Goal: Task Accomplishment & Management: Complete application form

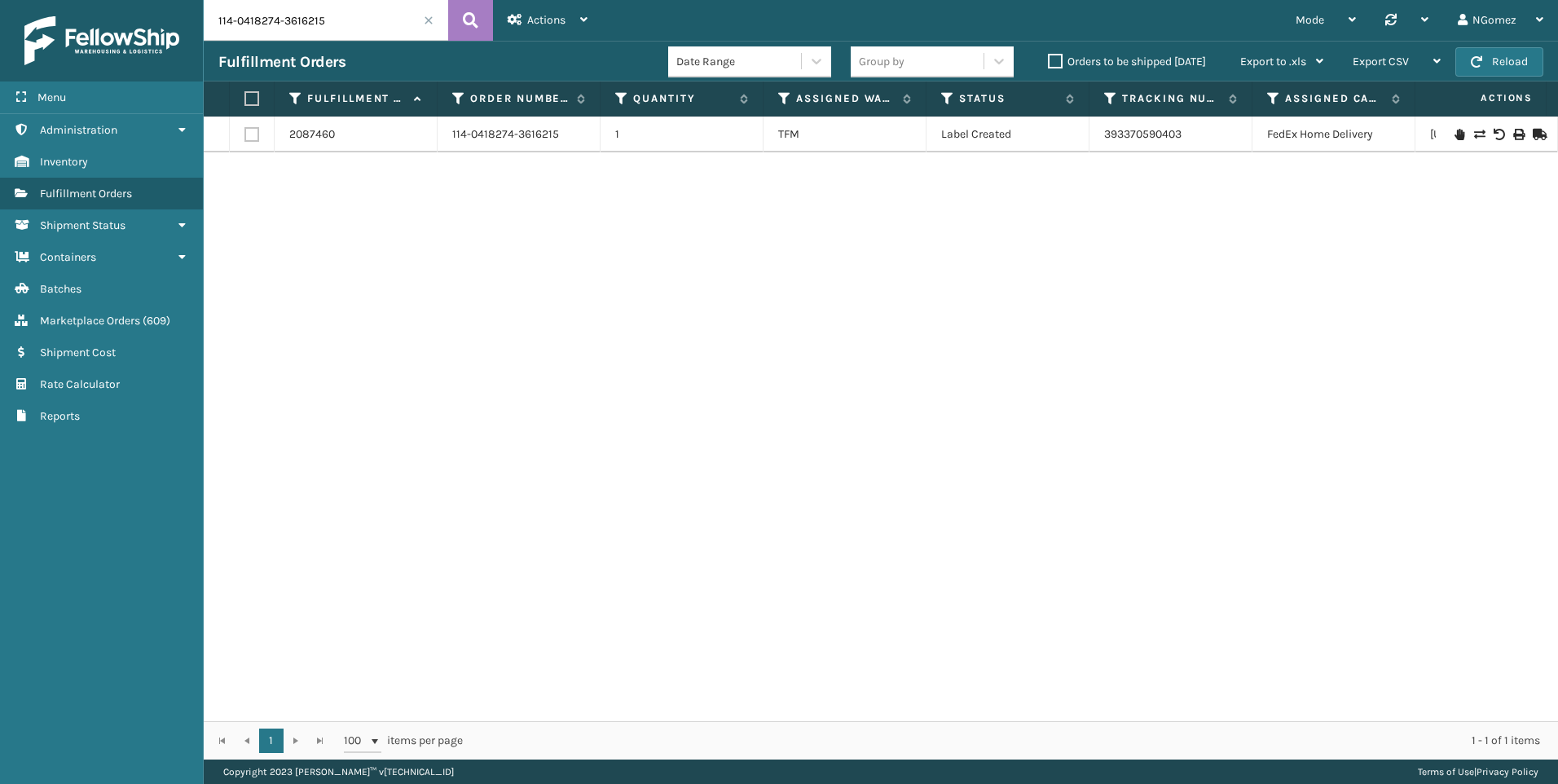
click at [93, 326] on span "Marketplace Orders" at bounding box center [90, 320] width 100 height 14
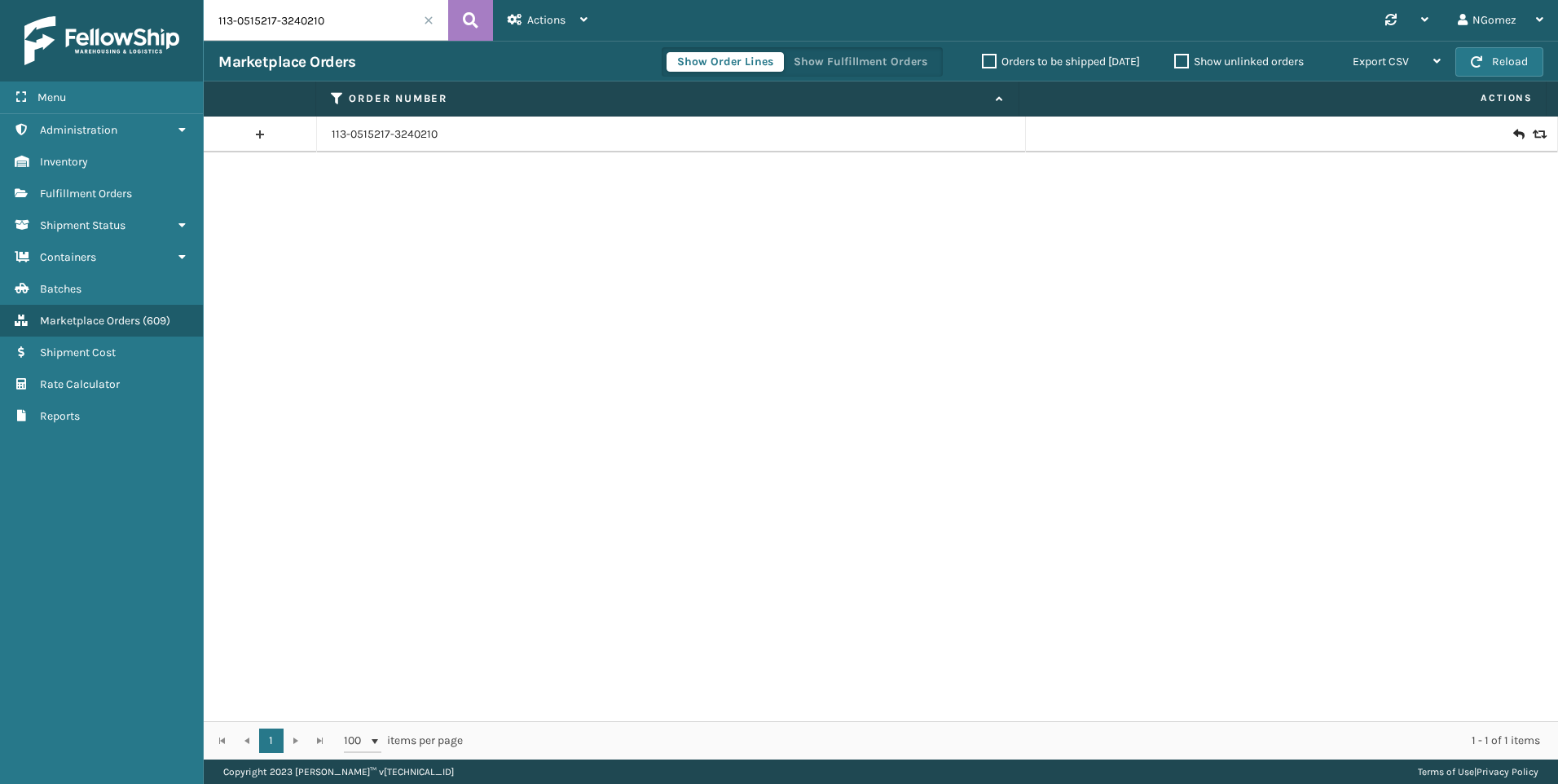
click at [336, 21] on input "113-0515217-3240210" at bounding box center [326, 20] width 245 height 41
drag, startPoint x: 351, startPoint y: 12, endPoint x: 339, endPoint y: 20, distance: 14.4
click at [339, 20] on input "113-0515217-3240210" at bounding box center [326, 20] width 245 height 41
paste input "112-6231002-0841862"
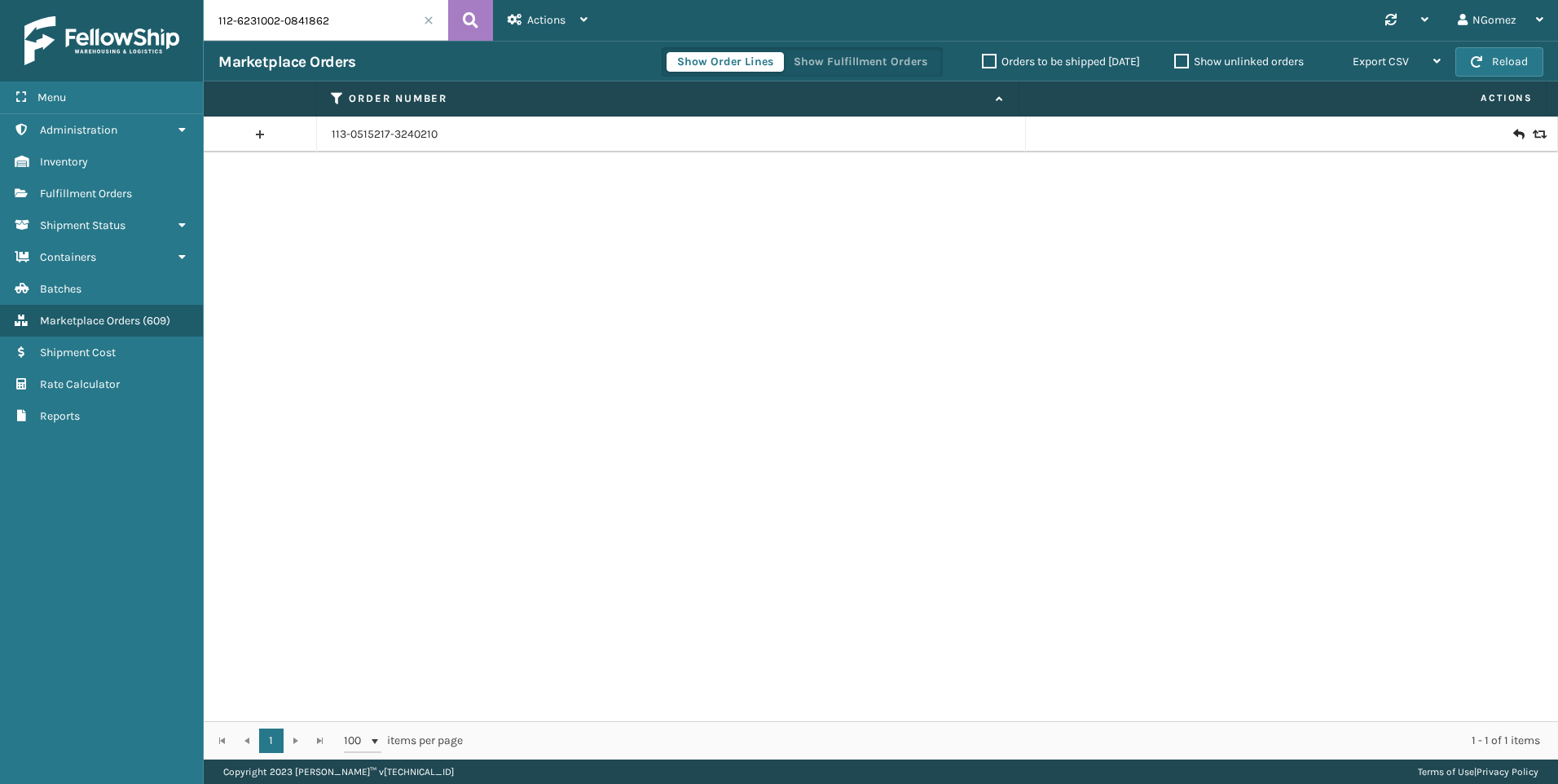
type input "112-6231002-0841862"
click at [1513, 131] on icon at bounding box center [1518, 134] width 10 height 16
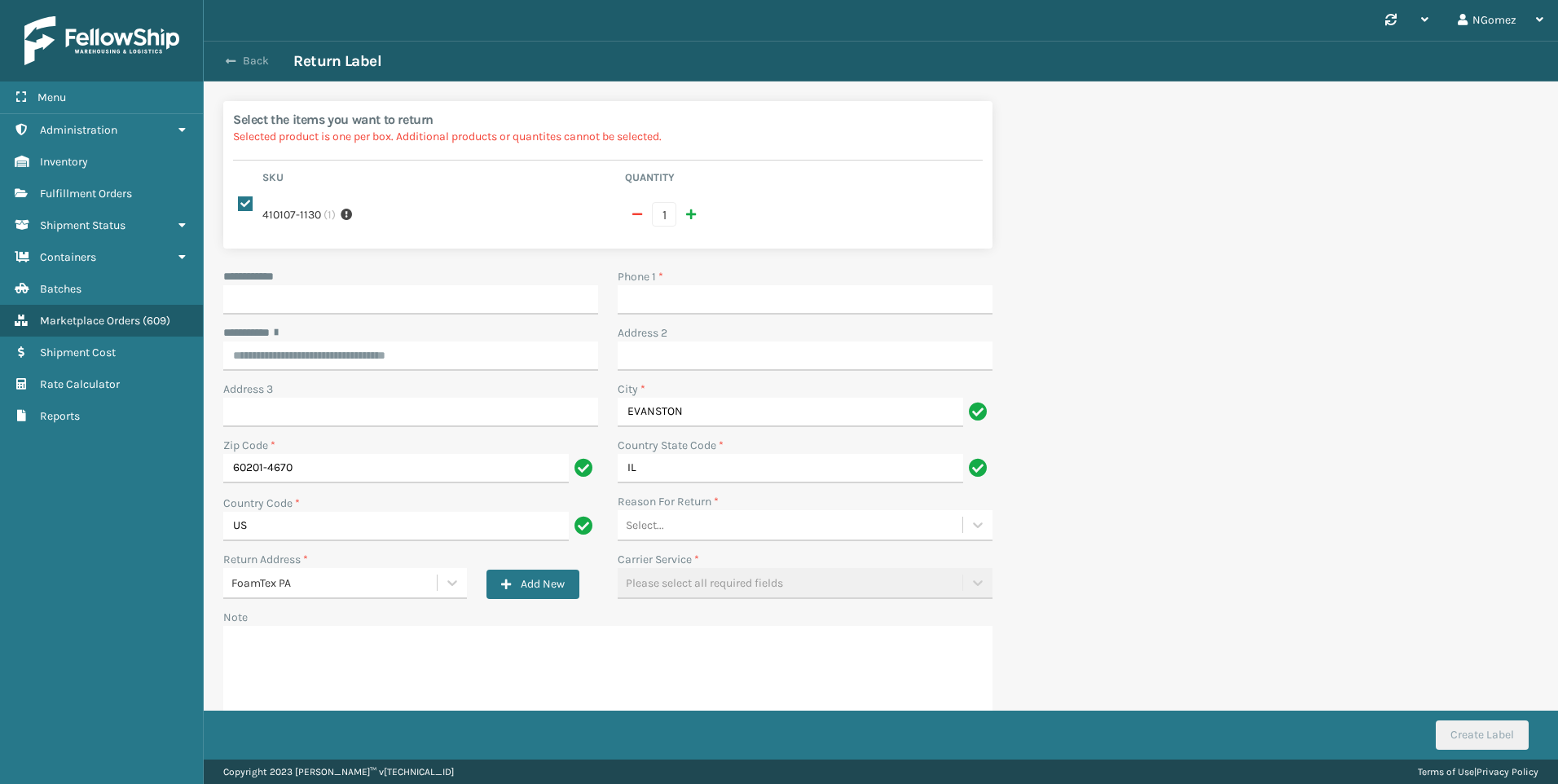
click at [237, 61] on button "Back" at bounding box center [256, 60] width 75 height 14
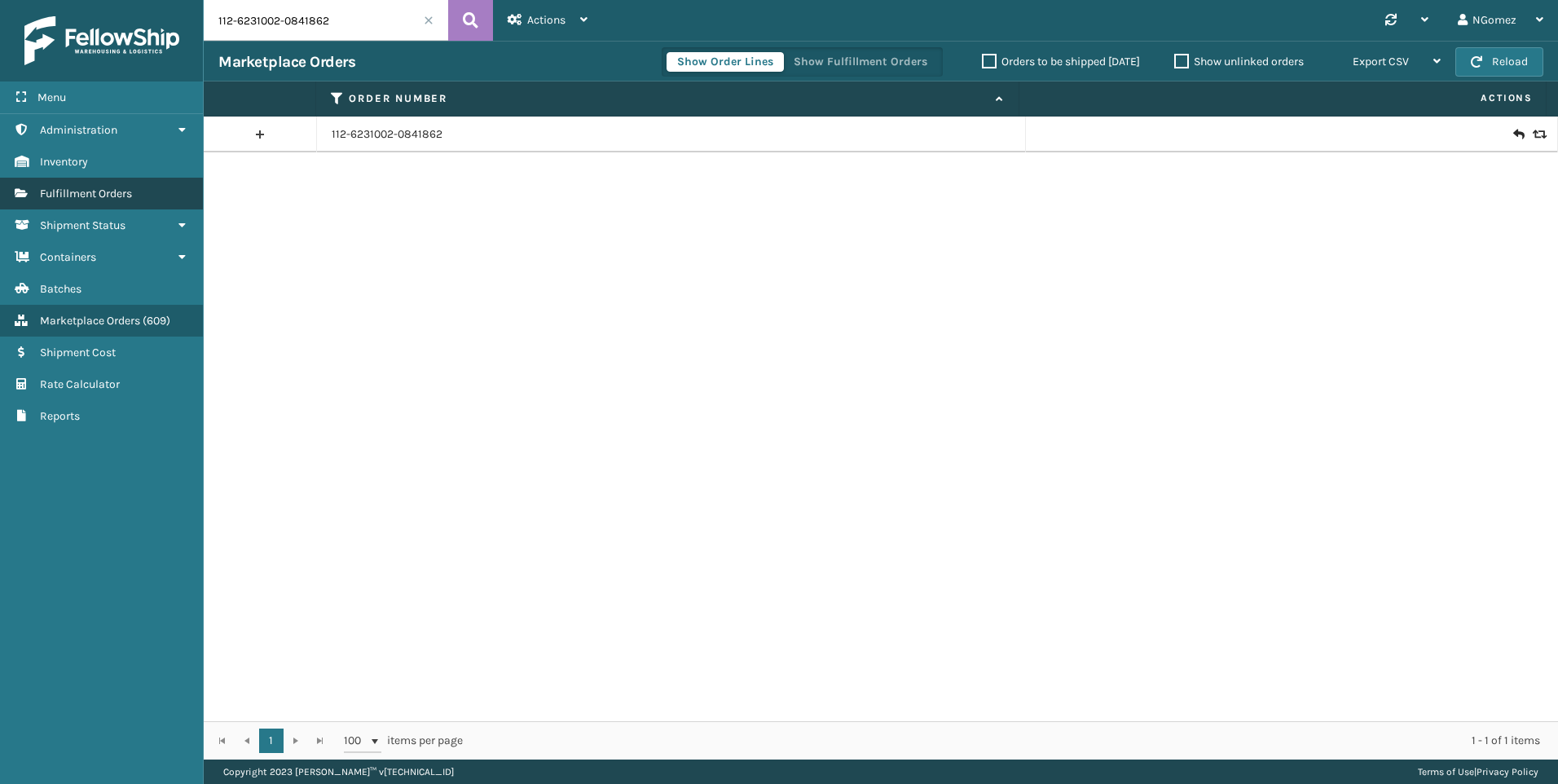
click at [115, 187] on span "Fulfillment Orders" at bounding box center [86, 194] width 92 height 14
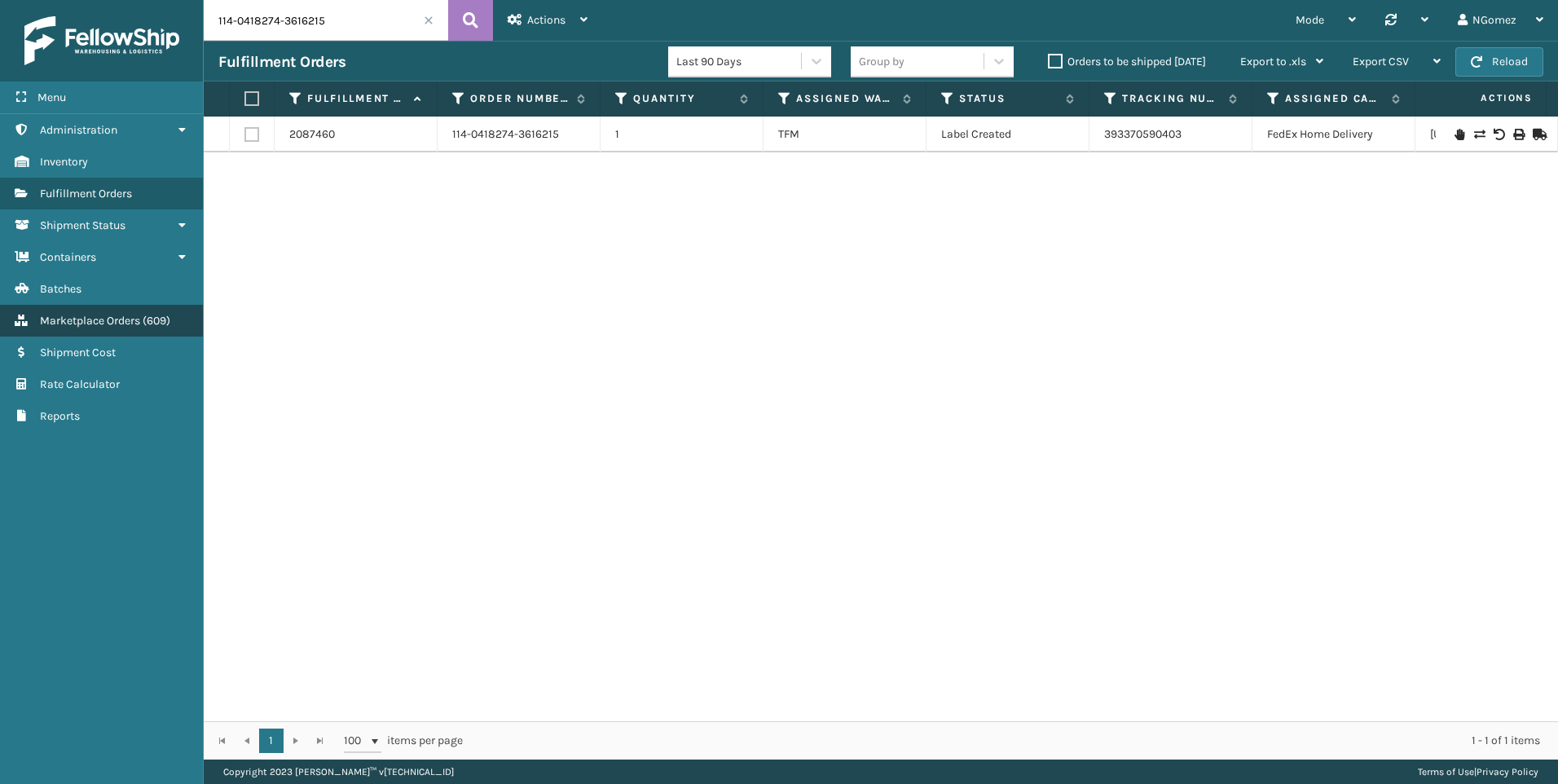
drag, startPoint x: 132, startPoint y: 324, endPoint x: 139, endPoint y: 307, distance: 18.4
click at [132, 324] on span "Marketplace Orders" at bounding box center [90, 320] width 100 height 14
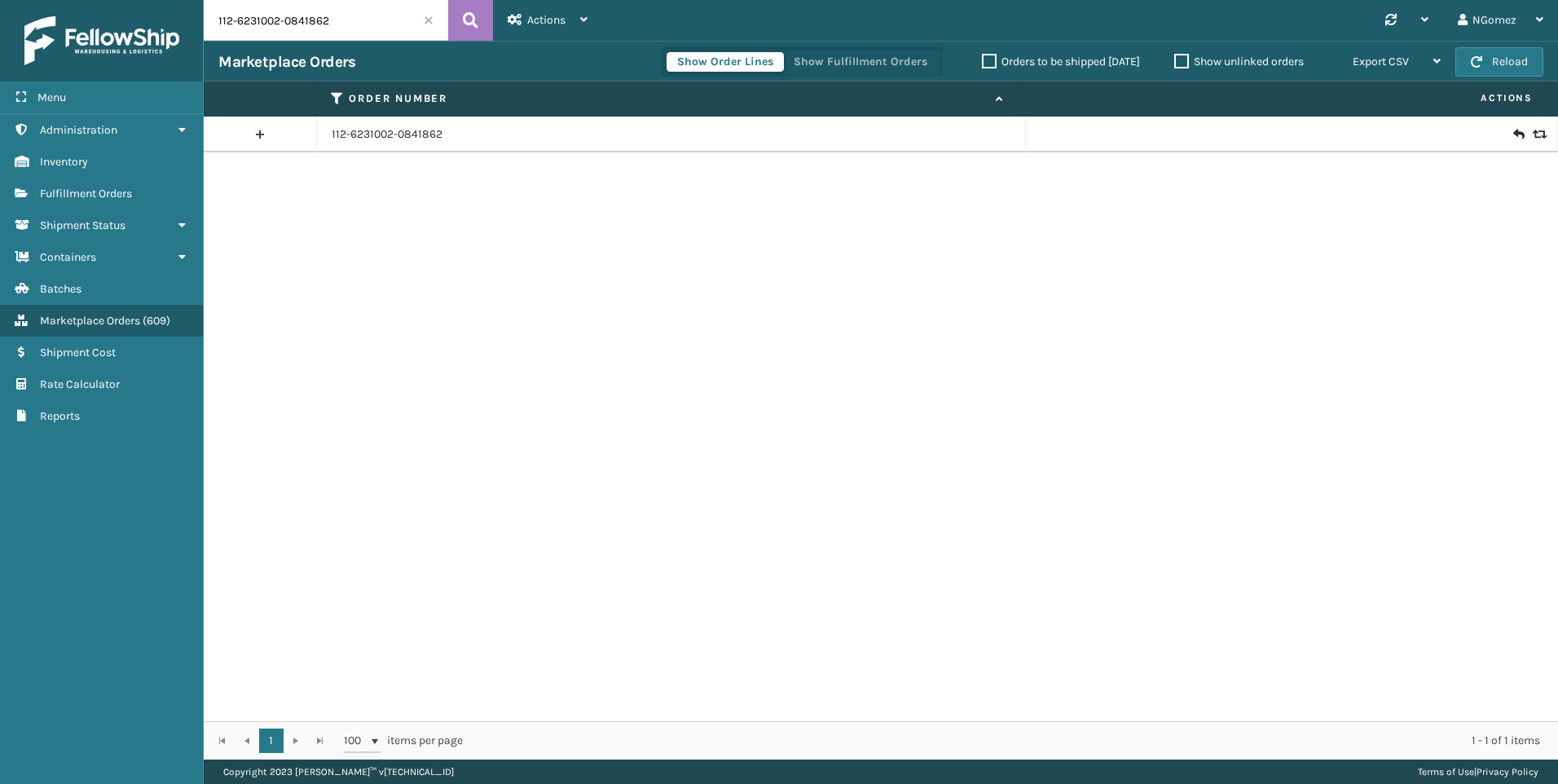
click at [286, 30] on input "112-6231002-0841862" at bounding box center [326, 20] width 245 height 41
paste input "112-6231002-0841862"
type input "112-6231002-0841862"
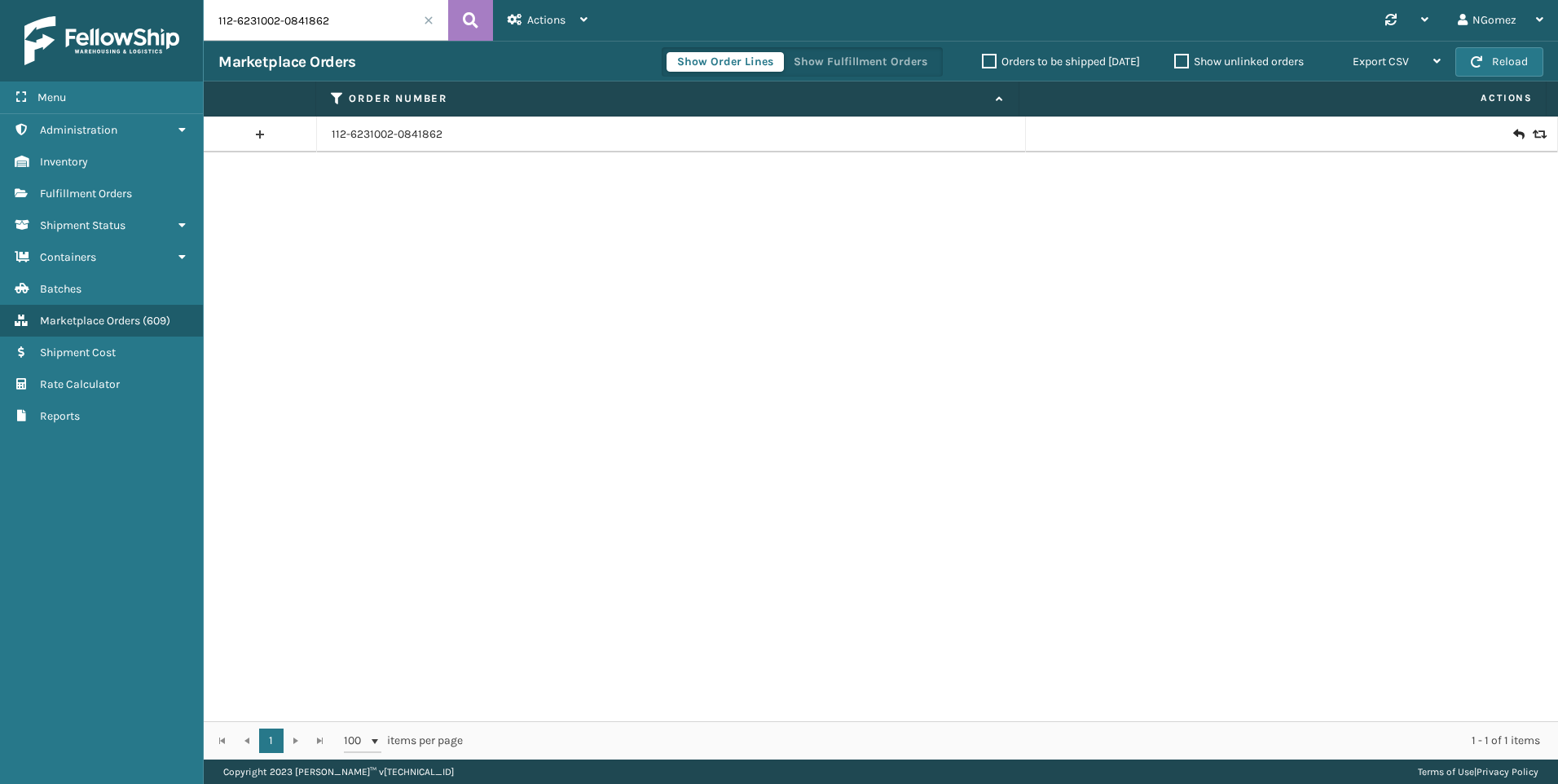
click at [1513, 131] on icon at bounding box center [1518, 134] width 10 height 16
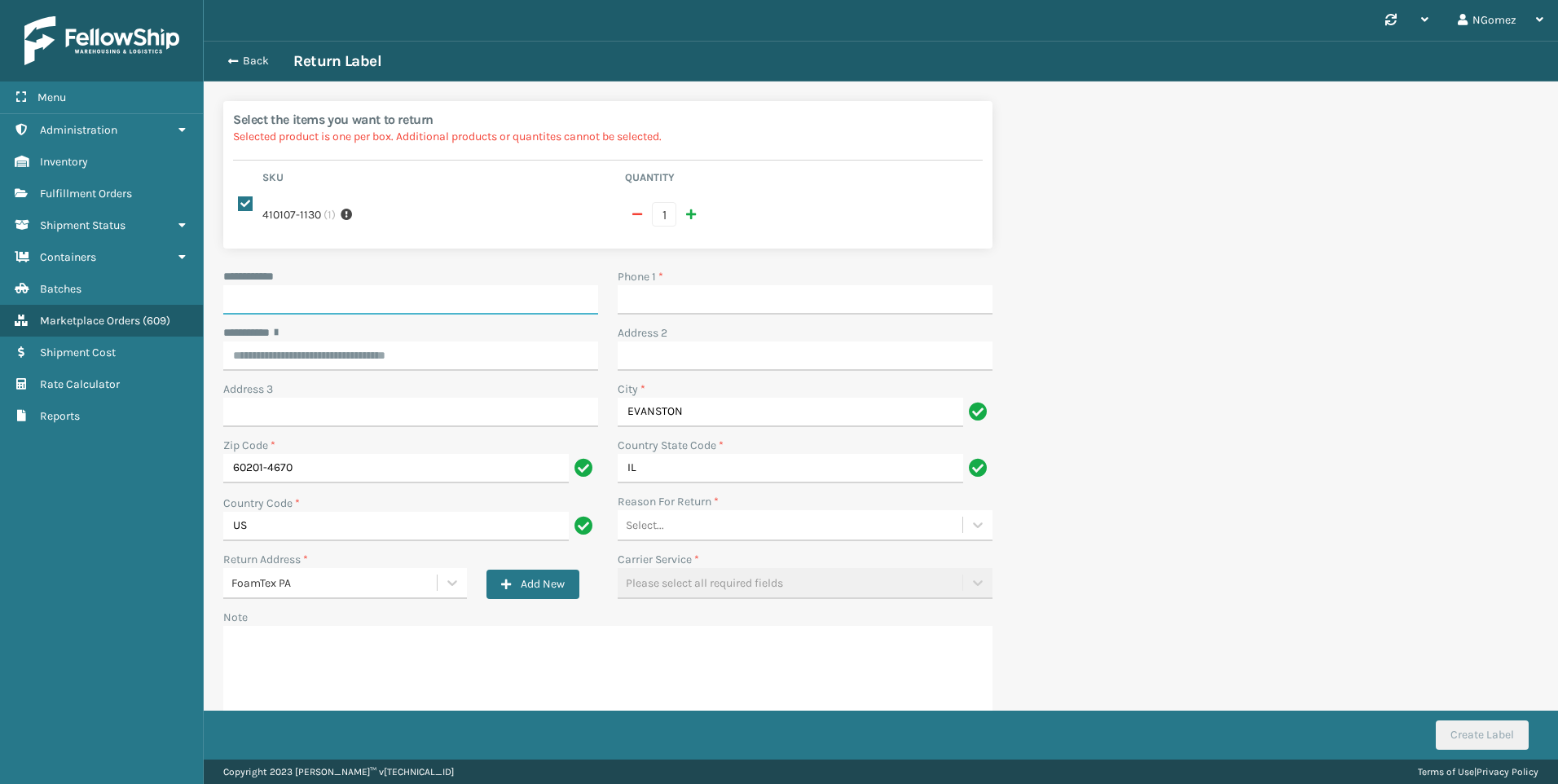
click at [521, 285] on input "**********" at bounding box center [410, 300] width 375 height 30
paste input "**********"
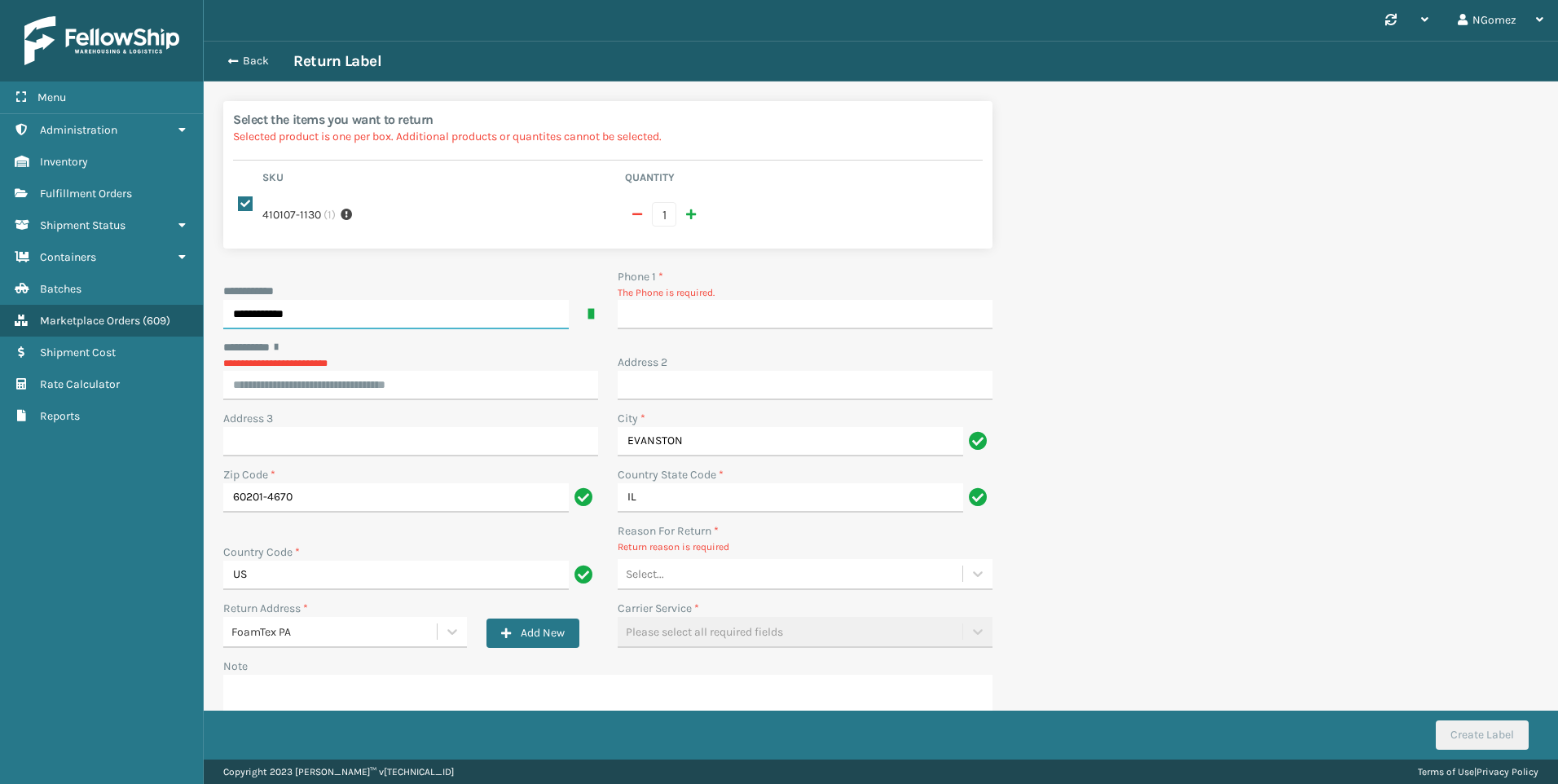
type input "**********"
click at [829, 313] on input "Phone 1 *" at bounding box center [804, 314] width 375 height 30
paste input "[PHONE_NUMBER]"
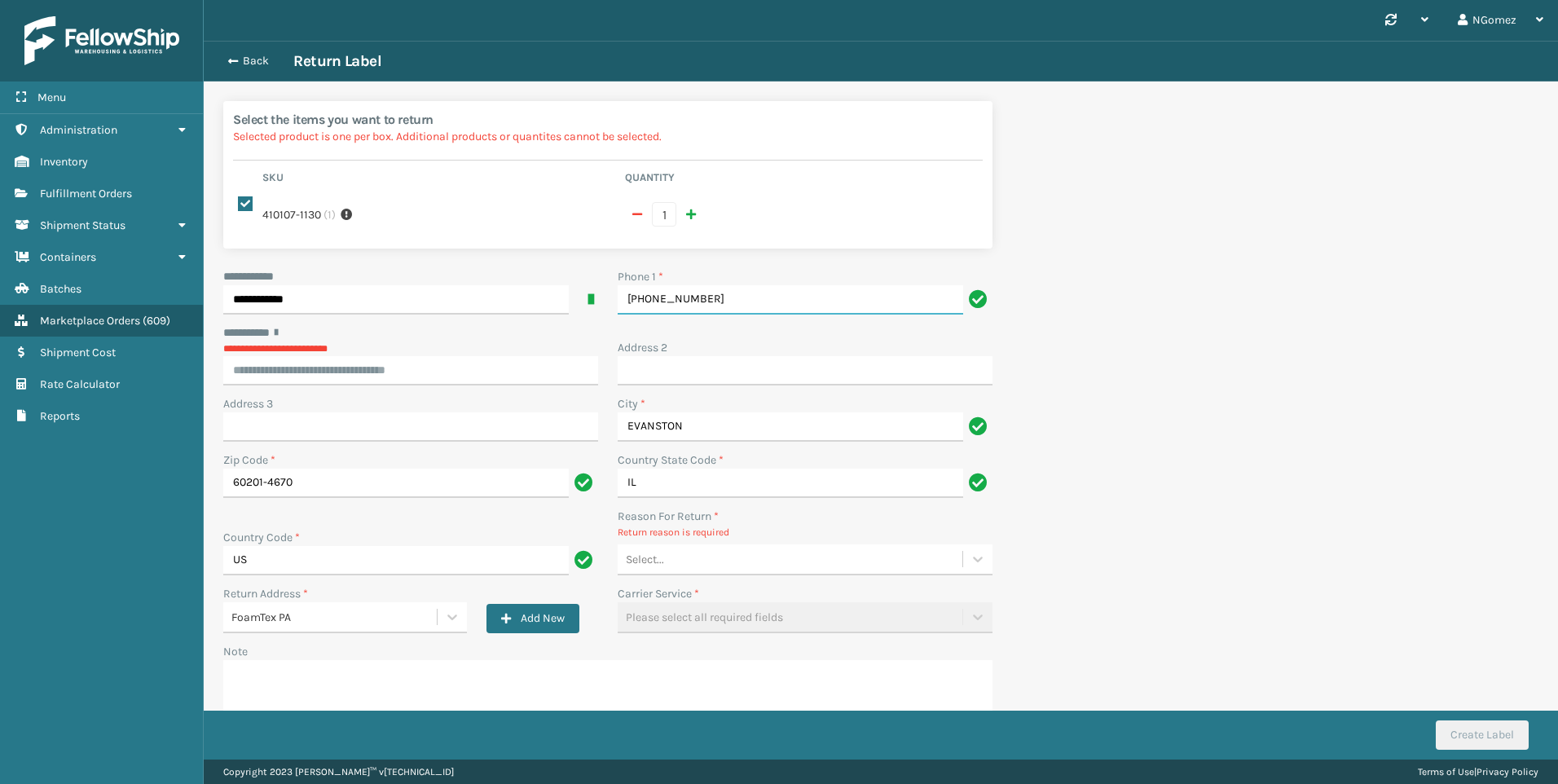
type input "[PHONE_NUMBER]"
click at [432, 358] on div "**********" at bounding box center [410, 355] width 375 height 61
paste input "**********"
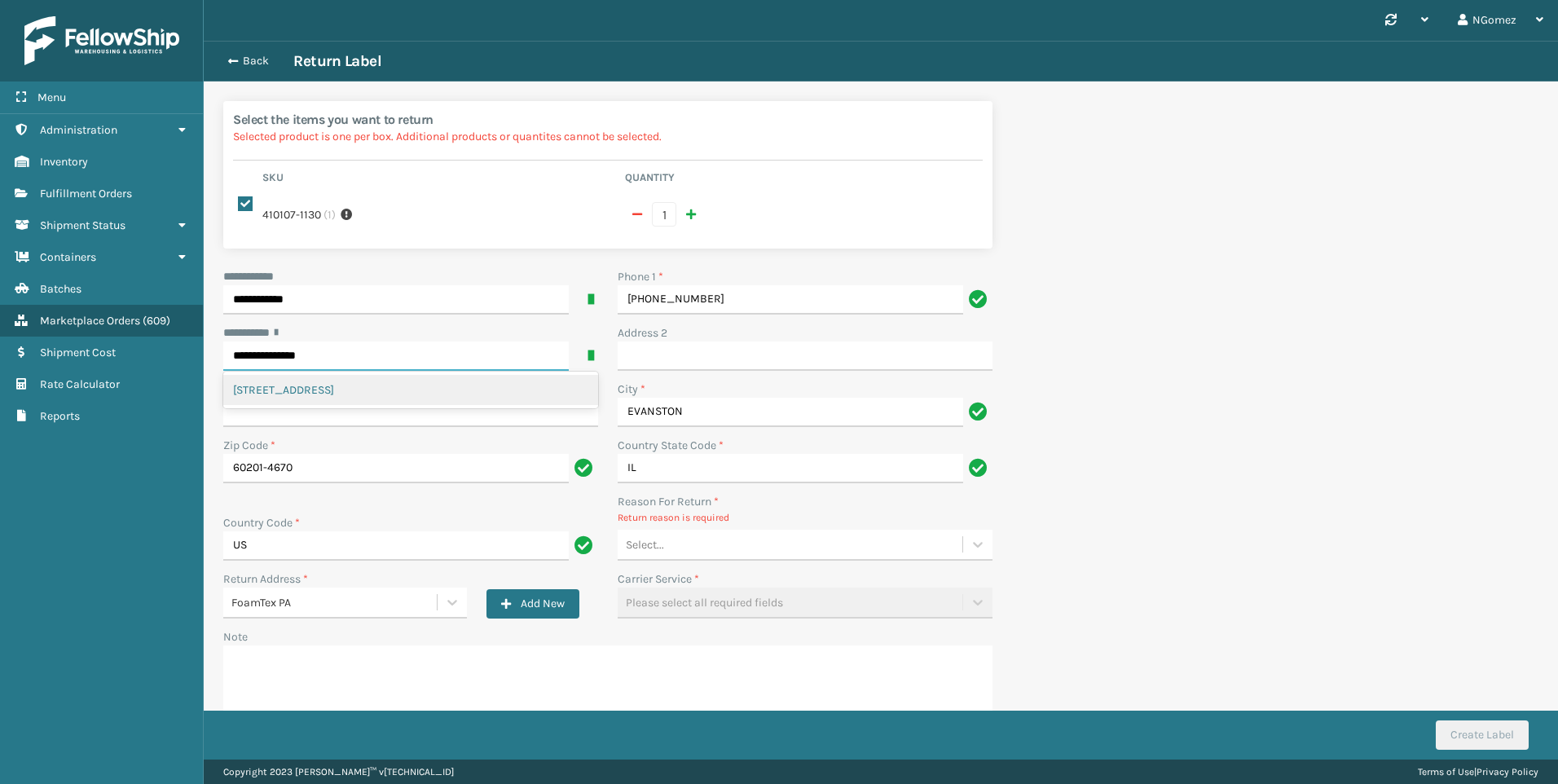
click at [418, 375] on div "[STREET_ADDRESS]" at bounding box center [410, 389] width 375 height 30
type input "**********"
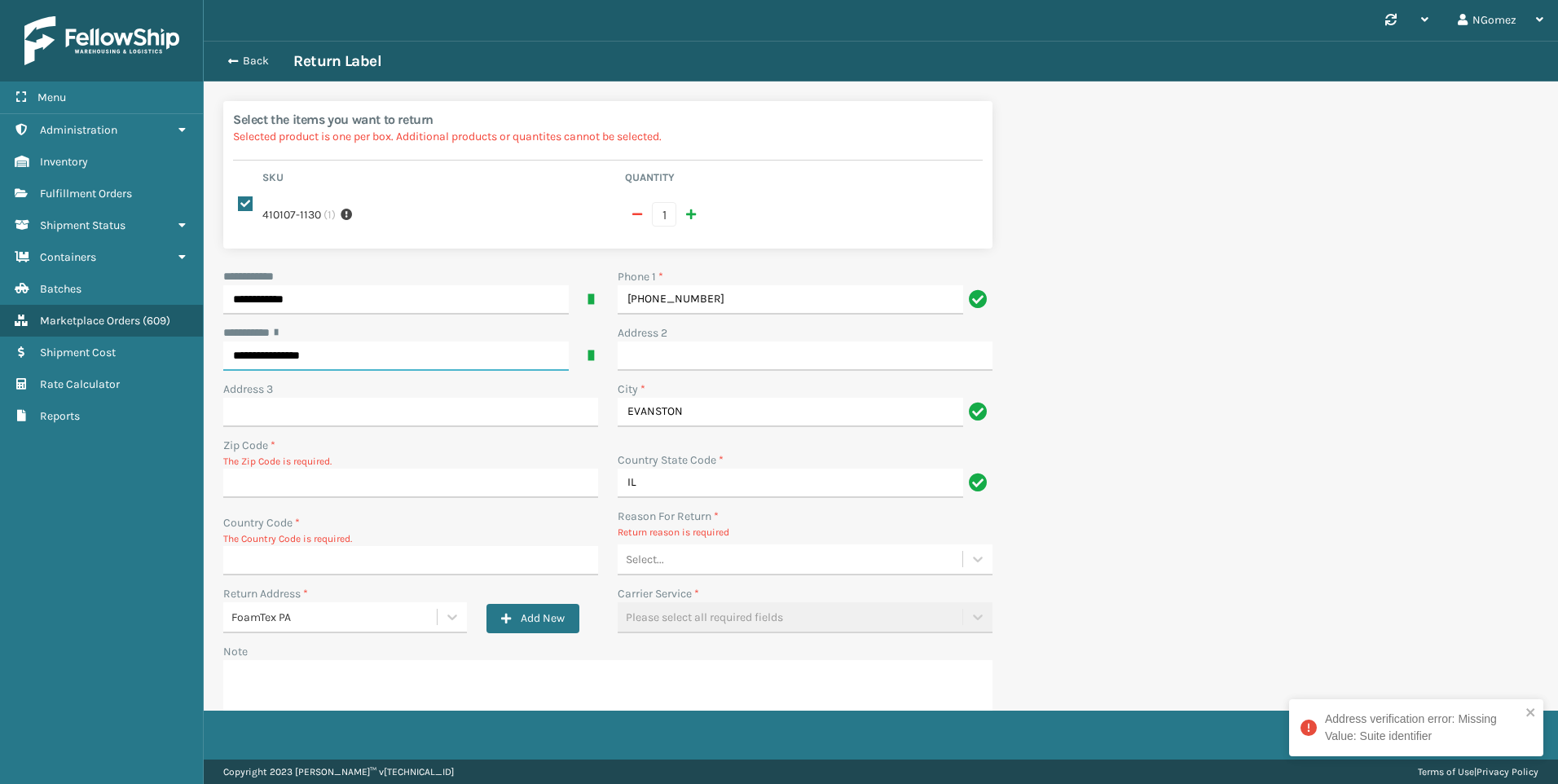
type input "**********"
click at [416, 471] on input "Zip Code *" at bounding box center [410, 483] width 375 height 30
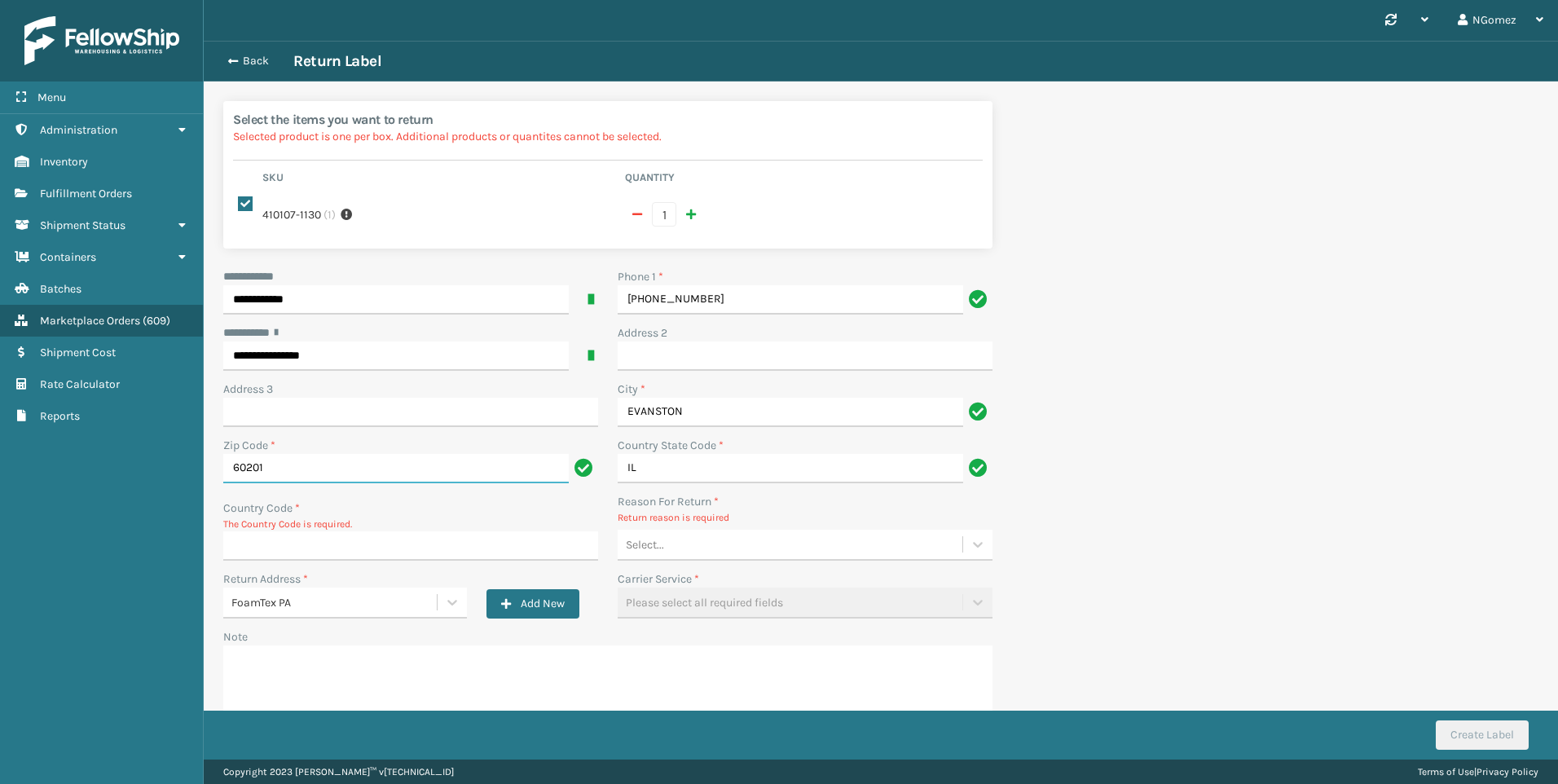
type input "60201"
click at [316, 533] on input "Country Code *" at bounding box center [410, 545] width 375 height 30
type input "US"
click at [820, 540] on div "Select..." at bounding box center [790, 544] width 345 height 27
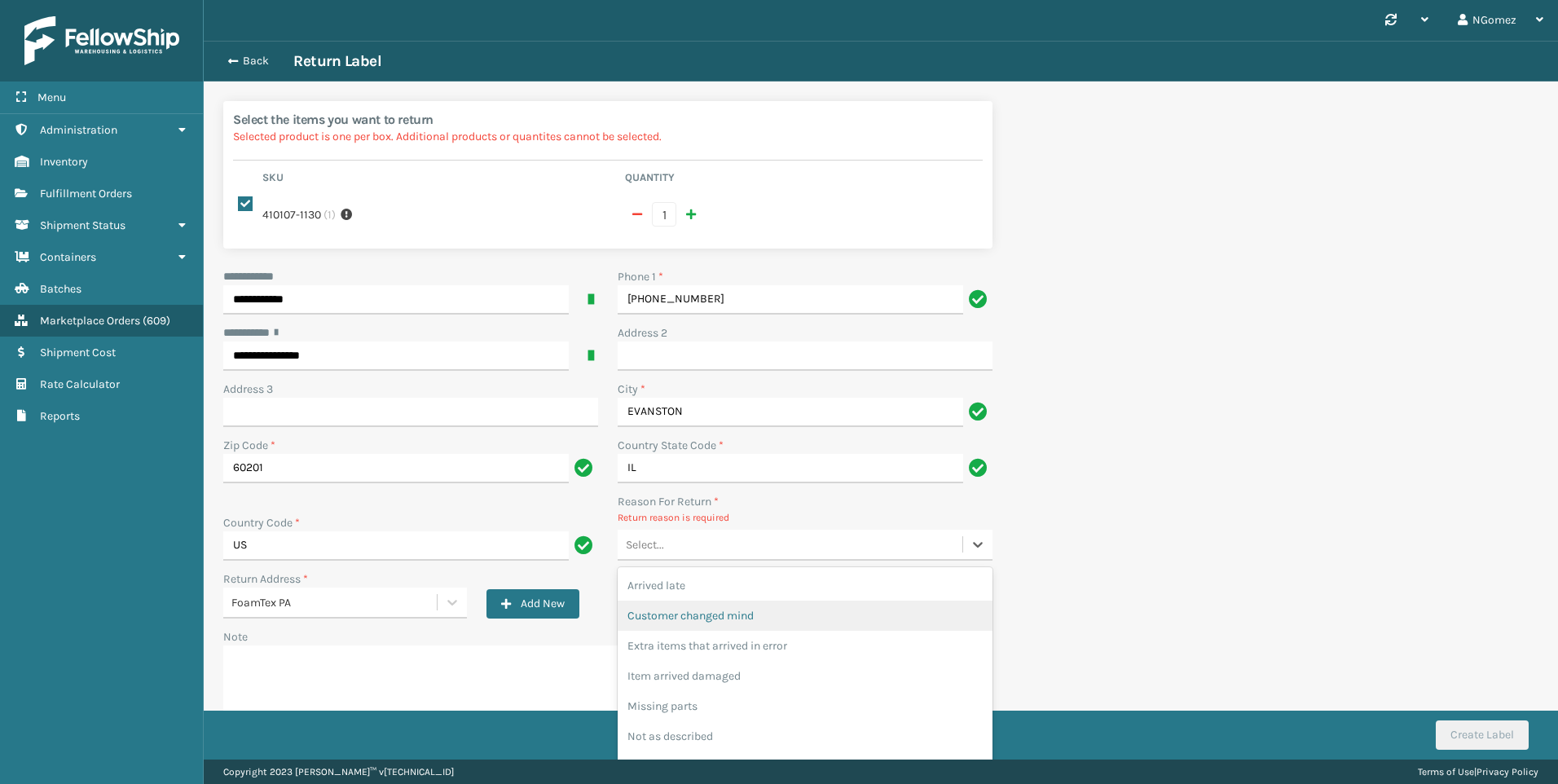
click at [761, 602] on div "Customer changed mind" at bounding box center [804, 615] width 375 height 30
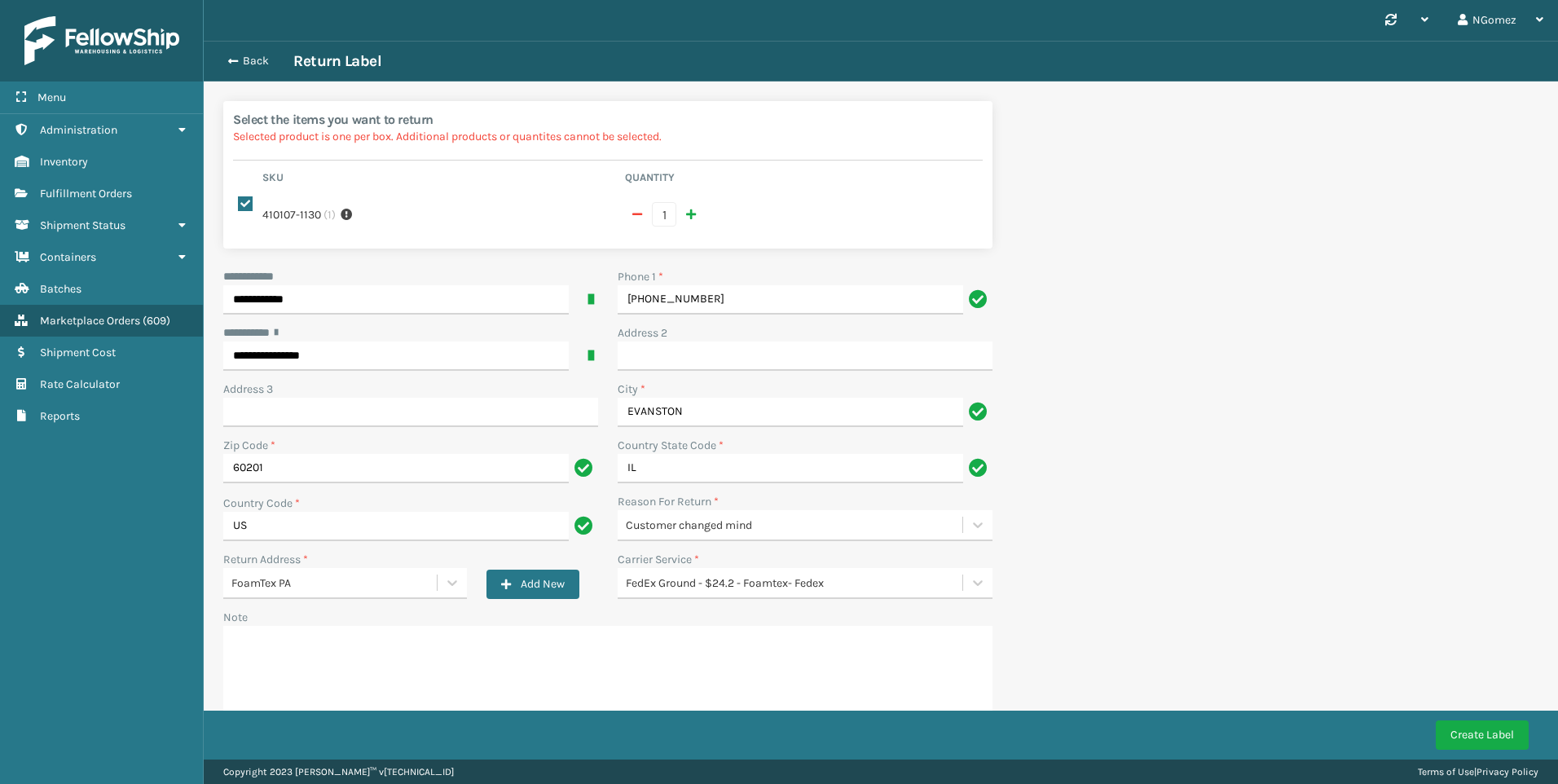
drag, startPoint x: 776, startPoint y: 365, endPoint x: 770, endPoint y: 358, distance: 9.2
click at [776, 365] on div "Address 2" at bounding box center [805, 353] width 394 height 56
click at [758, 341] on input "Address 2" at bounding box center [804, 356] width 375 height 30
paste input "Apt 1006"
type input "Apt 1006"
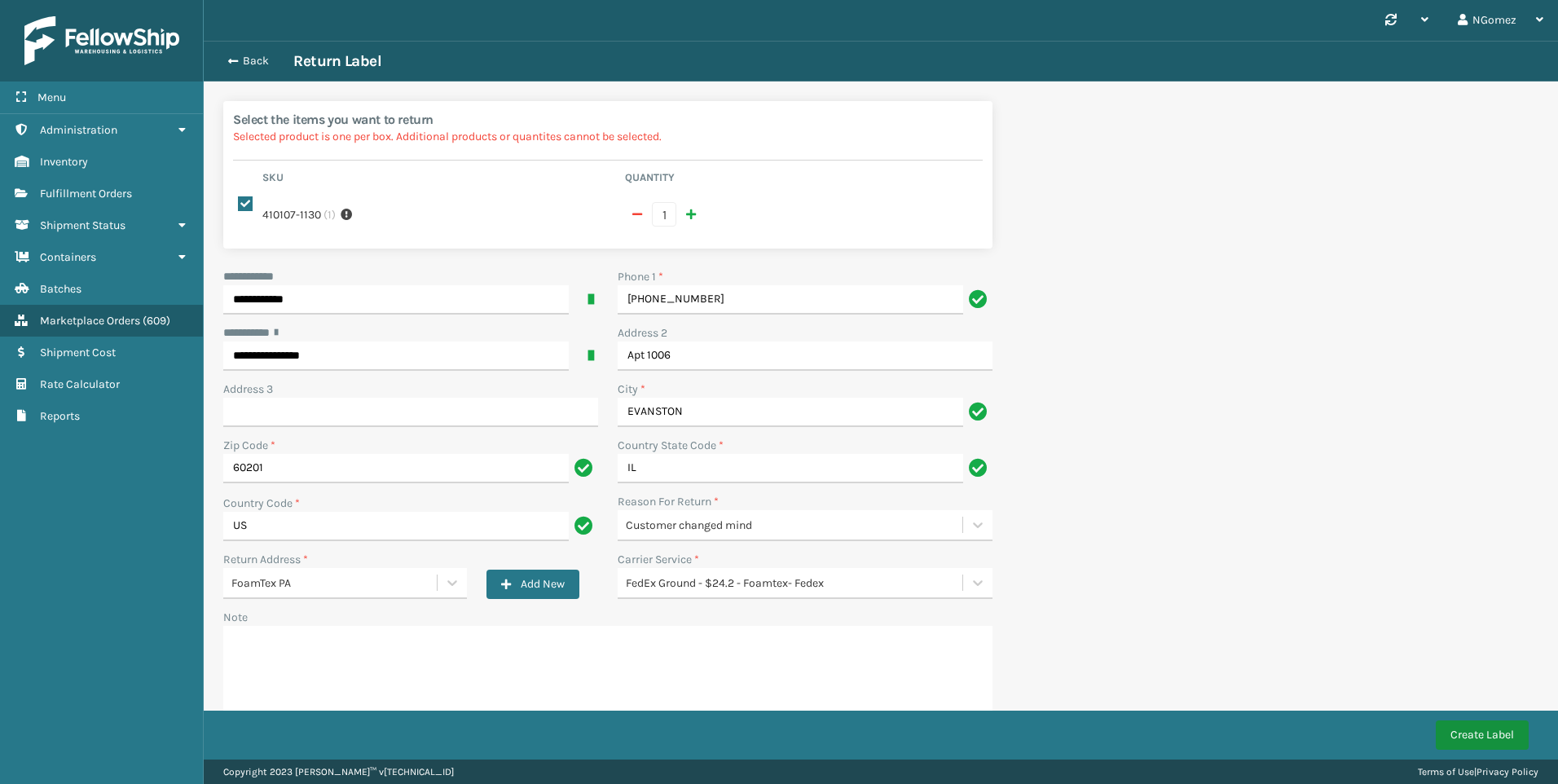
click at [1509, 725] on button "Create Label" at bounding box center [1482, 735] width 93 height 30
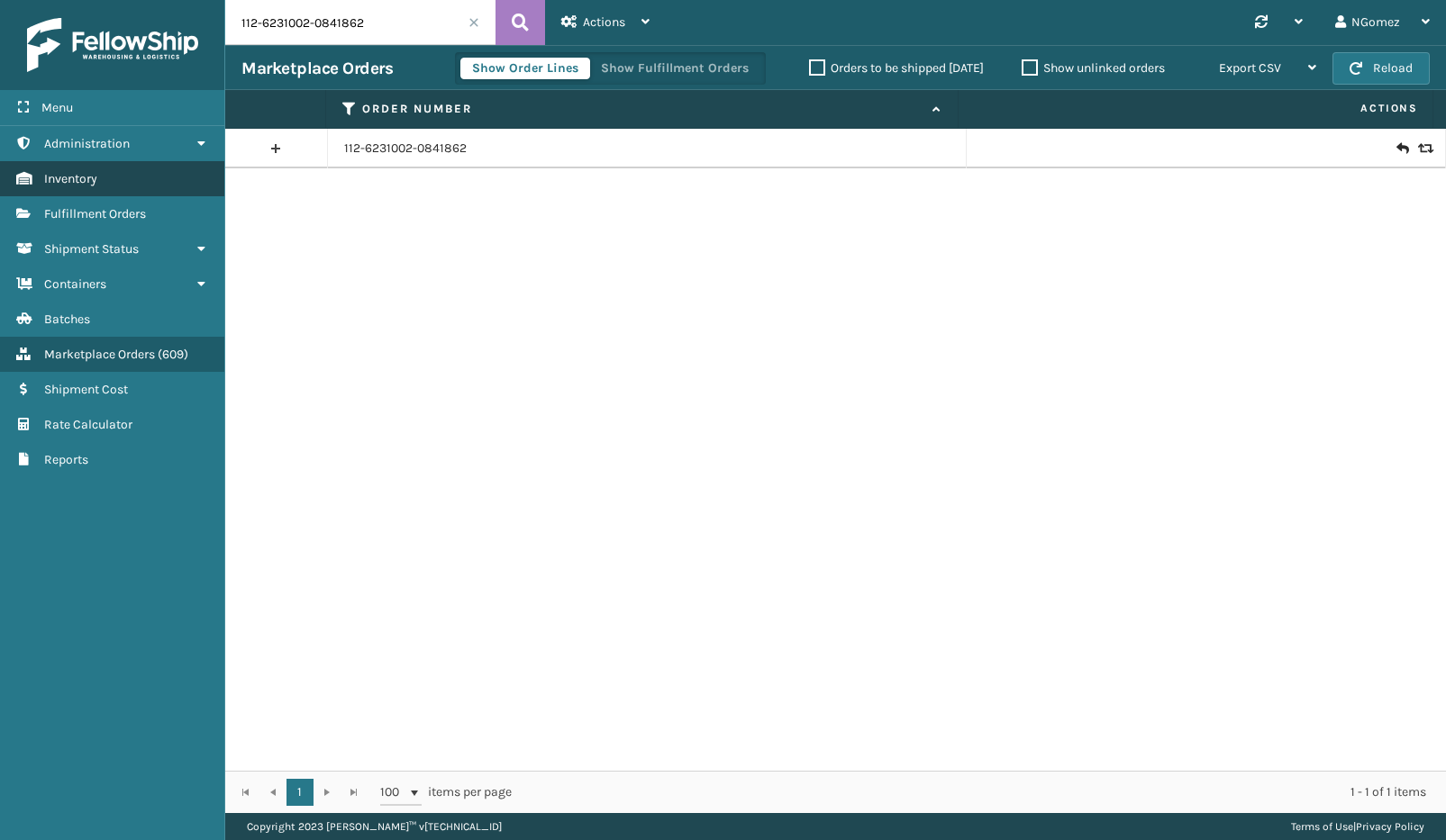
drag, startPoint x: 98, startPoint y: 221, endPoint x: 145, endPoint y: 175, distance: 65.8
click at [98, 221] on span "Fulfillment Orders" at bounding box center [95, 214] width 101 height 15
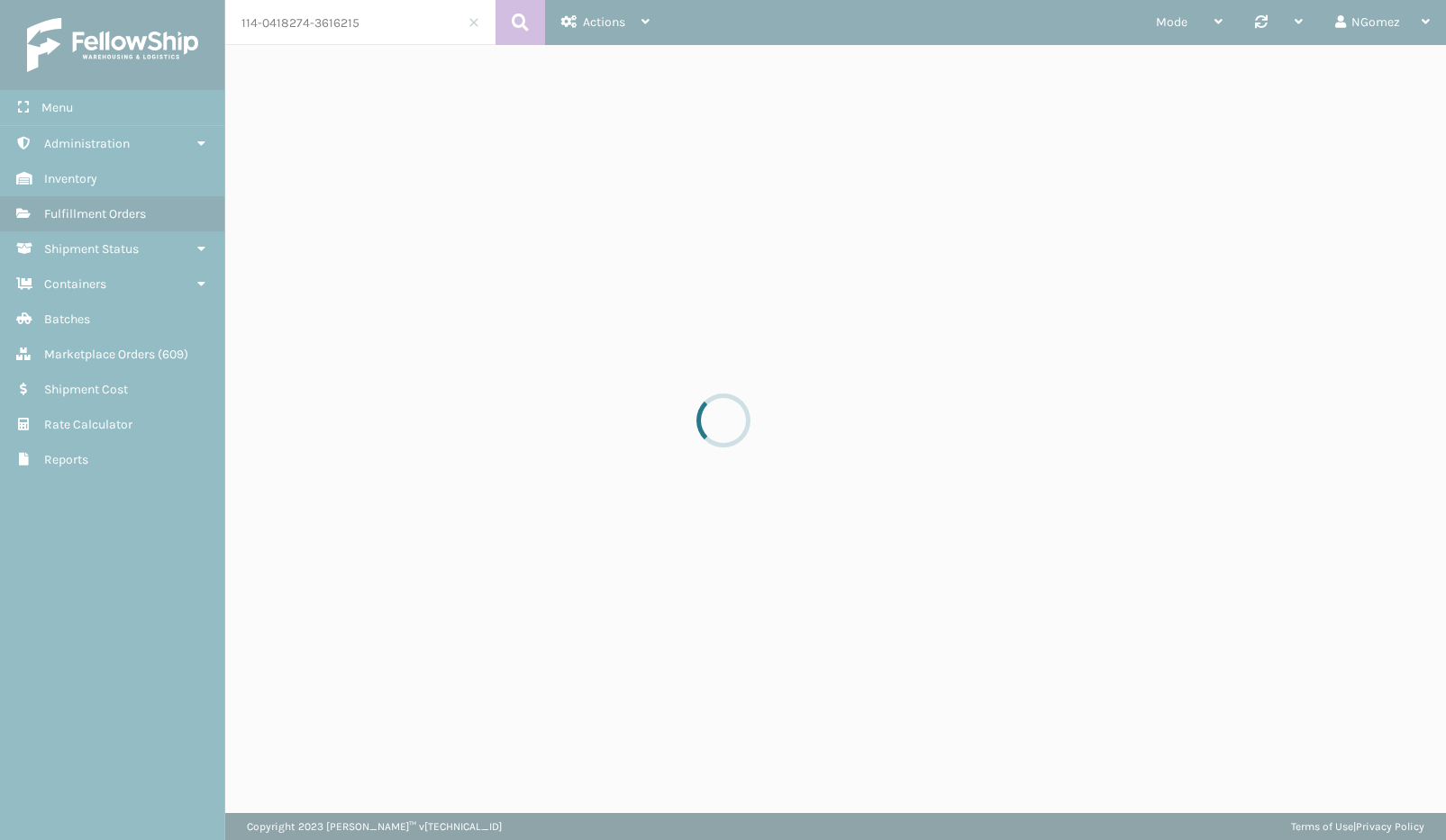
click at [374, 27] on input "114-0418274-3616215" at bounding box center [361, 23] width 270 height 45
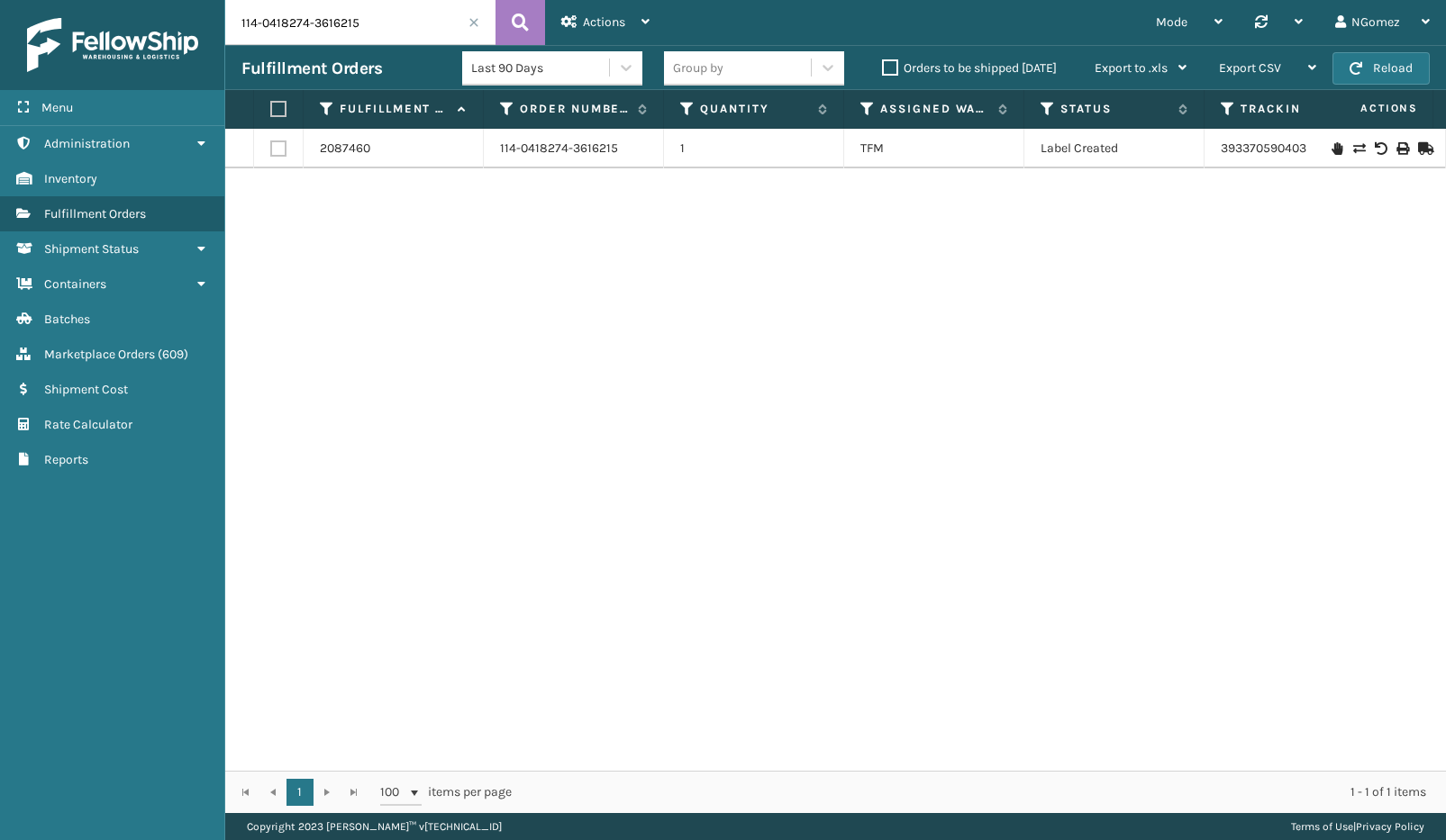
click at [374, 27] on input "114-0418274-3616215" at bounding box center [361, 23] width 270 height 45
paste input "3769"
type input "3769"
click at [1251, 148] on link "884348044728" at bounding box center [1265, 148] width 89 height 15
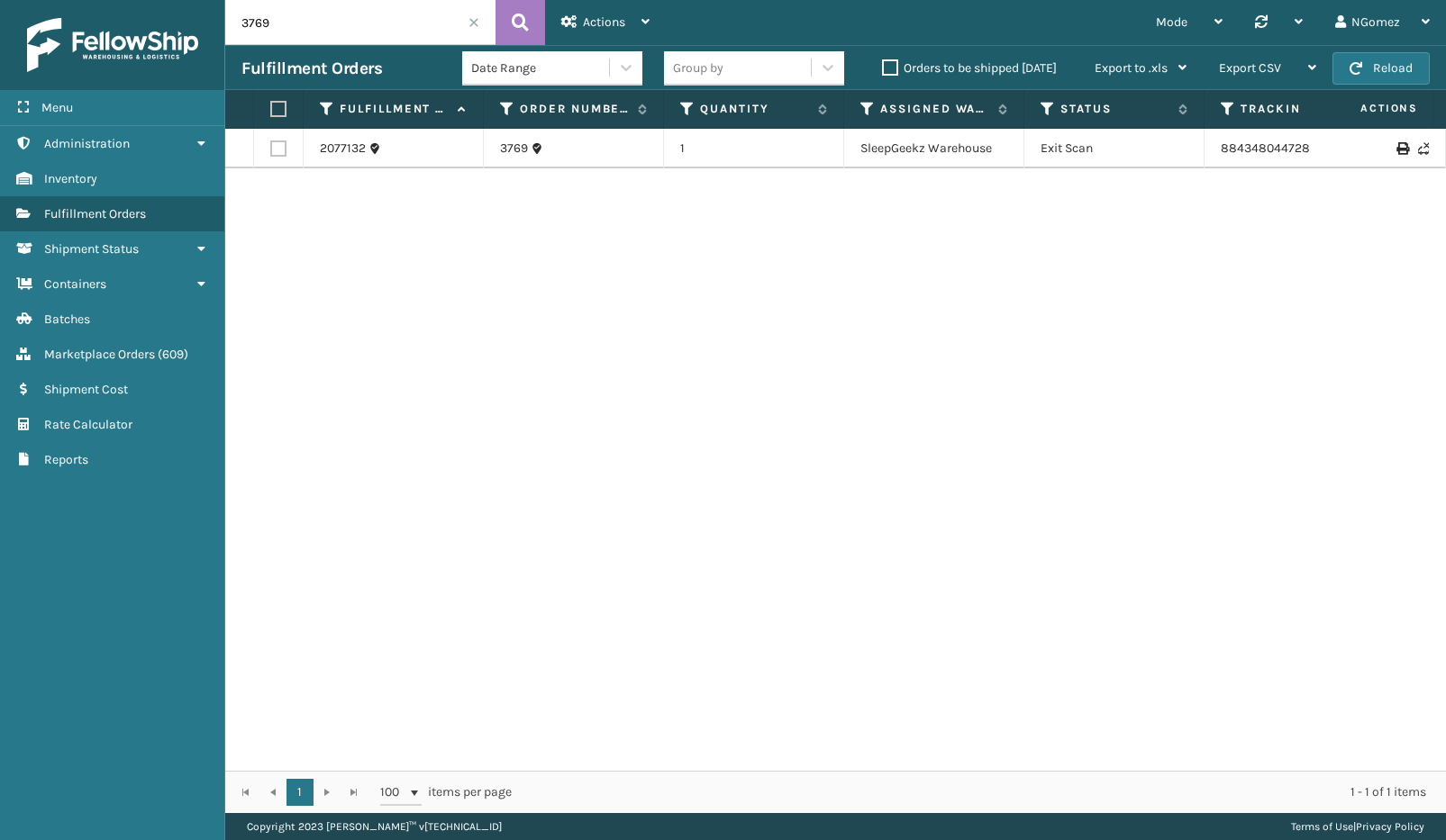
drag, startPoint x: 151, startPoint y: 348, endPoint x: 310, endPoint y: 84, distance: 308.2
click at [152, 345] on link "Marketplace Orders ( 609 )" at bounding box center [112, 354] width 224 height 35
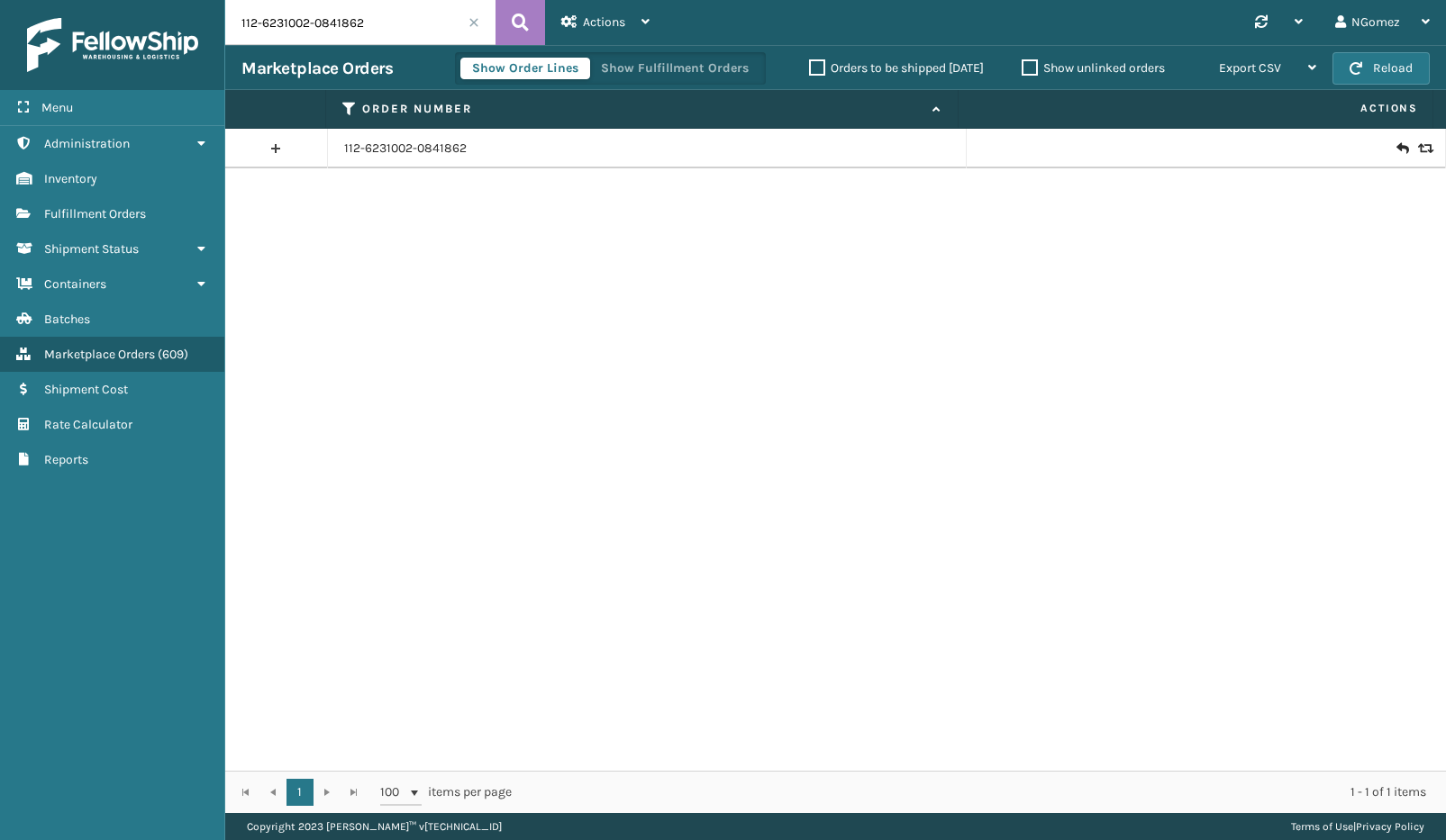
click at [339, 30] on input "112-6231002-0841862" at bounding box center [361, 23] width 270 height 45
click at [340, 30] on input "112-6231002-0841862" at bounding box center [361, 23] width 270 height 45
paste input "3942254-5992245"
type input "3942254-5992245"
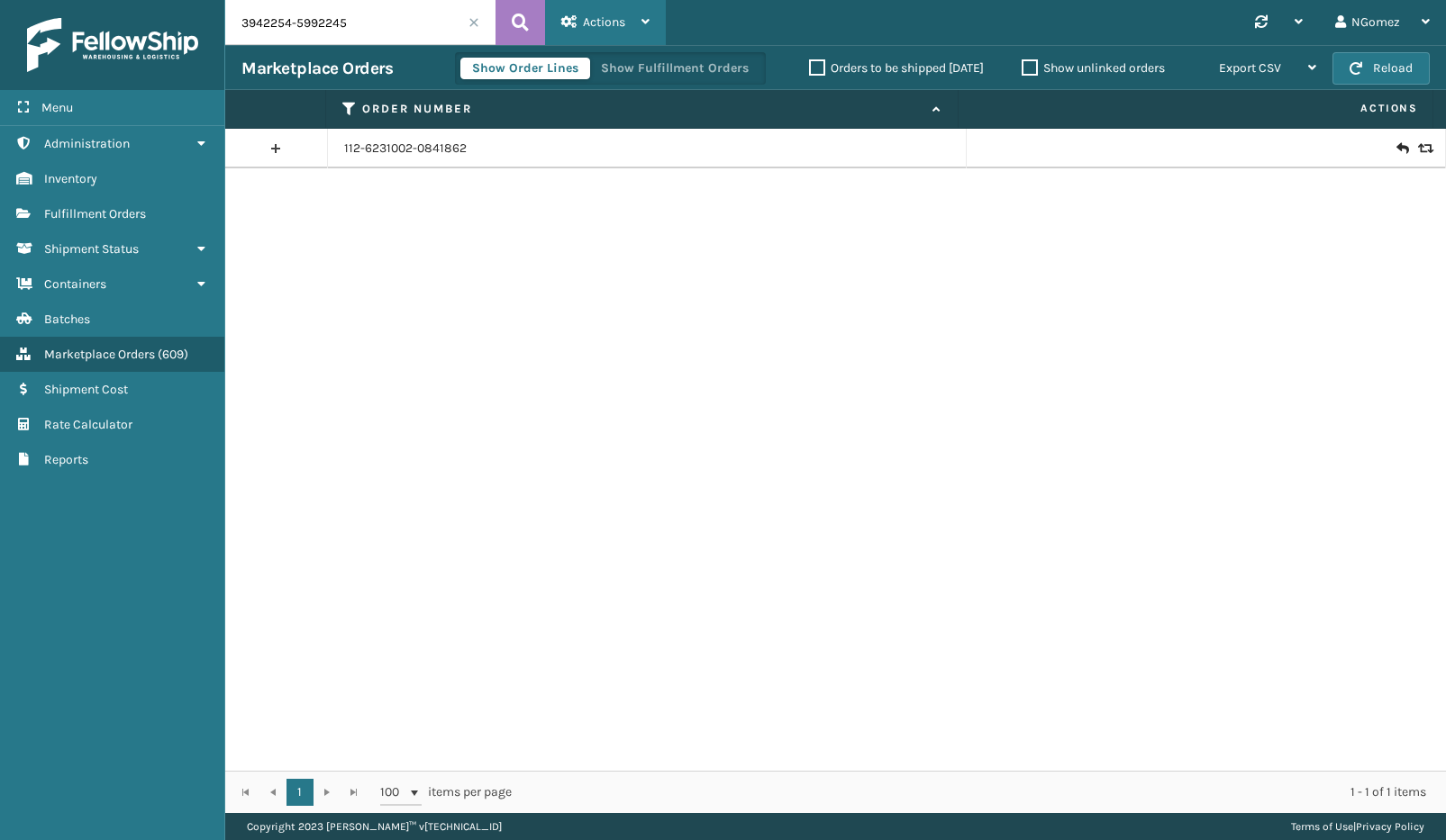
click at [606, 33] on div "Actions" at bounding box center [606, 23] width 88 height 45
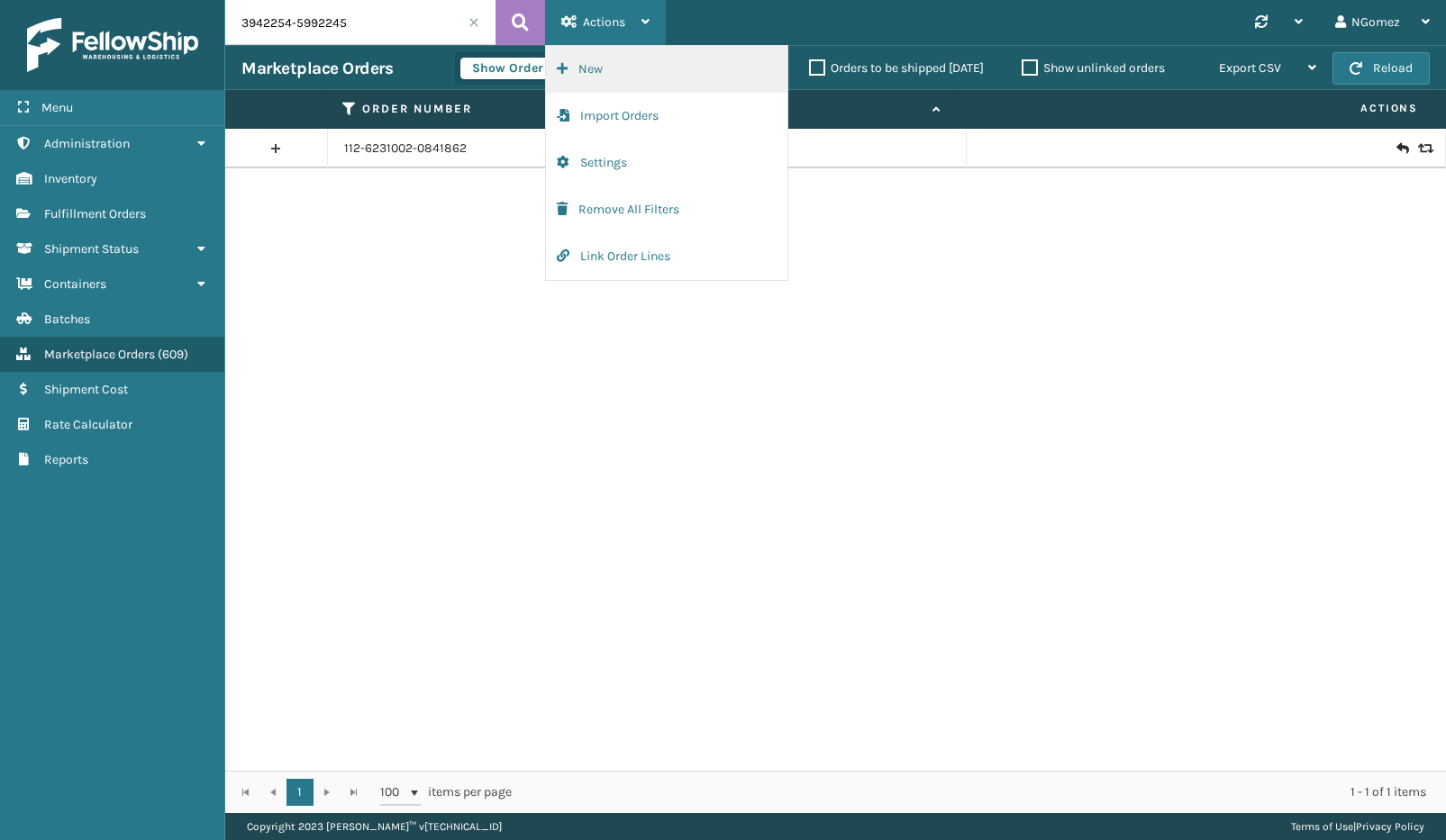
click at [627, 67] on button "New" at bounding box center [666, 69] width 241 height 47
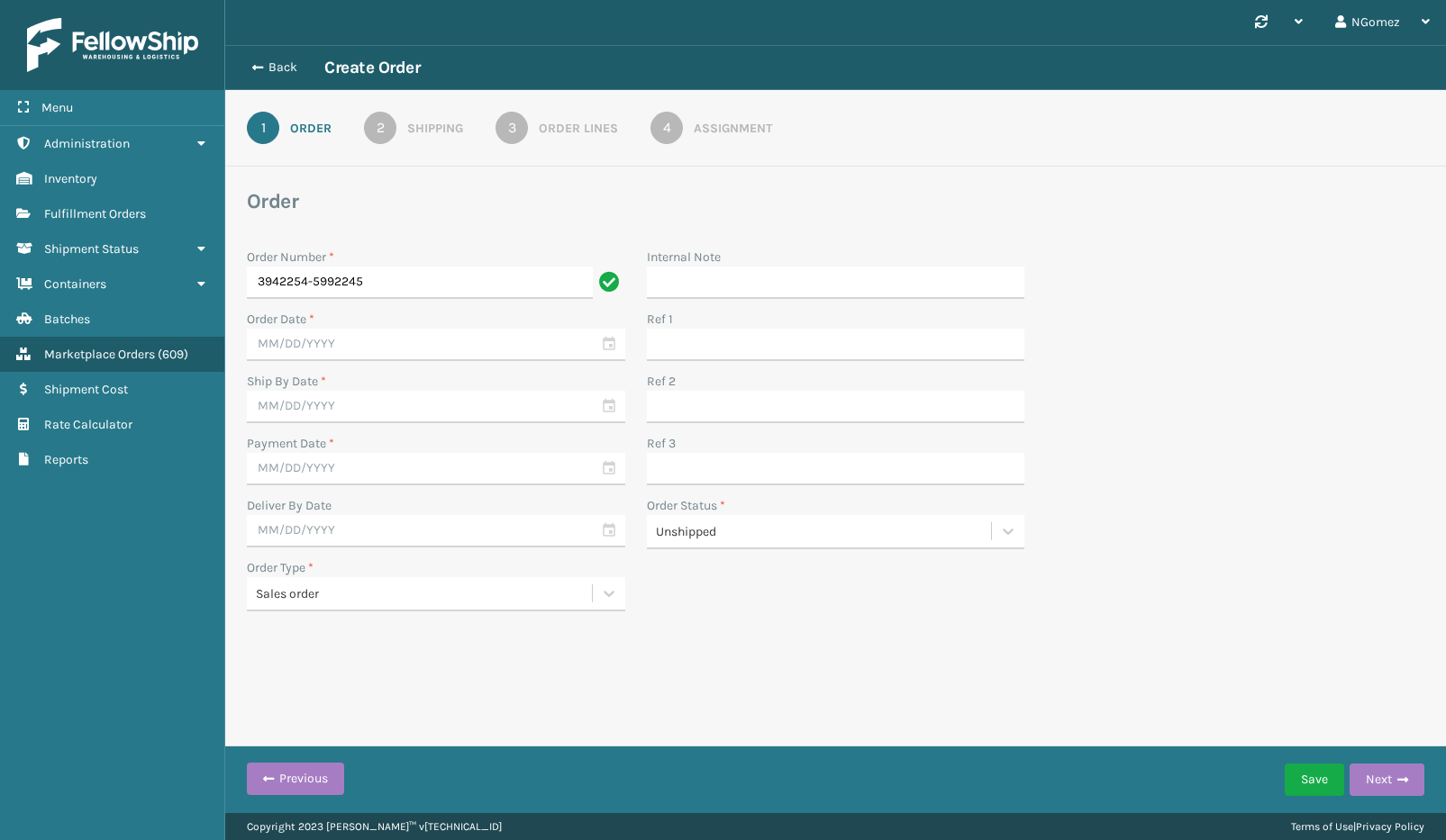
type input "3942254-5992245"
click at [405, 349] on input "text" at bounding box center [436, 344] width 378 height 33
click at [102, 176] on link "Batches Inventory" at bounding box center [112, 178] width 224 height 35
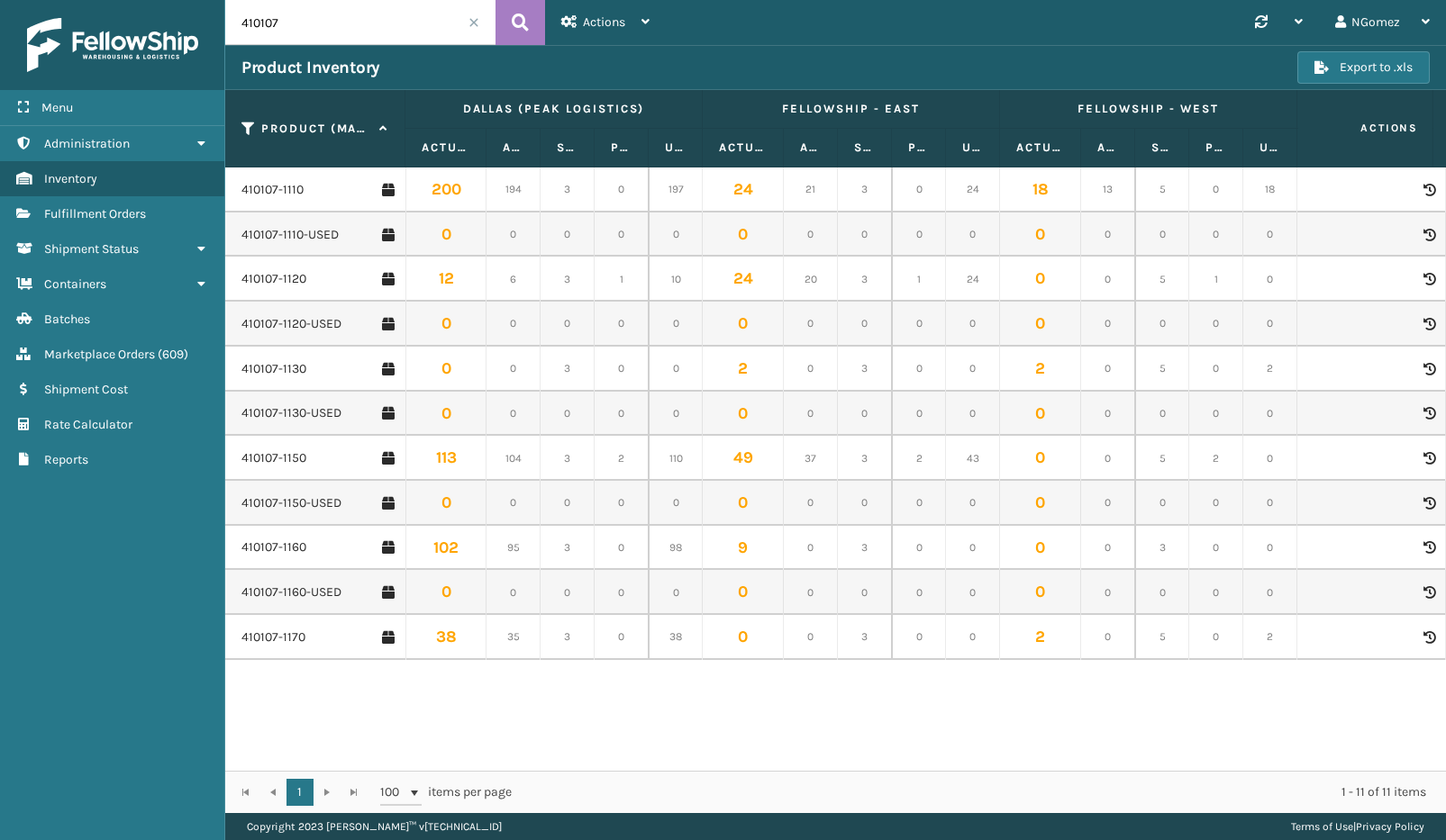
click at [338, 685] on div "410107-1110 200 194 3 0 197 24 21 3 0 24 18 13 5 0 18 0 0 0 0 0 0 0 0 0 0 115 1…" at bounding box center [836, 468] width 1221 height 603
click at [328, 14] on input "410107" at bounding box center [361, 23] width 270 height 45
drag, startPoint x: 330, startPoint y: 24, endPoint x: 195, endPoint y: 24, distance: 135.0
click at [195, 0] on div "Menu Administration Inventory Fulfillment Orders Shipment Status Containers Bat…" at bounding box center [723, 0] width 1446 height 0
click at [521, 22] on icon at bounding box center [520, 23] width 17 height 27
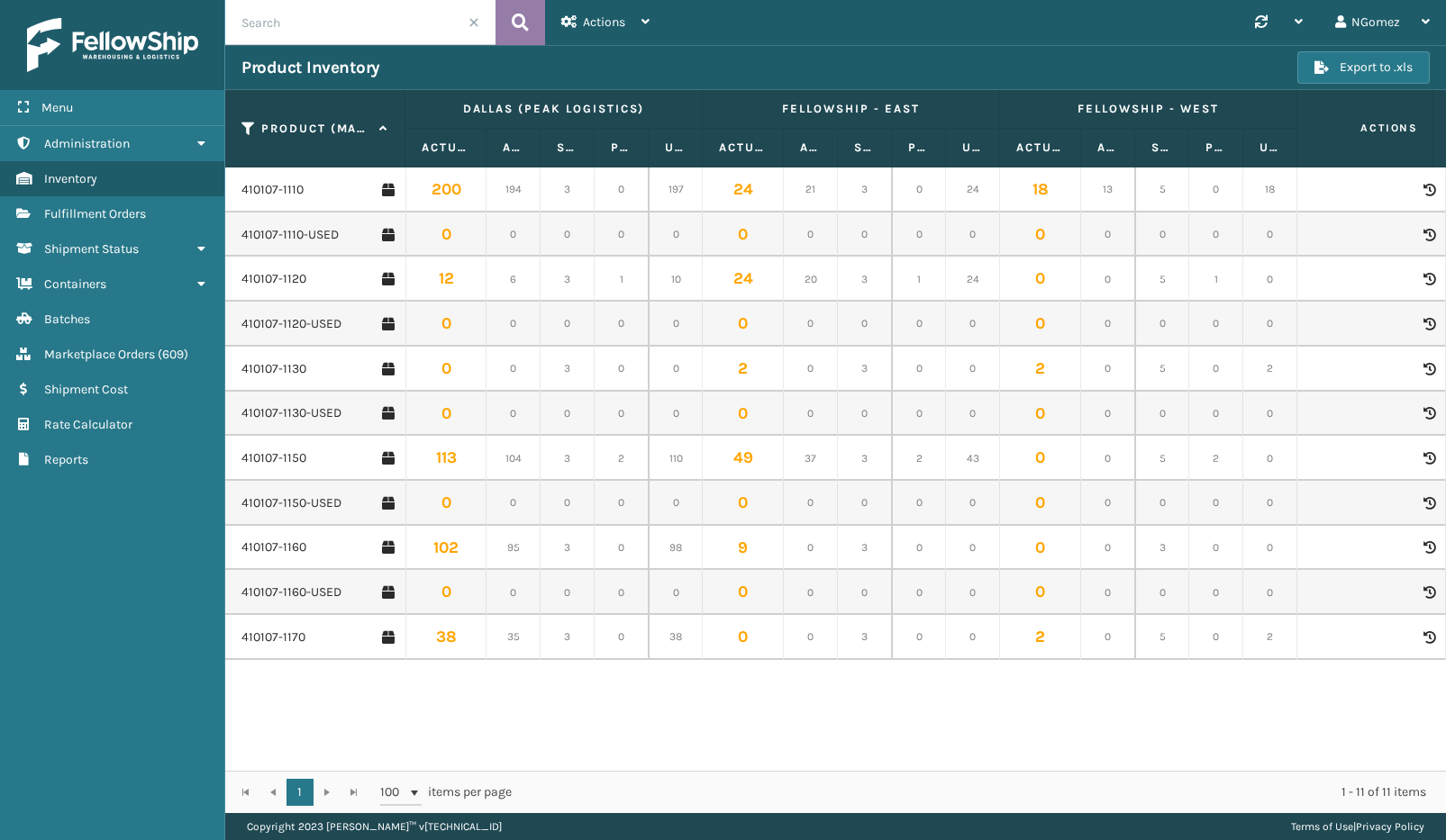
click at [521, 26] on icon at bounding box center [520, 23] width 17 height 27
click at [472, 22] on span at bounding box center [474, 23] width 11 height 11
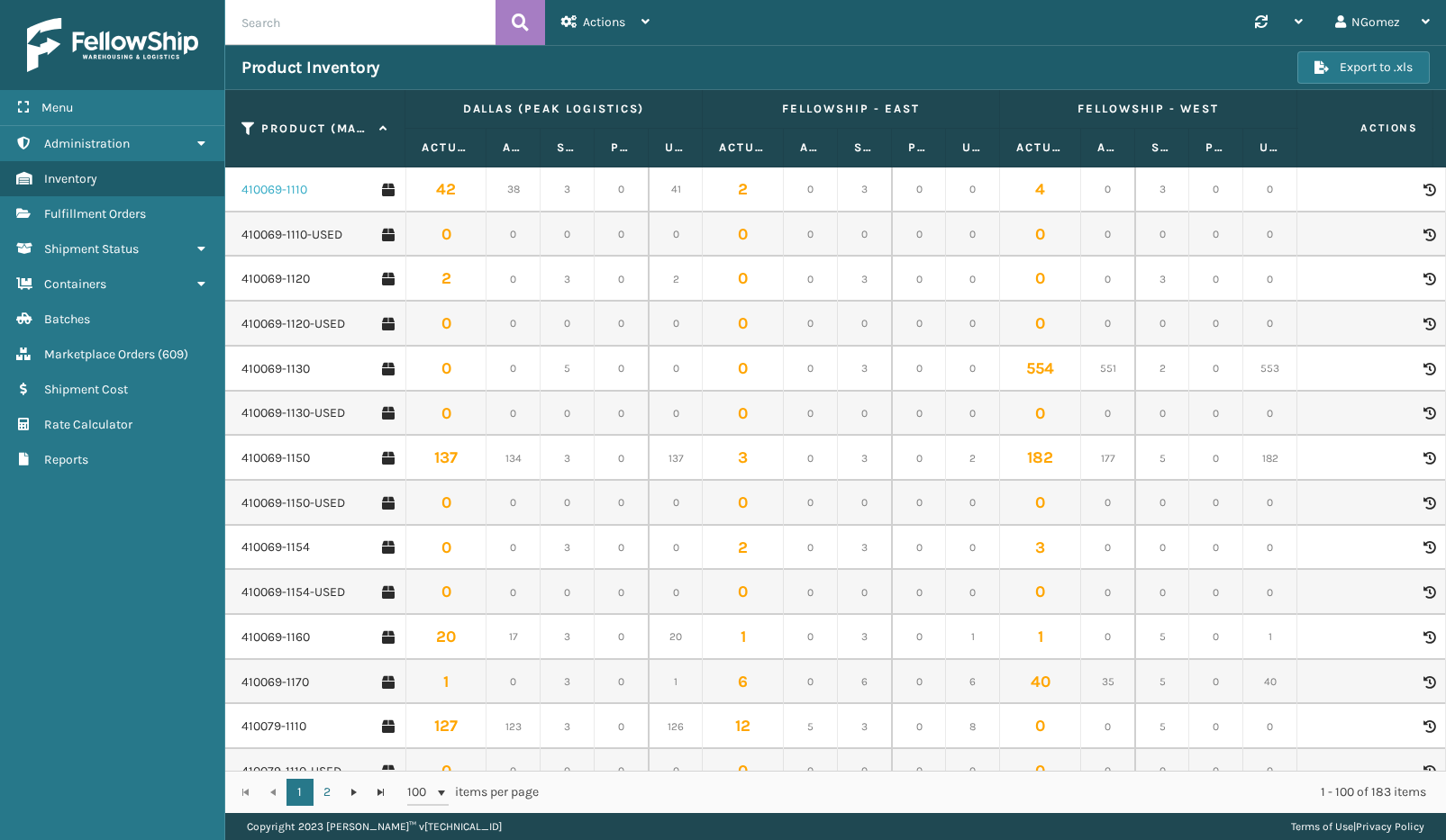
click at [283, 194] on link "410069-1110" at bounding box center [274, 190] width 66 height 18
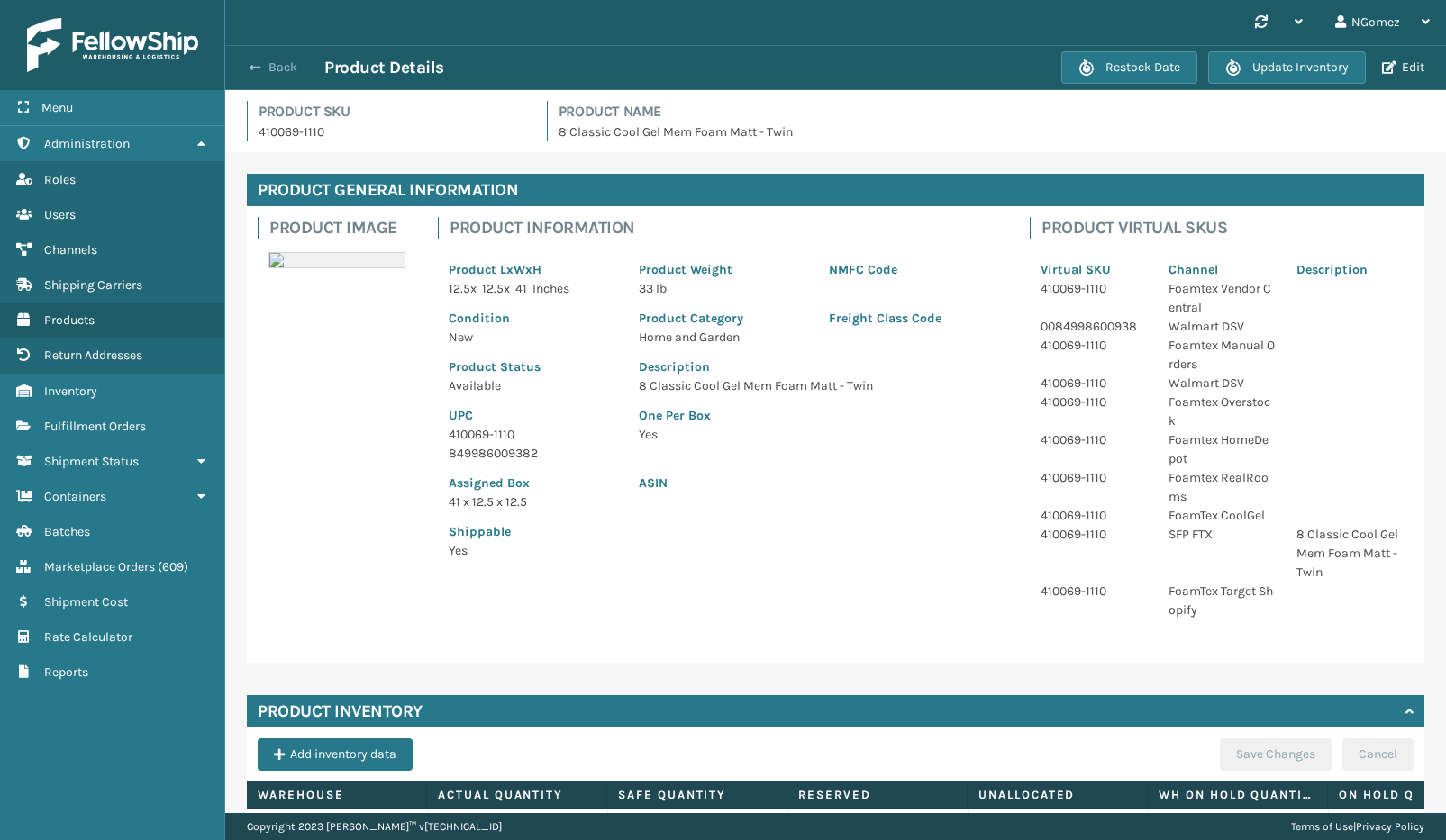
click at [277, 69] on button "Back" at bounding box center [283, 67] width 83 height 16
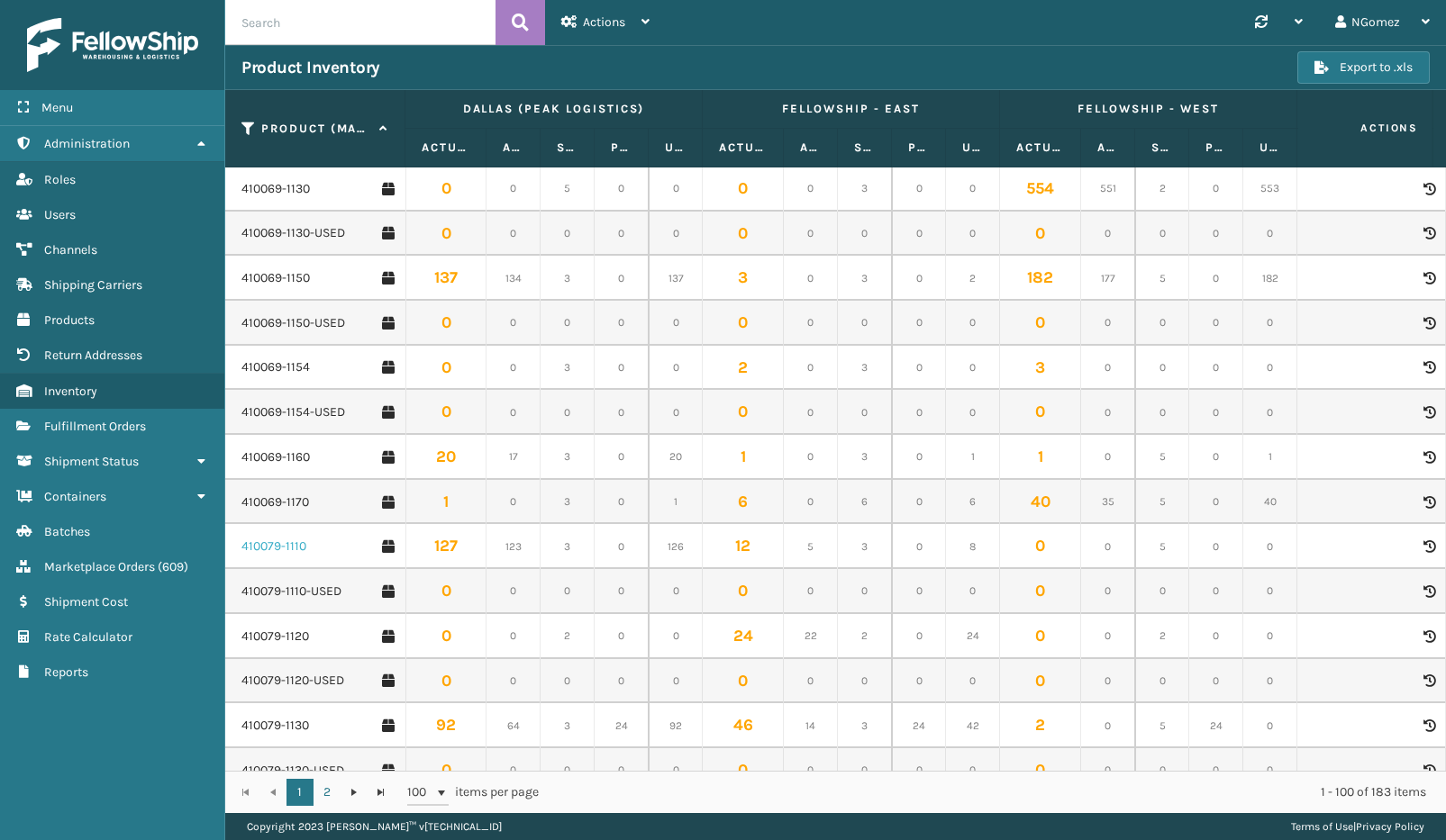
scroll to position [270, 0]
click at [261, 541] on link "410079-1120" at bounding box center [275, 546] width 68 height 18
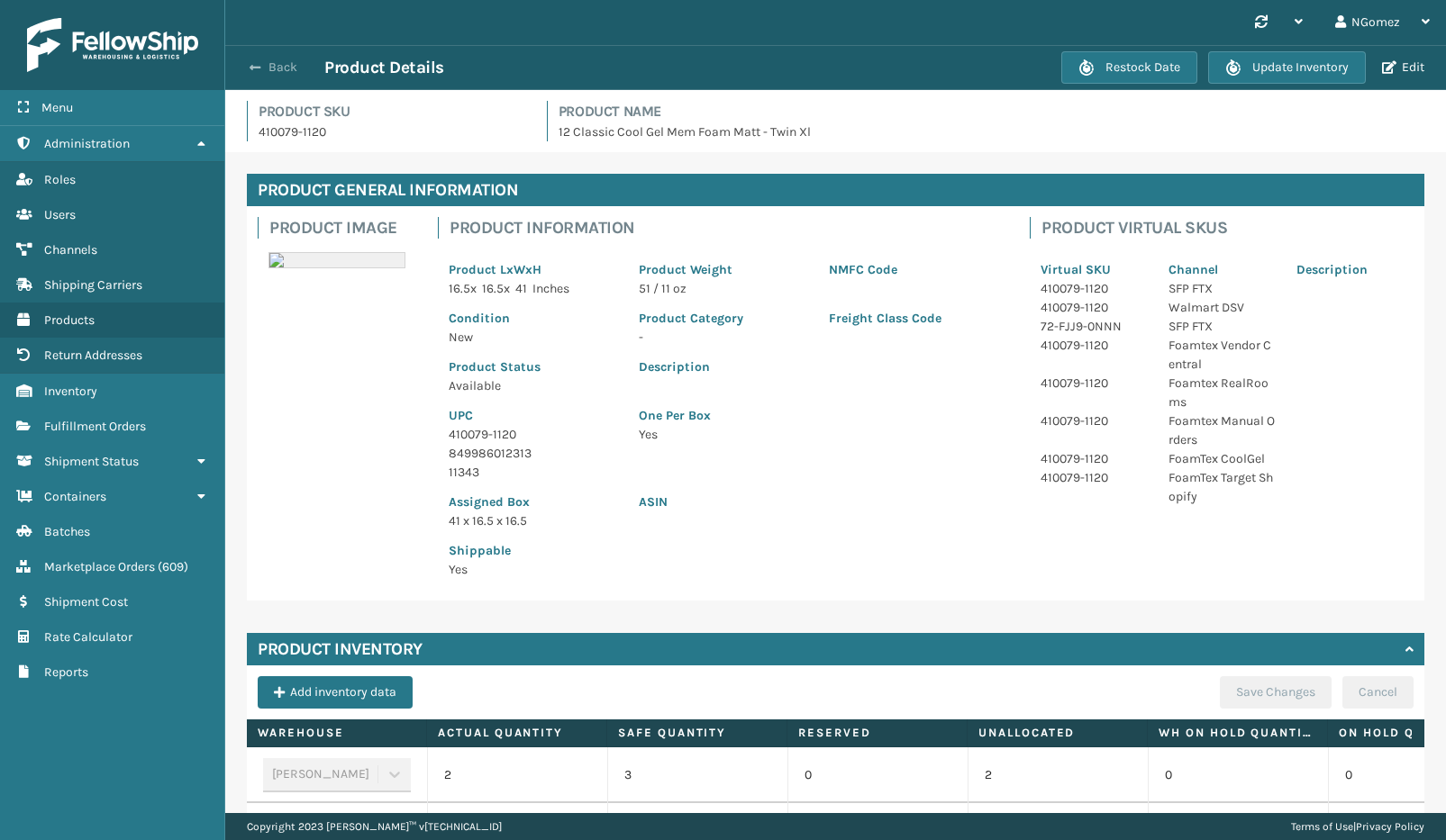
click at [286, 71] on button "Back" at bounding box center [283, 67] width 83 height 16
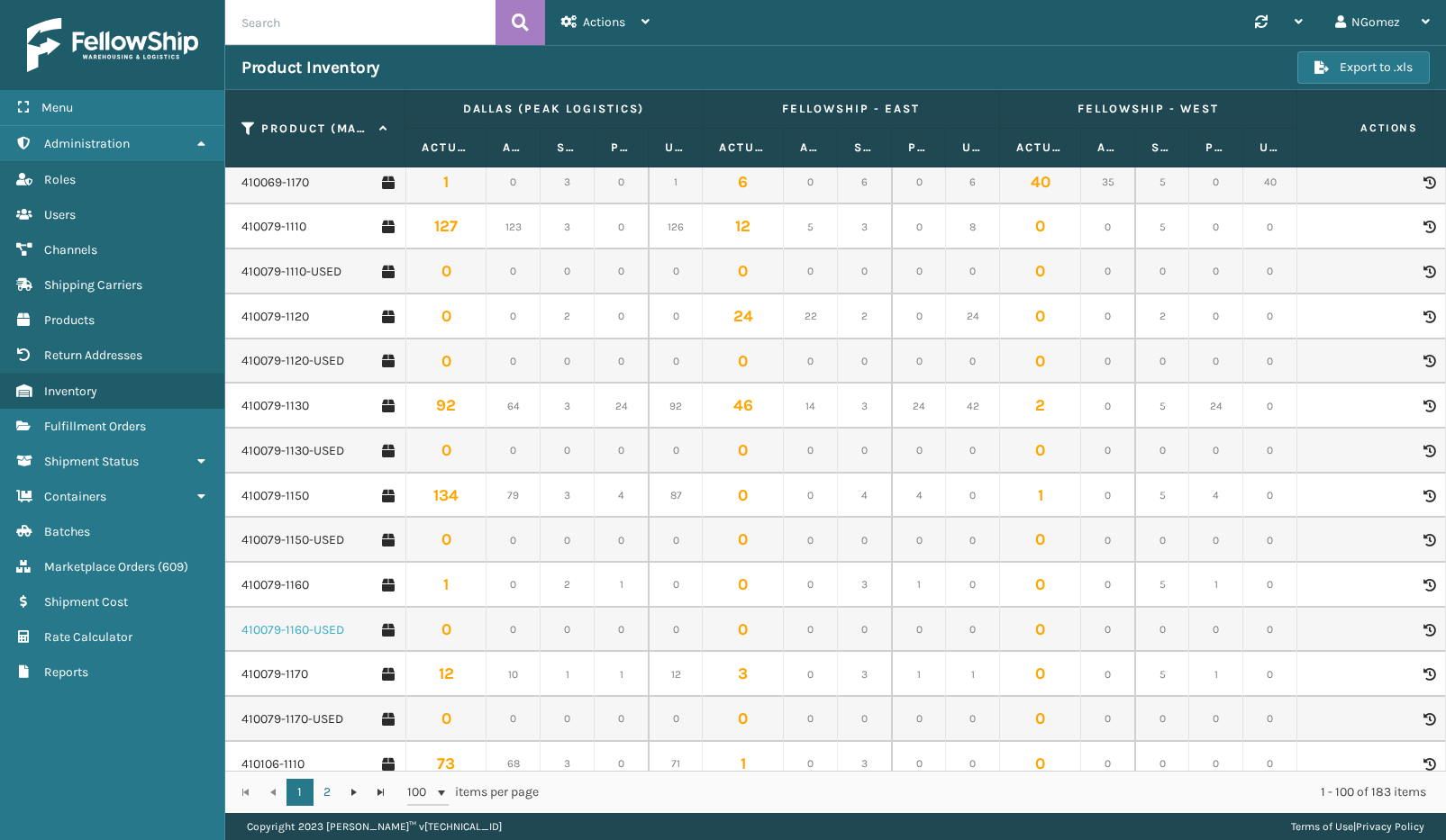
scroll to position [630, 0]
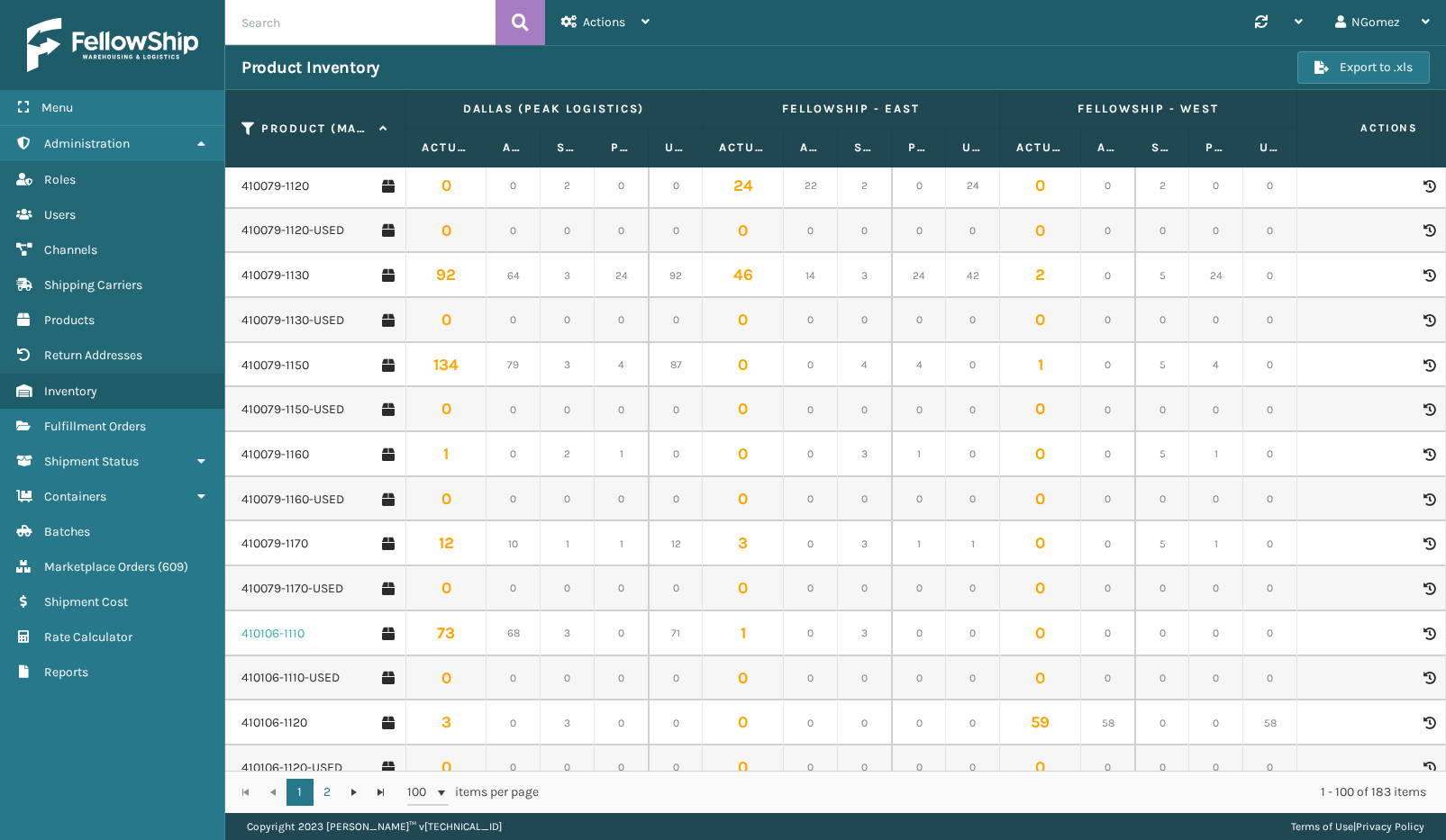
click at [269, 633] on link "410106-1110" at bounding box center [272, 634] width 63 height 18
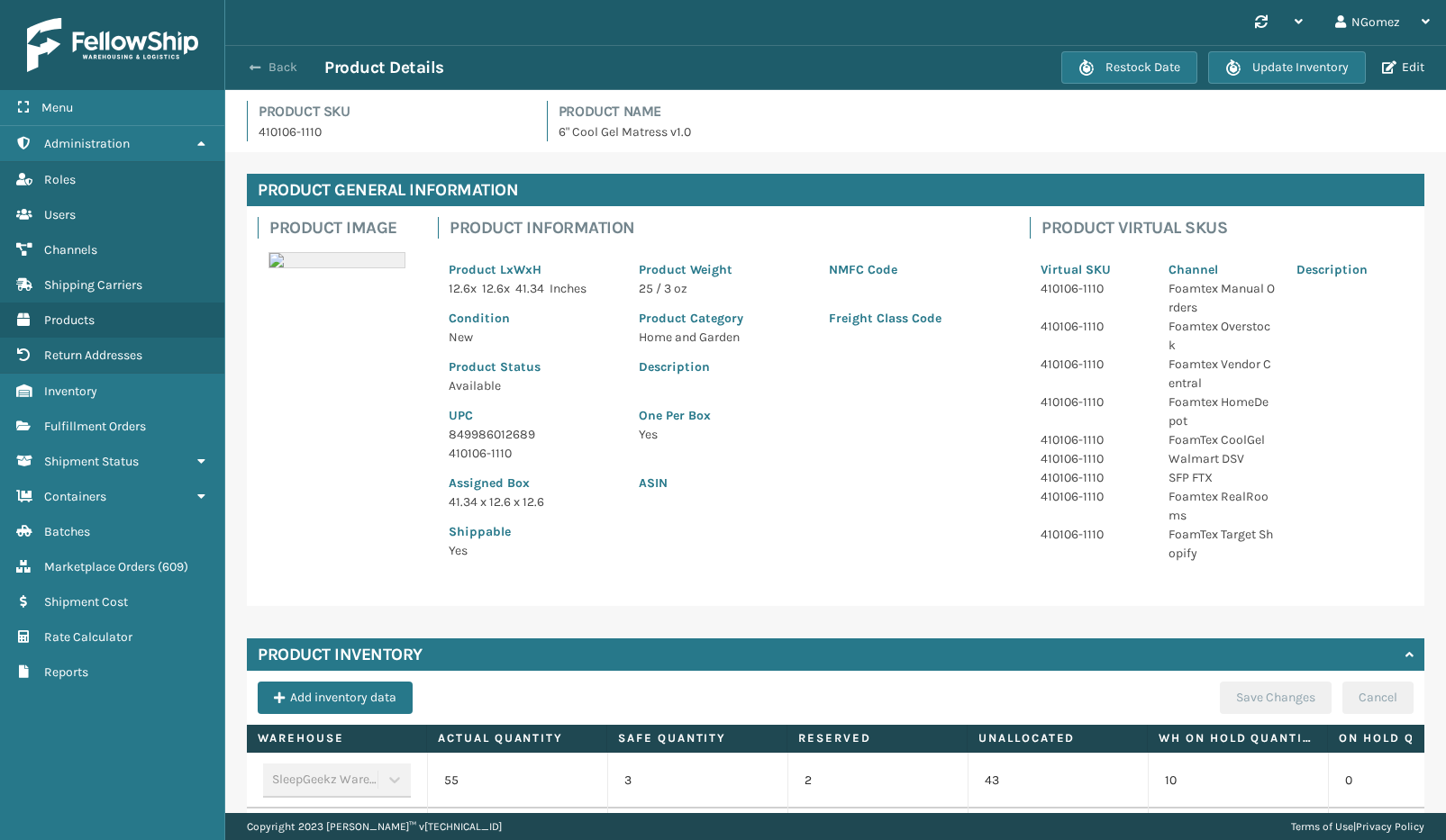
click at [269, 65] on button "Back" at bounding box center [283, 67] width 83 height 16
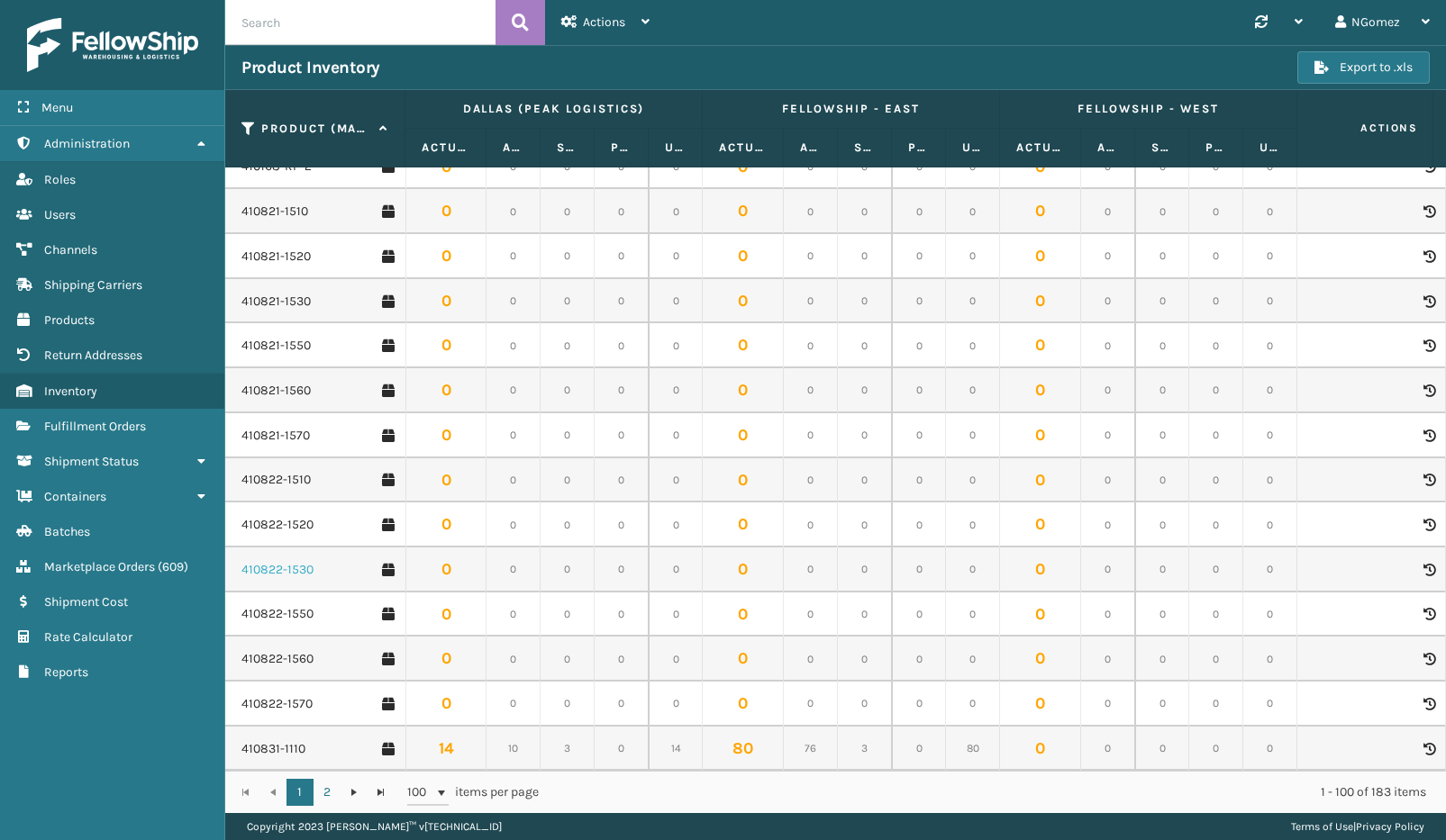
scroll to position [2791, 0]
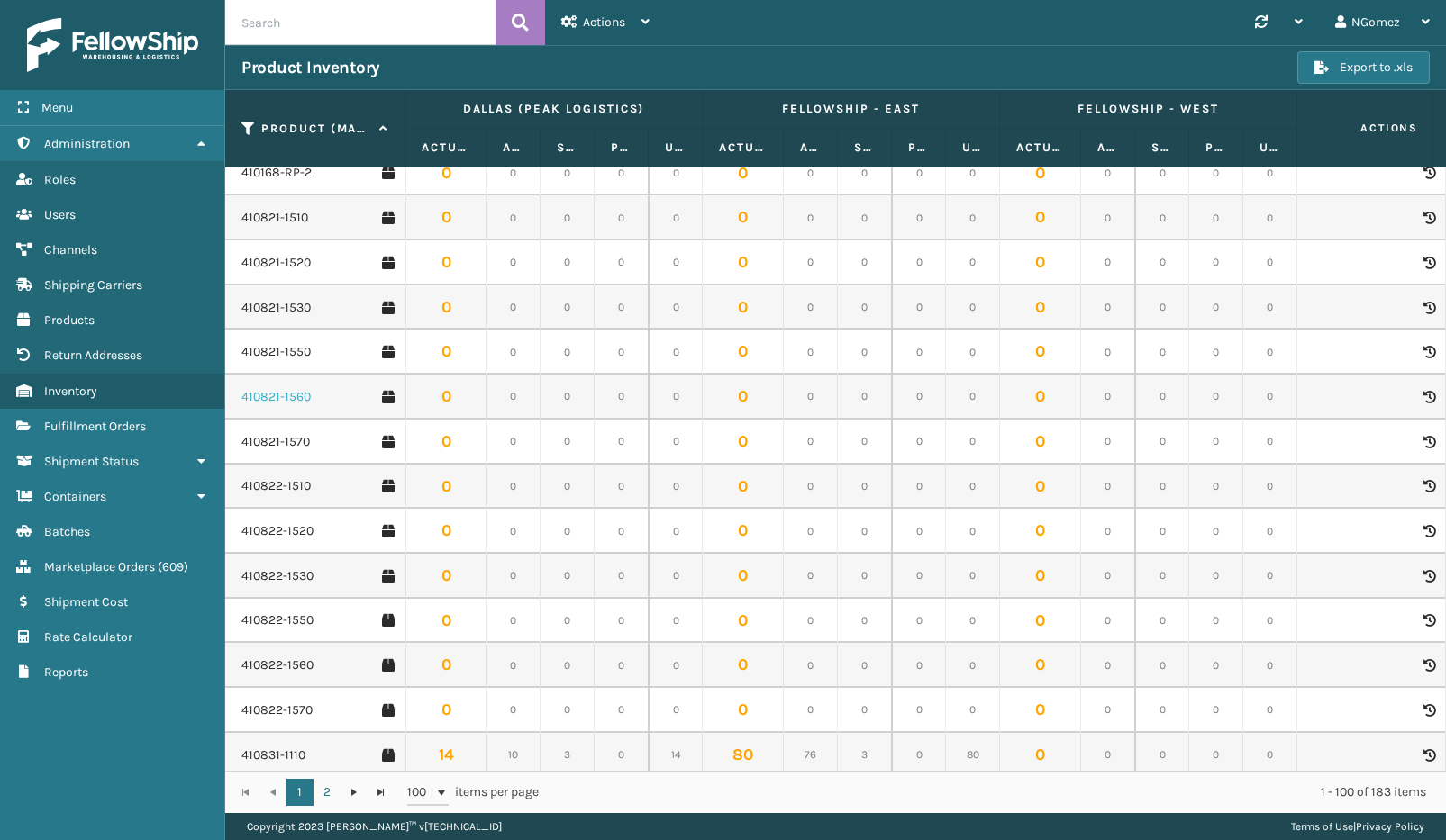
click at [261, 388] on link "410821-1560" at bounding box center [276, 396] width 69 height 18
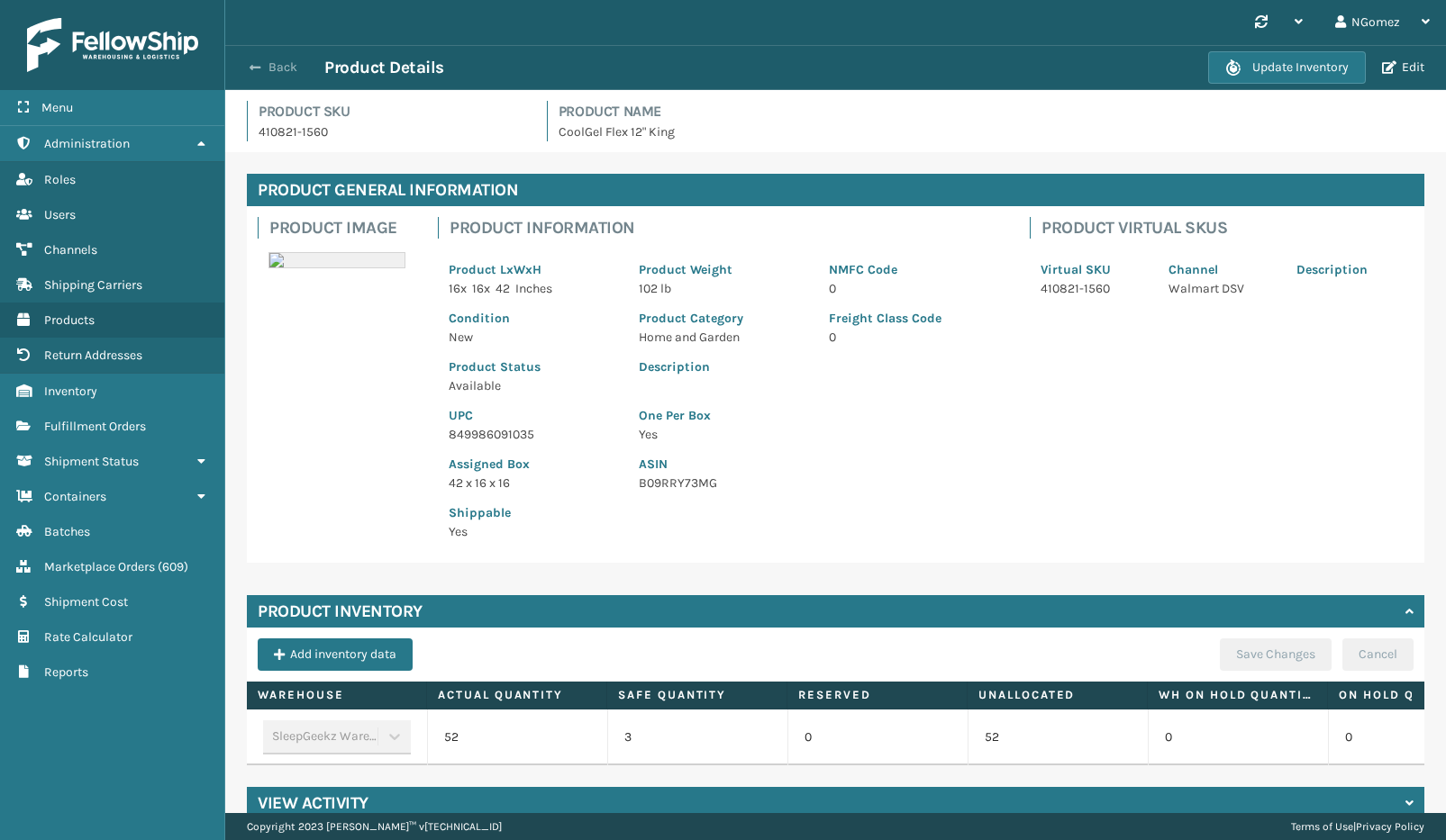
click at [268, 72] on button "Back" at bounding box center [283, 67] width 83 height 16
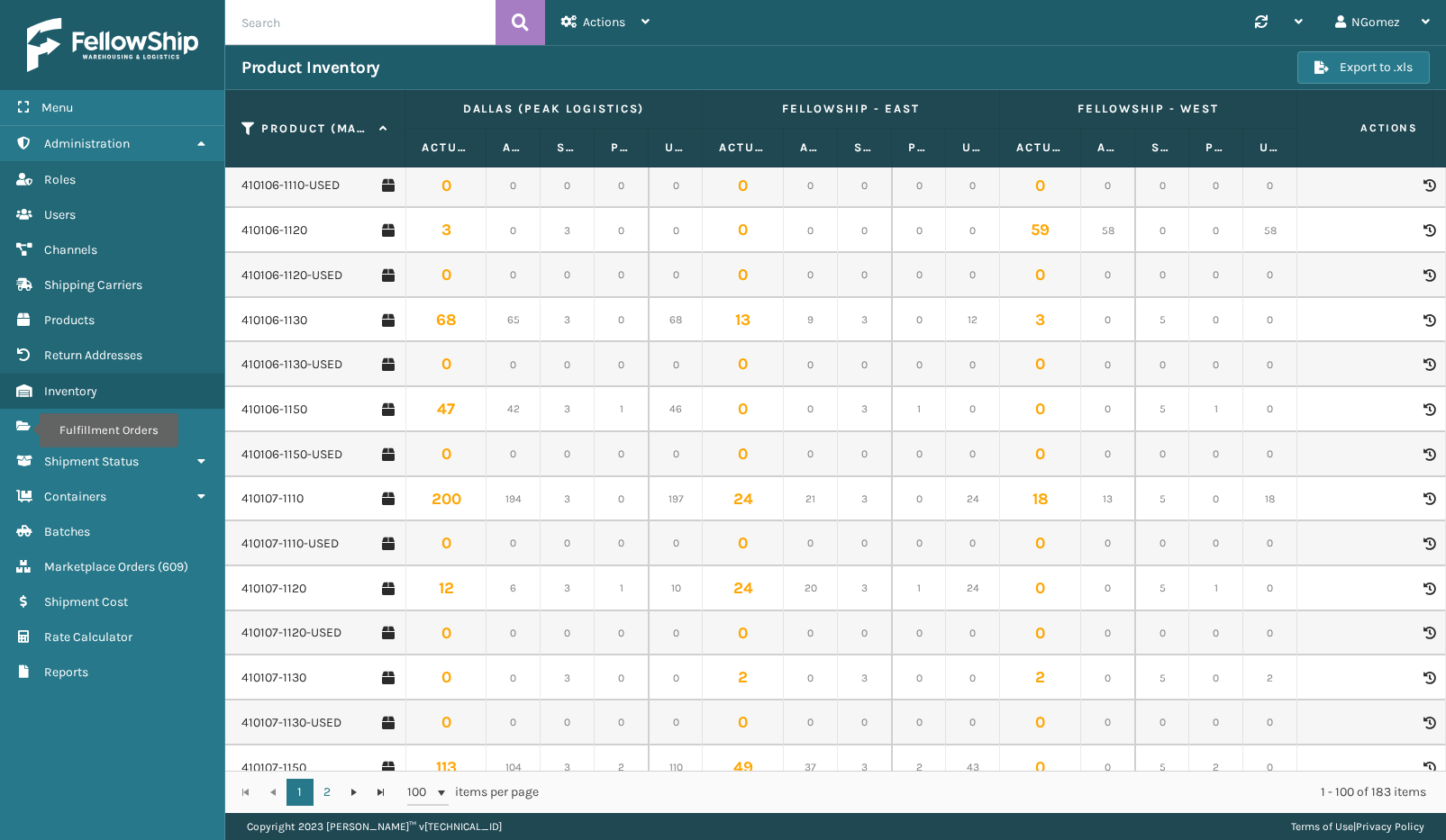
scroll to position [990, 0]
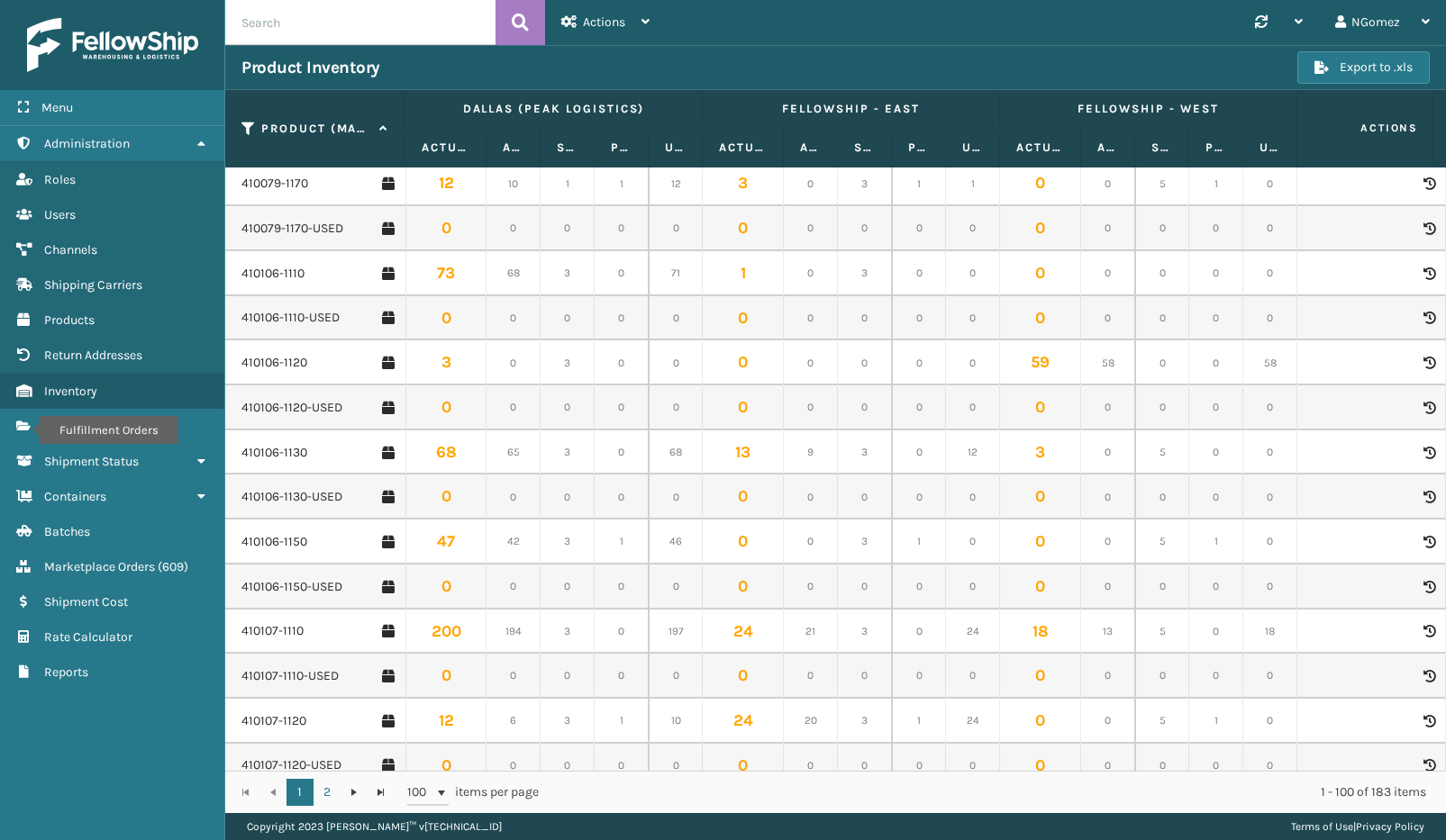
click at [301, 36] on input "text" at bounding box center [361, 23] width 270 height 45
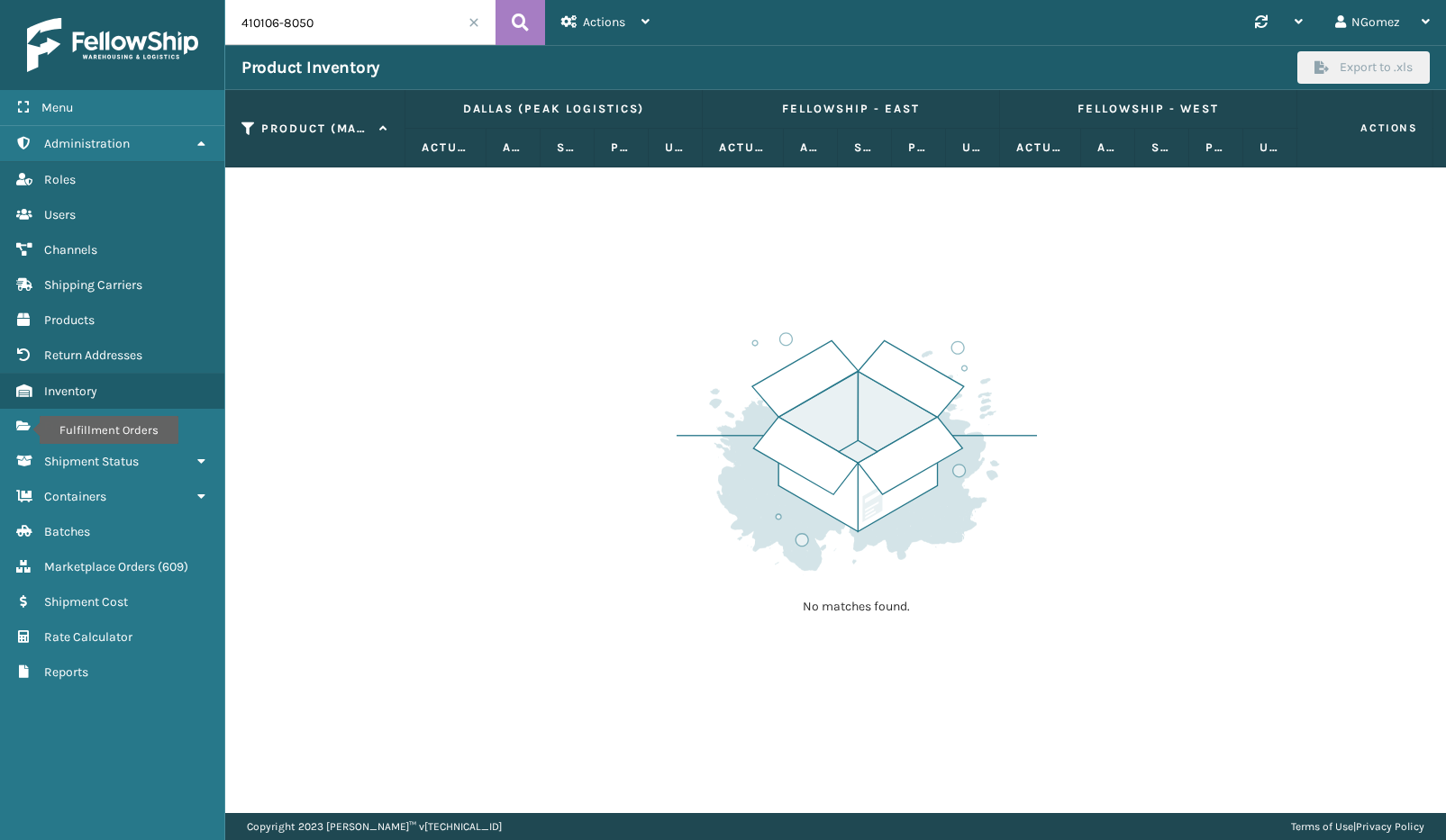
click at [412, 20] on input "410106-8050" at bounding box center [361, 23] width 270 height 45
type input "410106"
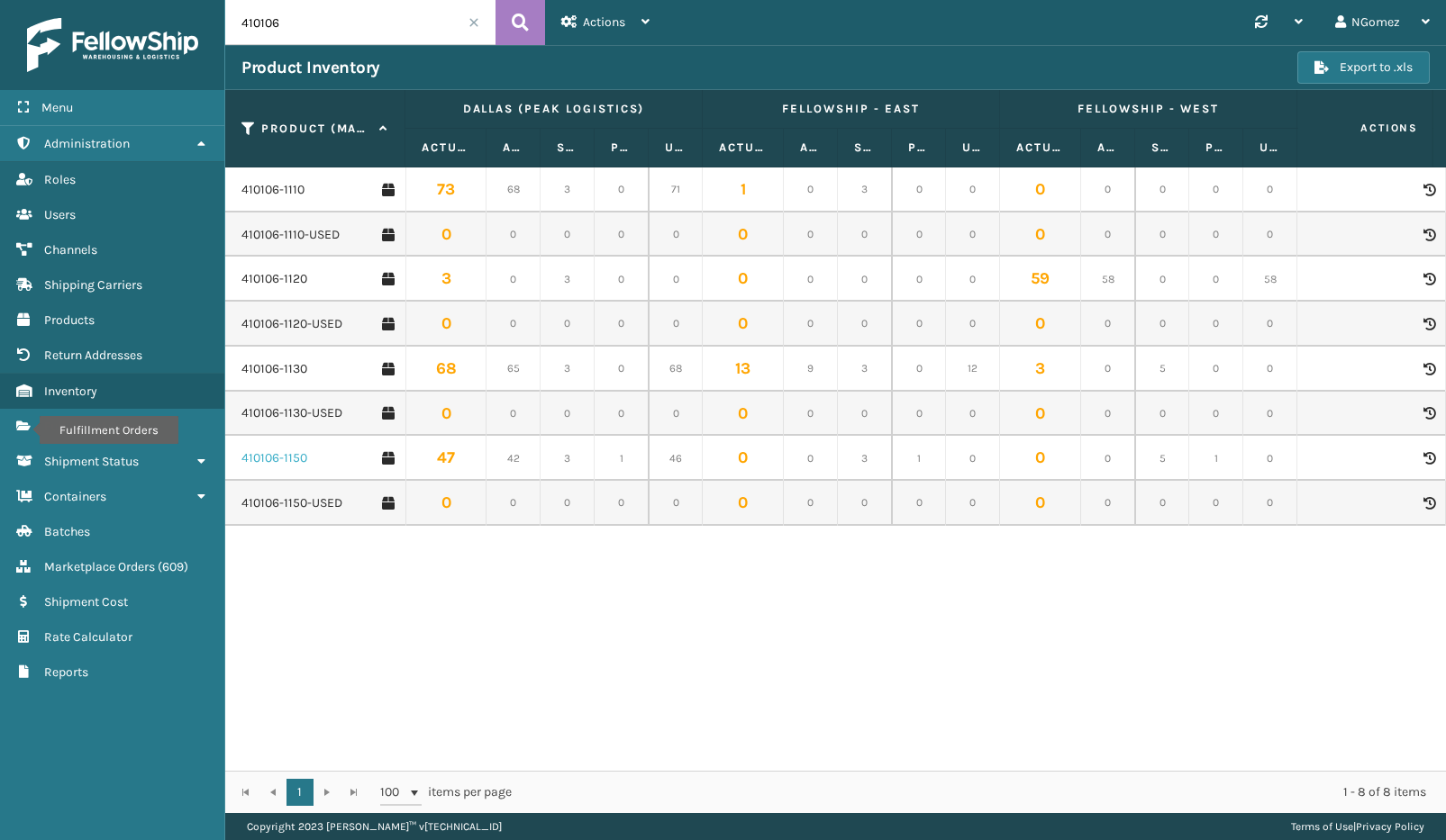
click at [273, 453] on link "410106-1150" at bounding box center [274, 458] width 66 height 18
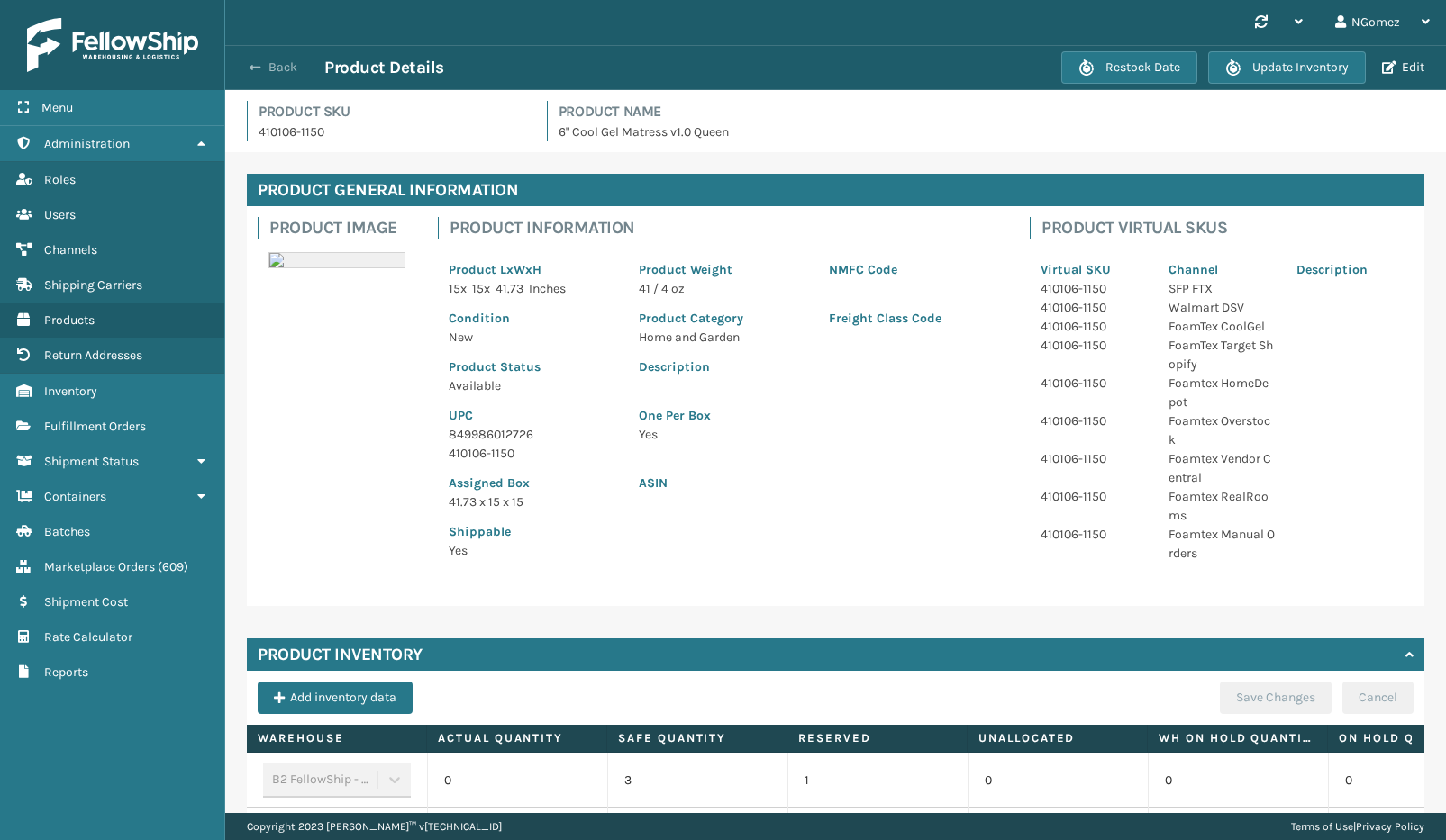
click at [282, 62] on button "Back" at bounding box center [283, 67] width 83 height 16
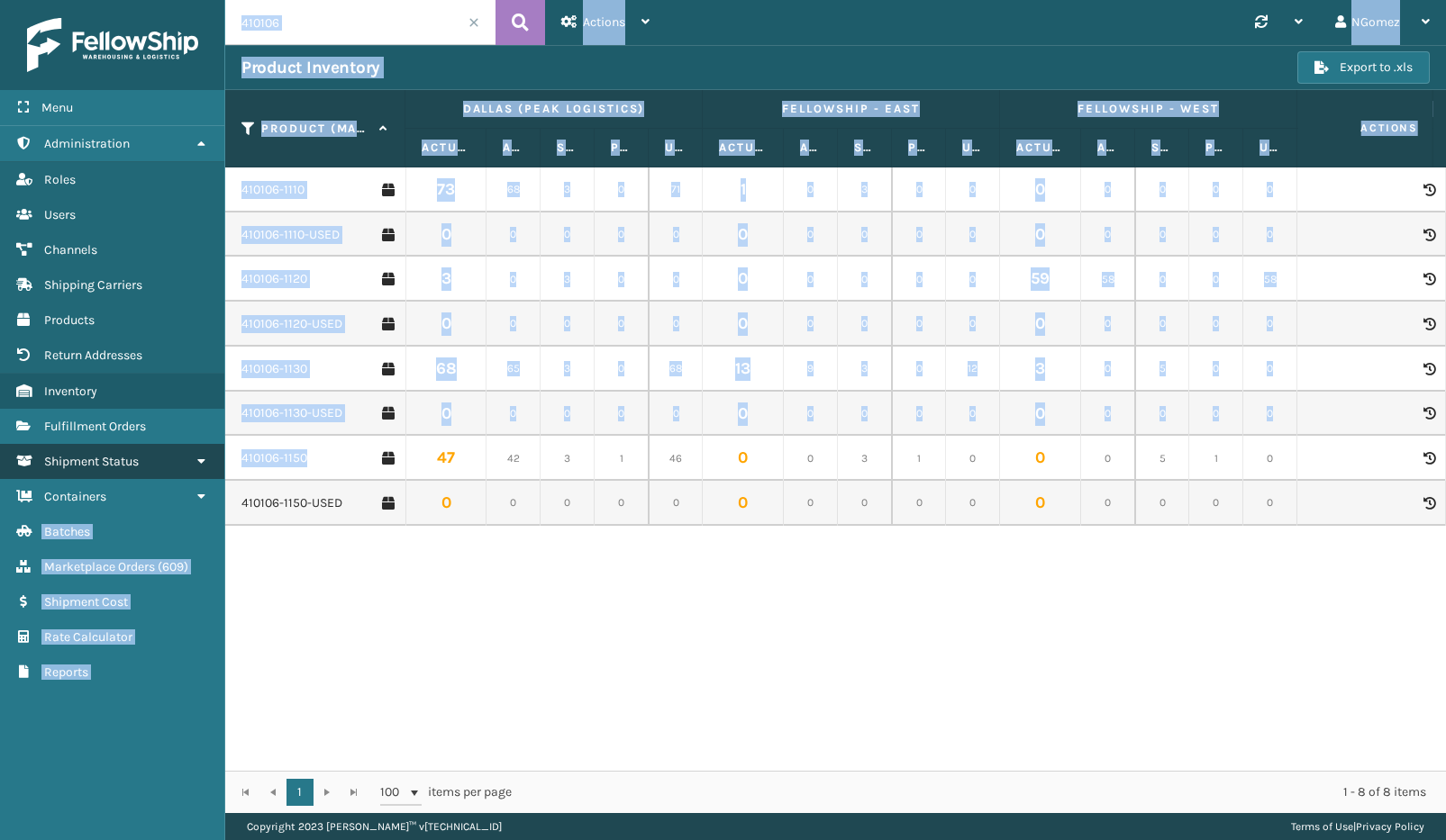
drag, startPoint x: 331, startPoint y: 464, endPoint x: 221, endPoint y: 460, distance: 110.1
click at [221, 0] on div "Menu Administration Roles Users Channels Shipping Carriers Products Return Addr…" at bounding box center [723, 0] width 1446 height 0
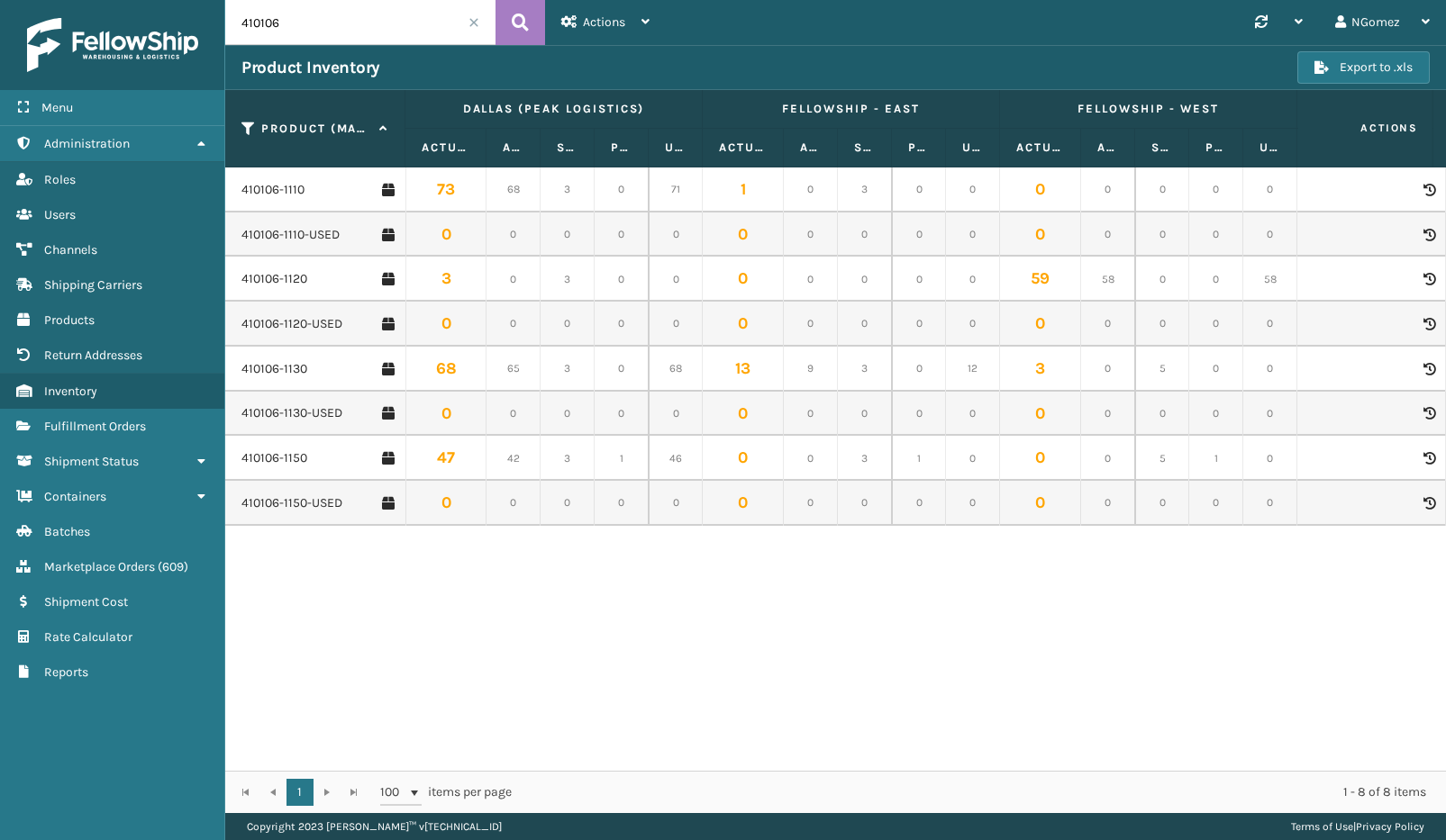
drag, startPoint x: 221, startPoint y: 460, endPoint x: 344, endPoint y: 462, distance: 123.0
click at [344, 462] on div "410106-1150" at bounding box center [317, 458] width 153 height 18
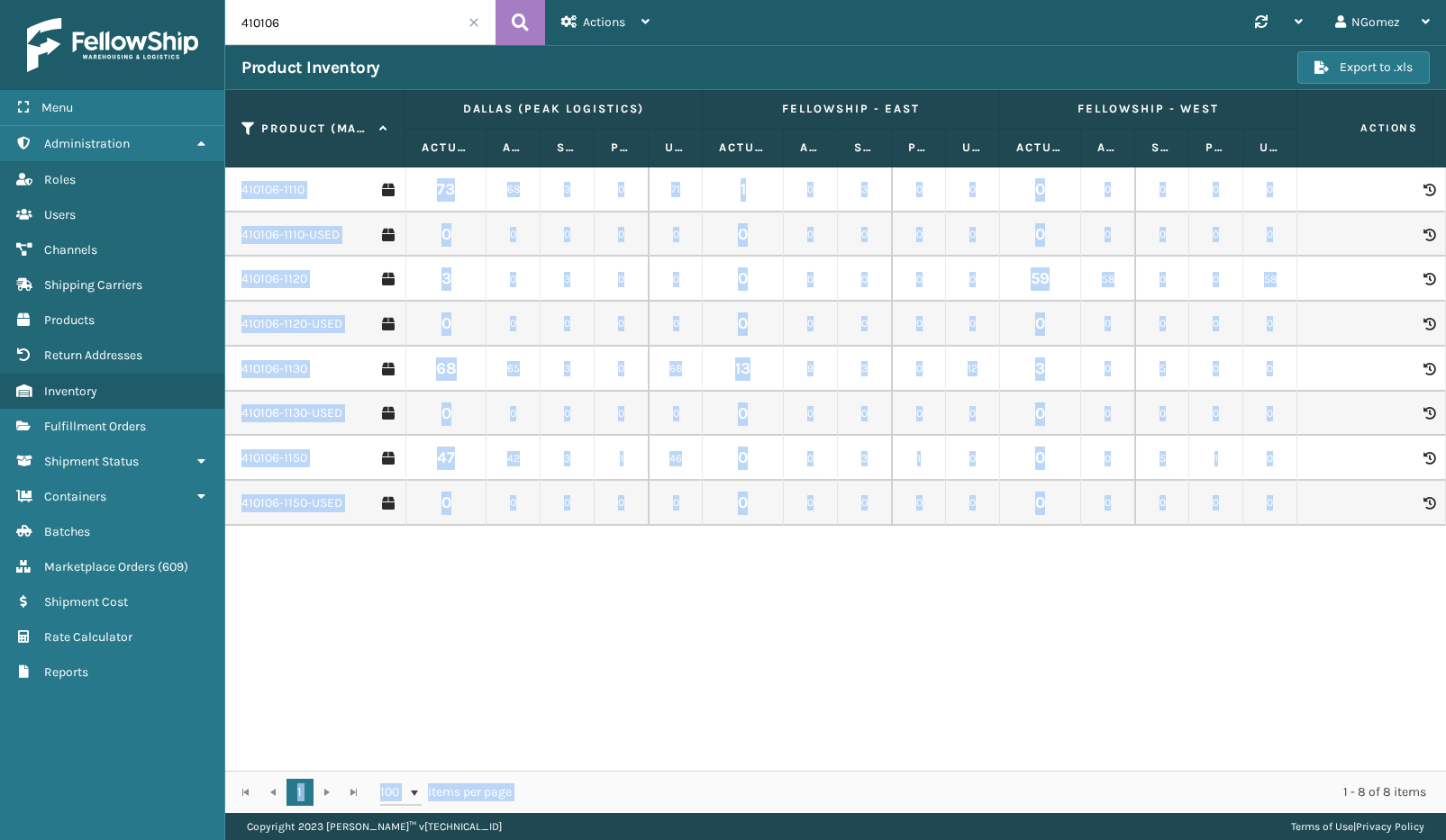
drag, startPoint x: 561, startPoint y: 779, endPoint x: 627, endPoint y: 770, distance: 66.6
click at [627, 770] on div "Product (MAIN SKU) Dallas (Peak Logistics) Fellowship - East Fellowship - West …" at bounding box center [836, 451] width 1221 height 723
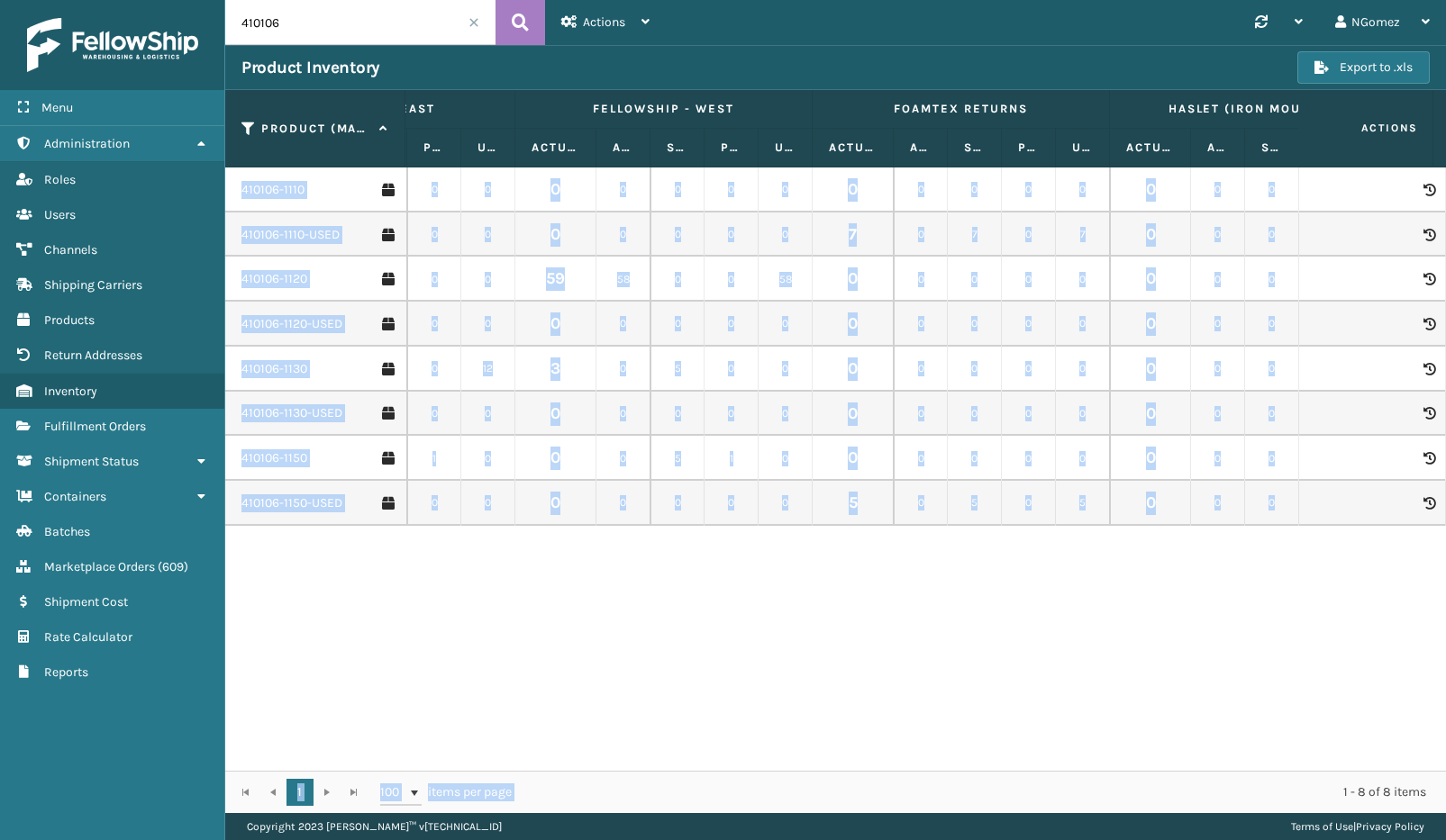
scroll to position [0, 515]
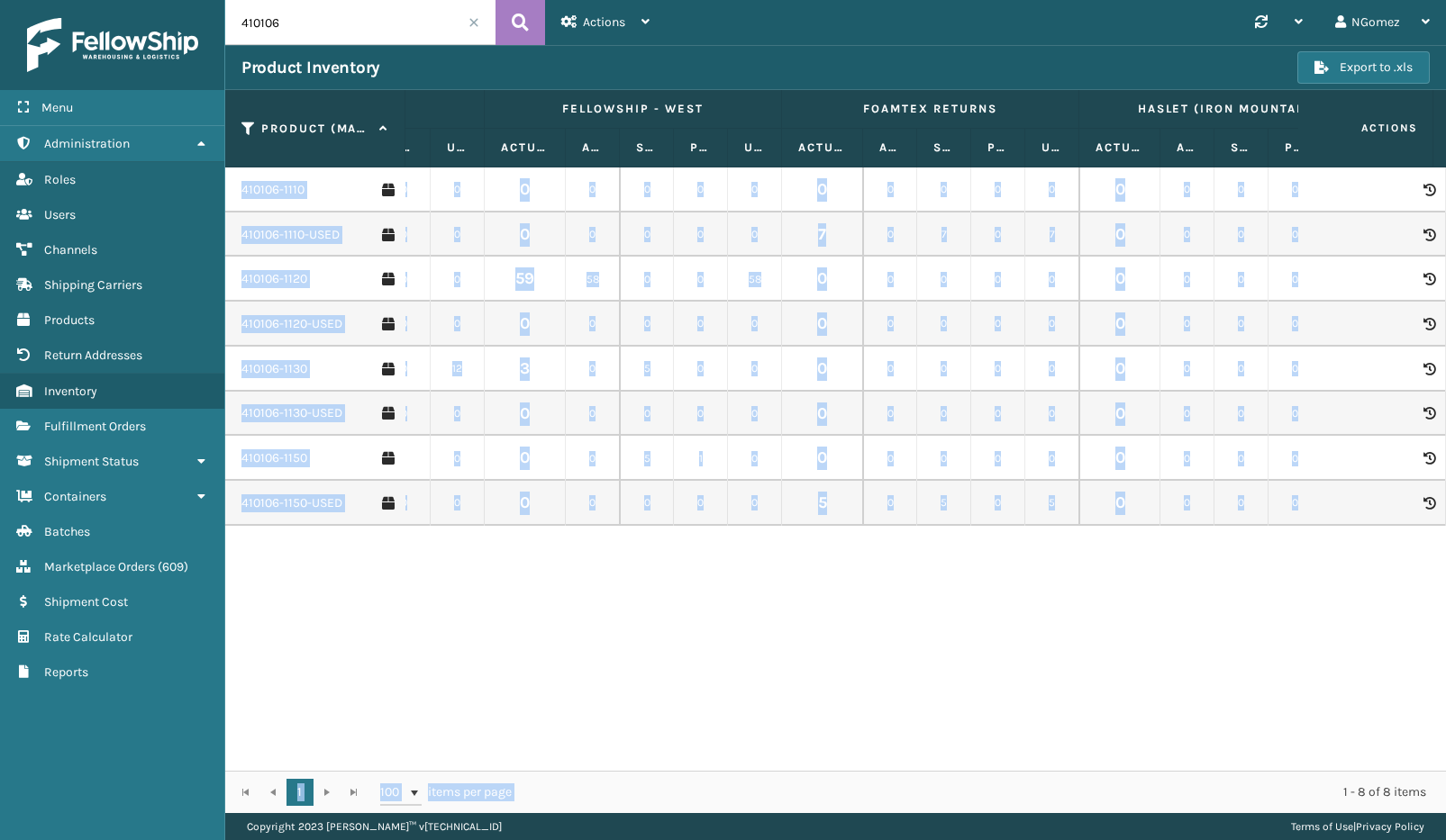
click at [843, 617] on div "410106-1110 73 68 3 0 71 1 0 3 0 0 0 0 0 0 0 0 0 0 0 0 0 0 0 0 0 2 0 3 0 2 164 …" at bounding box center [836, 468] width 1221 height 603
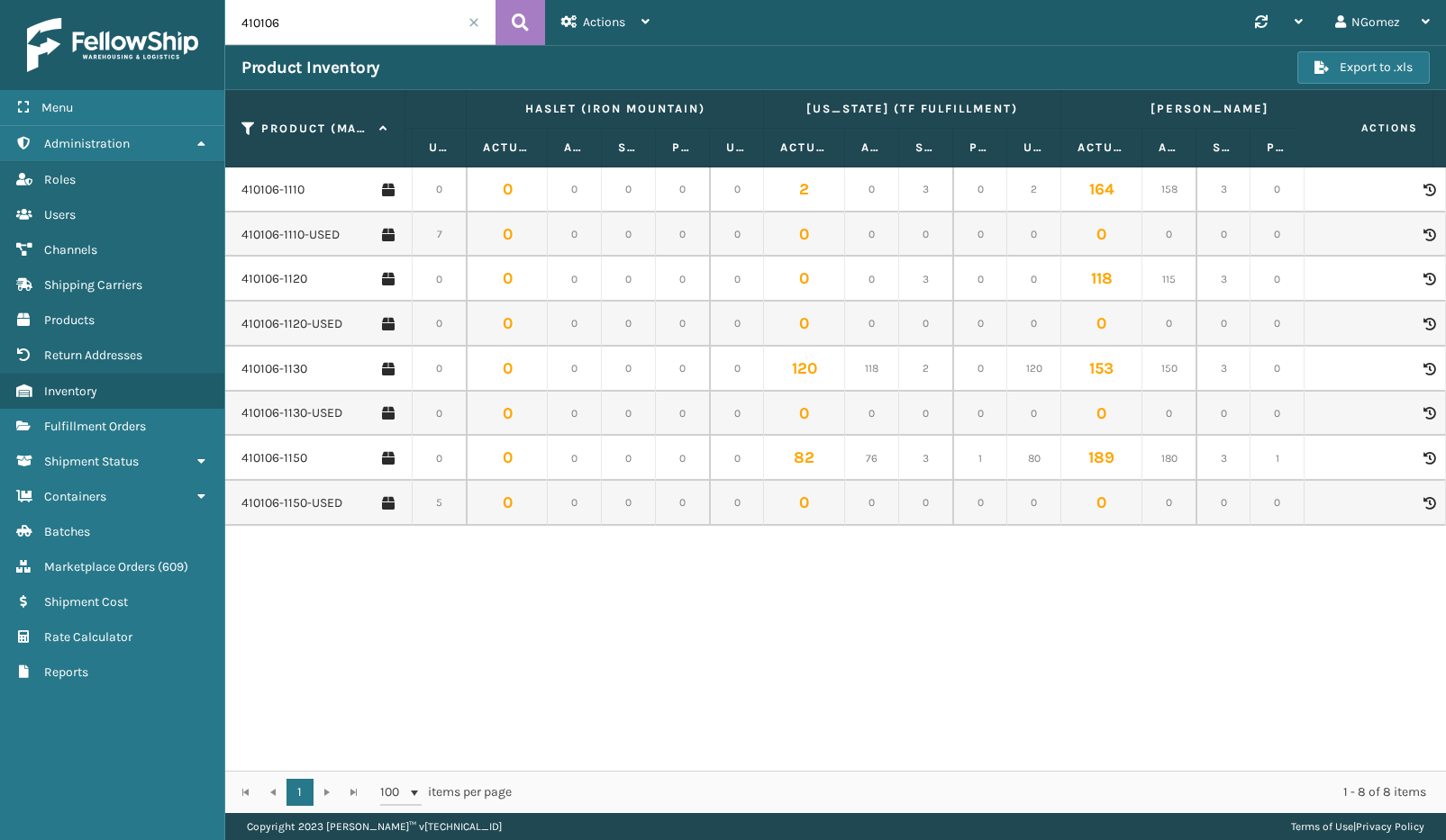
scroll to position [0, 0]
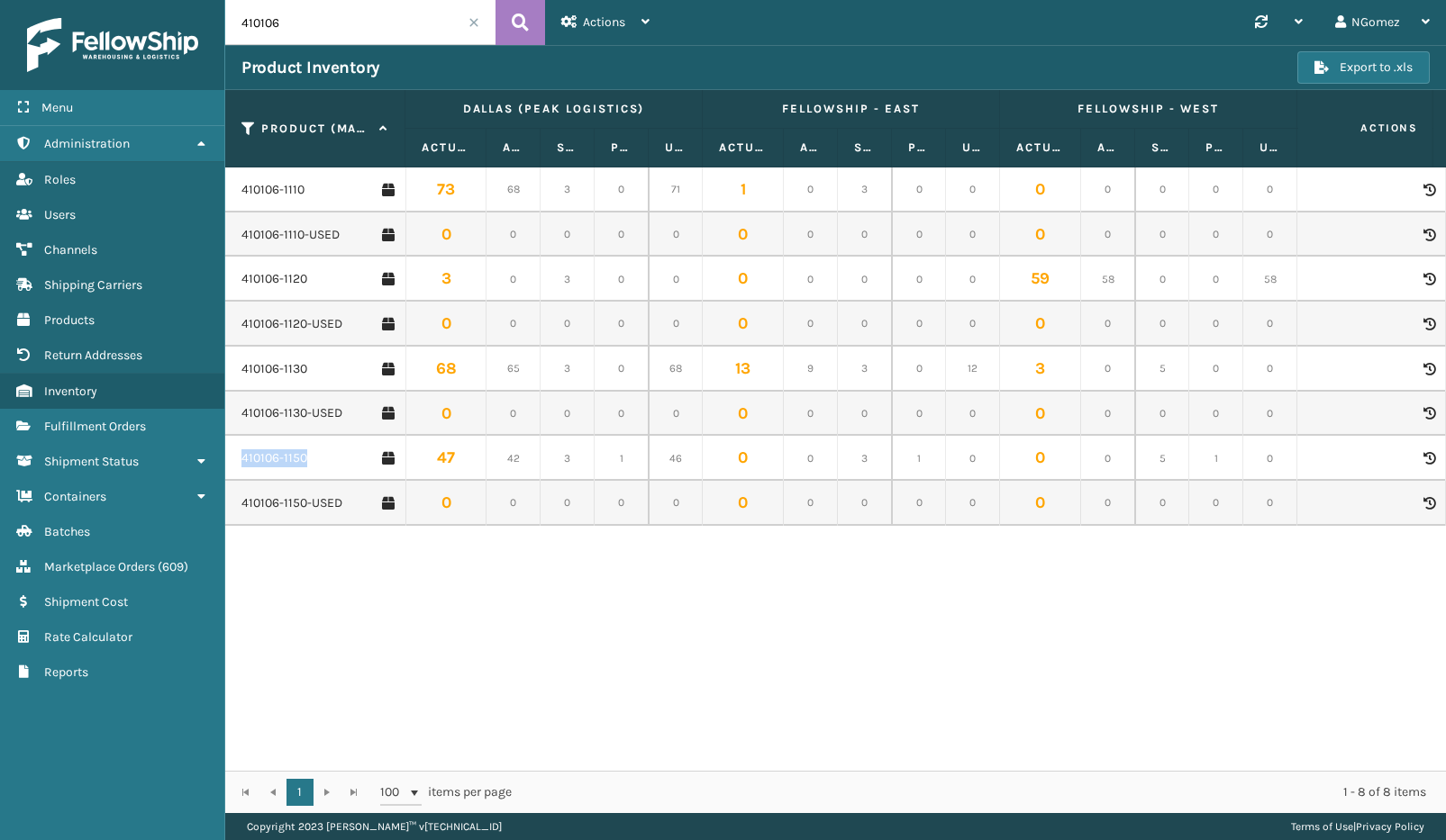
drag, startPoint x: 332, startPoint y: 458, endPoint x: 229, endPoint y: 462, distance: 103.1
click at [229, 462] on td "410106-1150" at bounding box center [315, 458] width 180 height 45
copy link "410106-1150"
click at [129, 141] on span "Administration" at bounding box center [86, 144] width 85 height 15
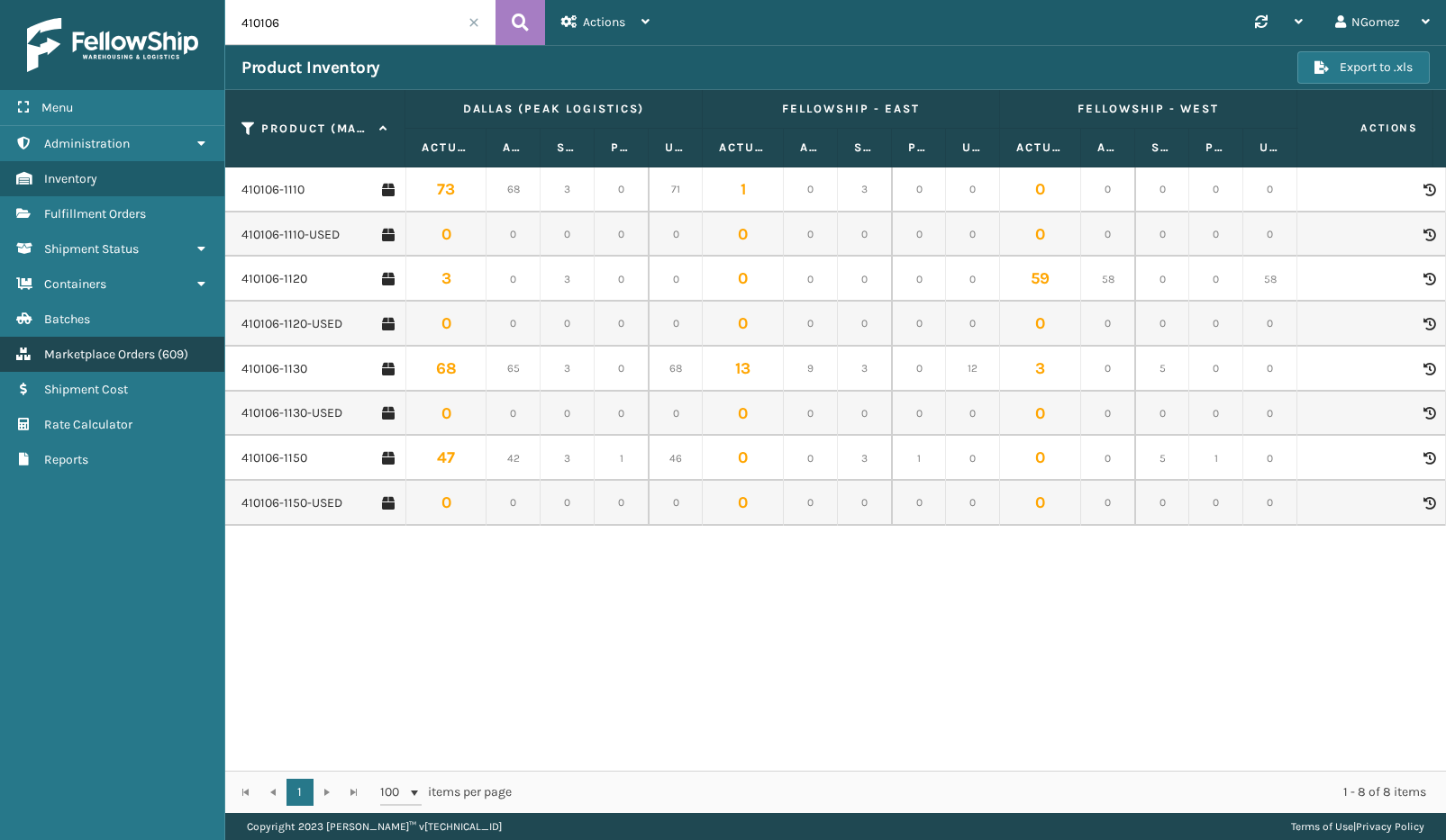
click at [164, 357] on span "( 609 )" at bounding box center [173, 354] width 31 height 15
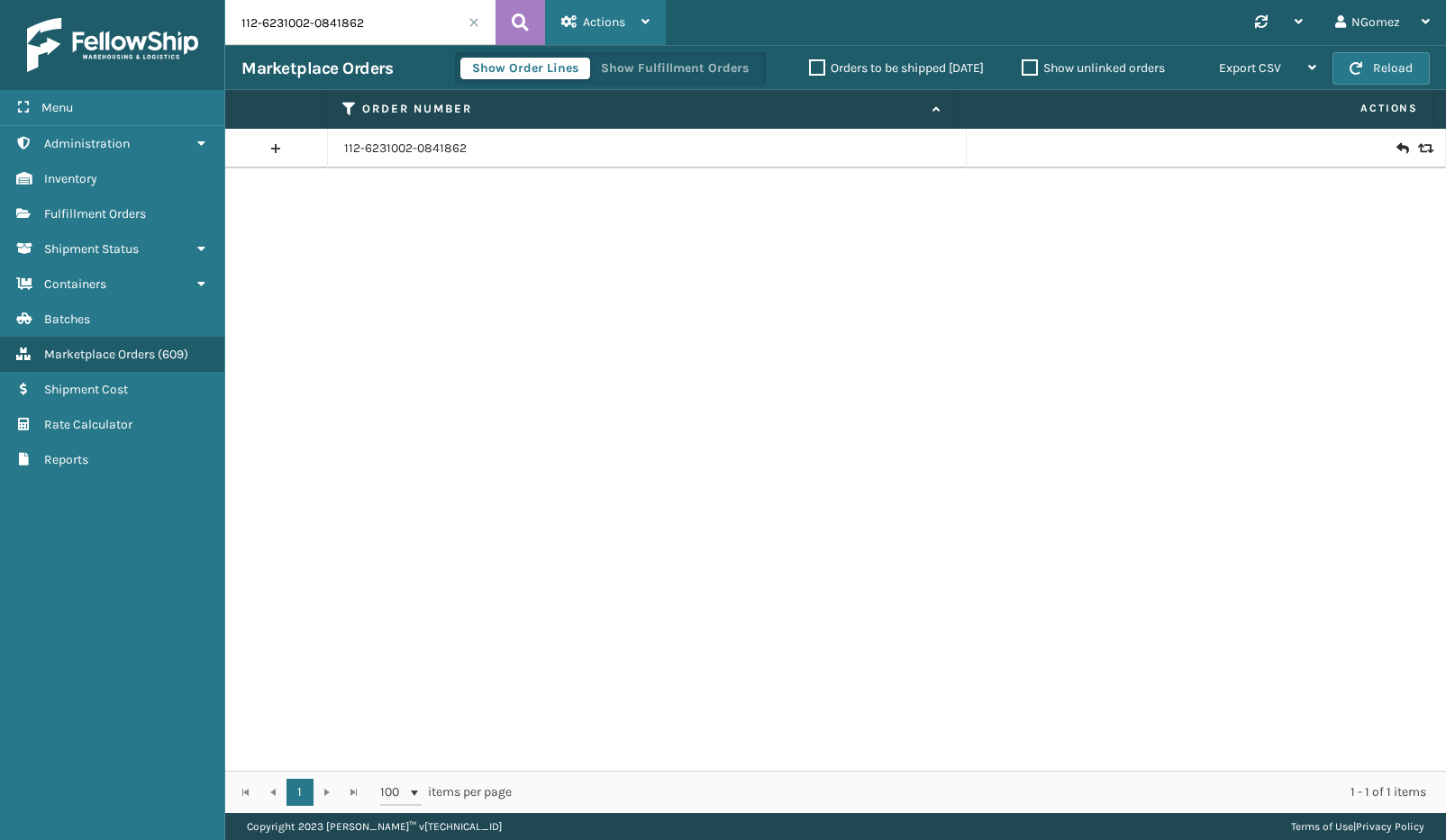
click at [628, 18] on div "Actions" at bounding box center [606, 23] width 88 height 45
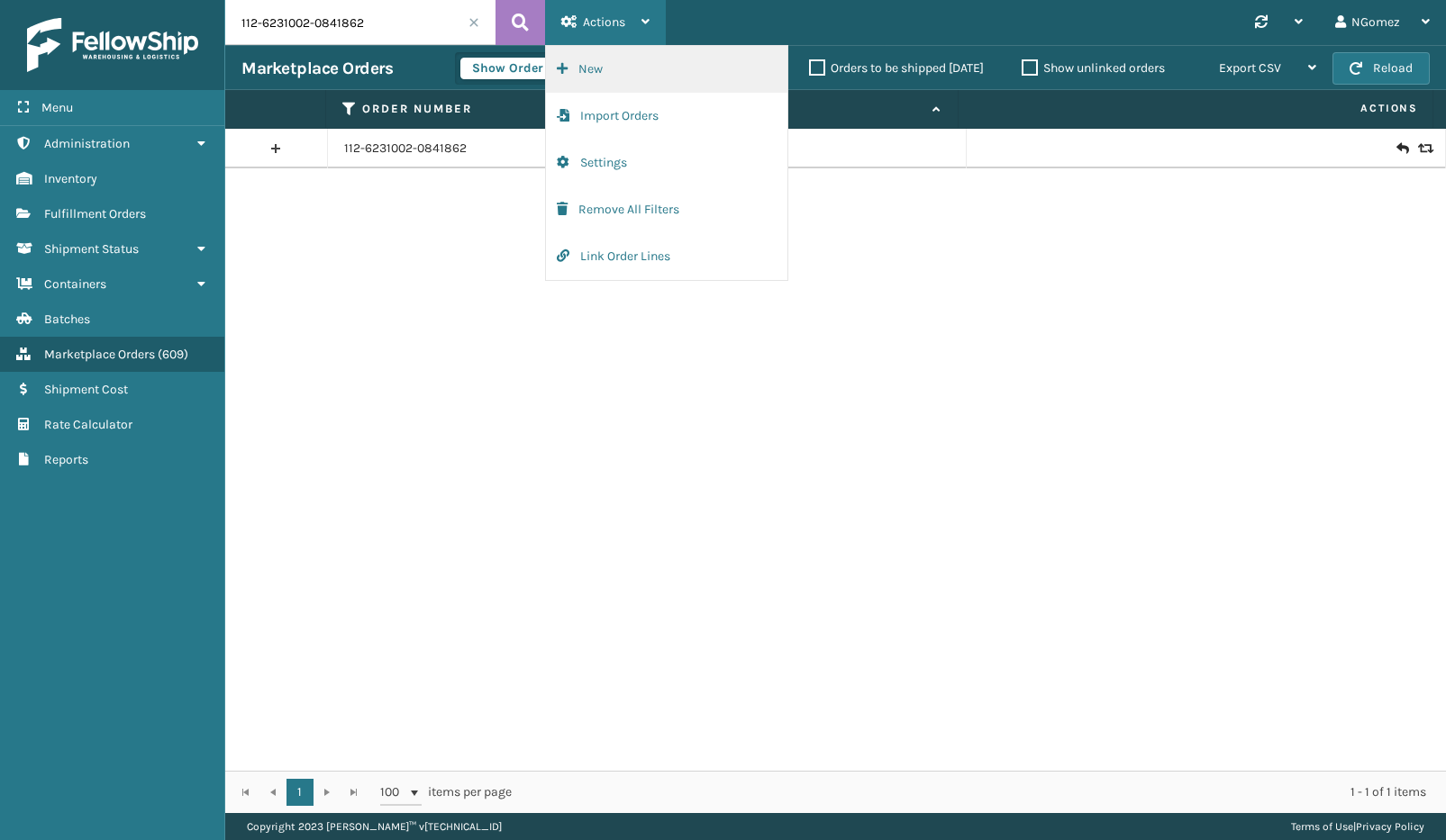
click at [589, 65] on button "New" at bounding box center [666, 69] width 241 height 47
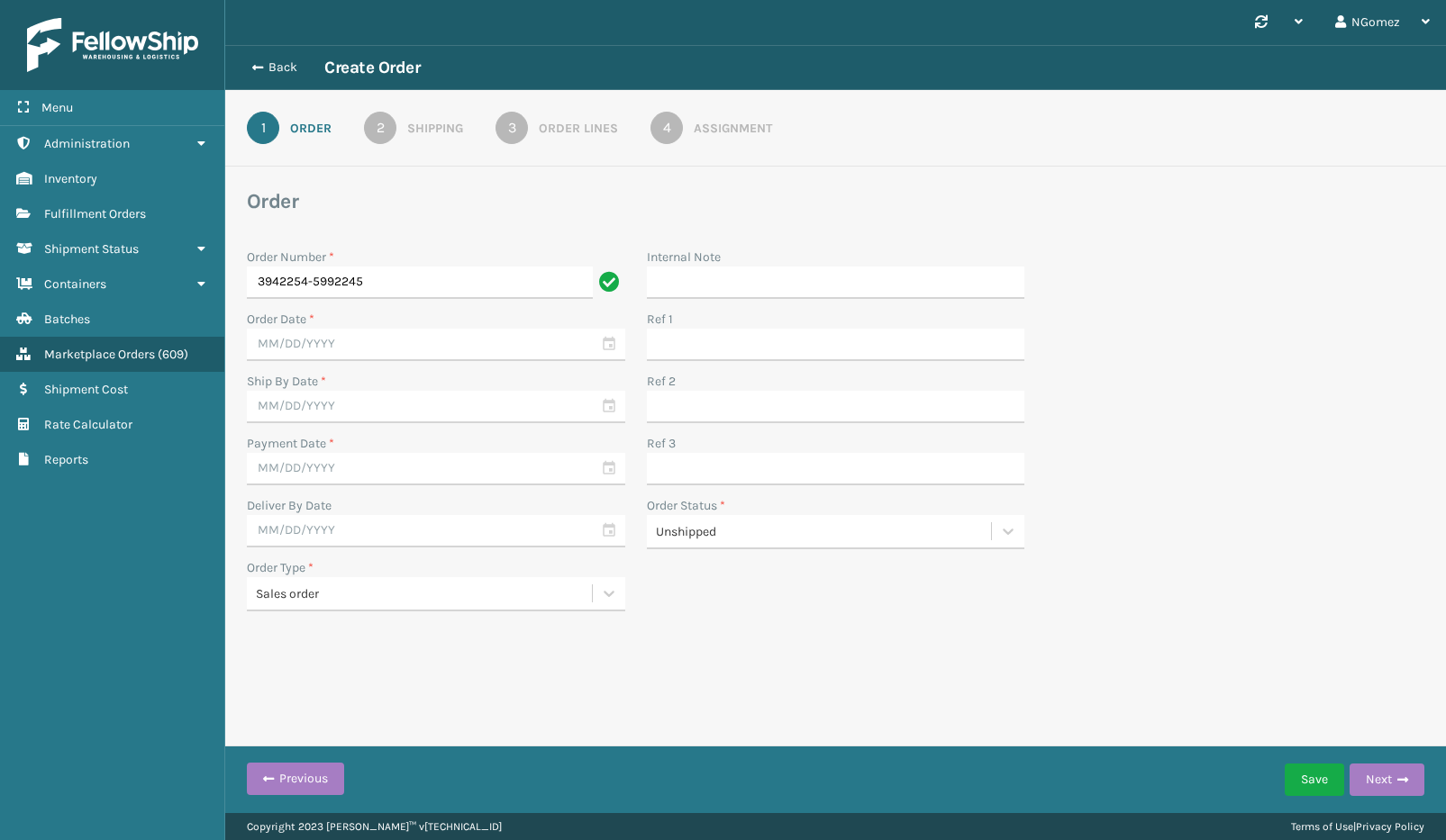
type input "3942254-5992245"
drag, startPoint x: 354, startPoint y: 317, endPoint x: 372, endPoint y: 330, distance: 22.2
click at [358, 319] on div "Order Date *" at bounding box center [436, 319] width 378 height 19
click at [374, 335] on input "text" at bounding box center [436, 344] width 378 height 33
click at [416, 505] on div "19" at bounding box center [423, 508] width 27 height 27
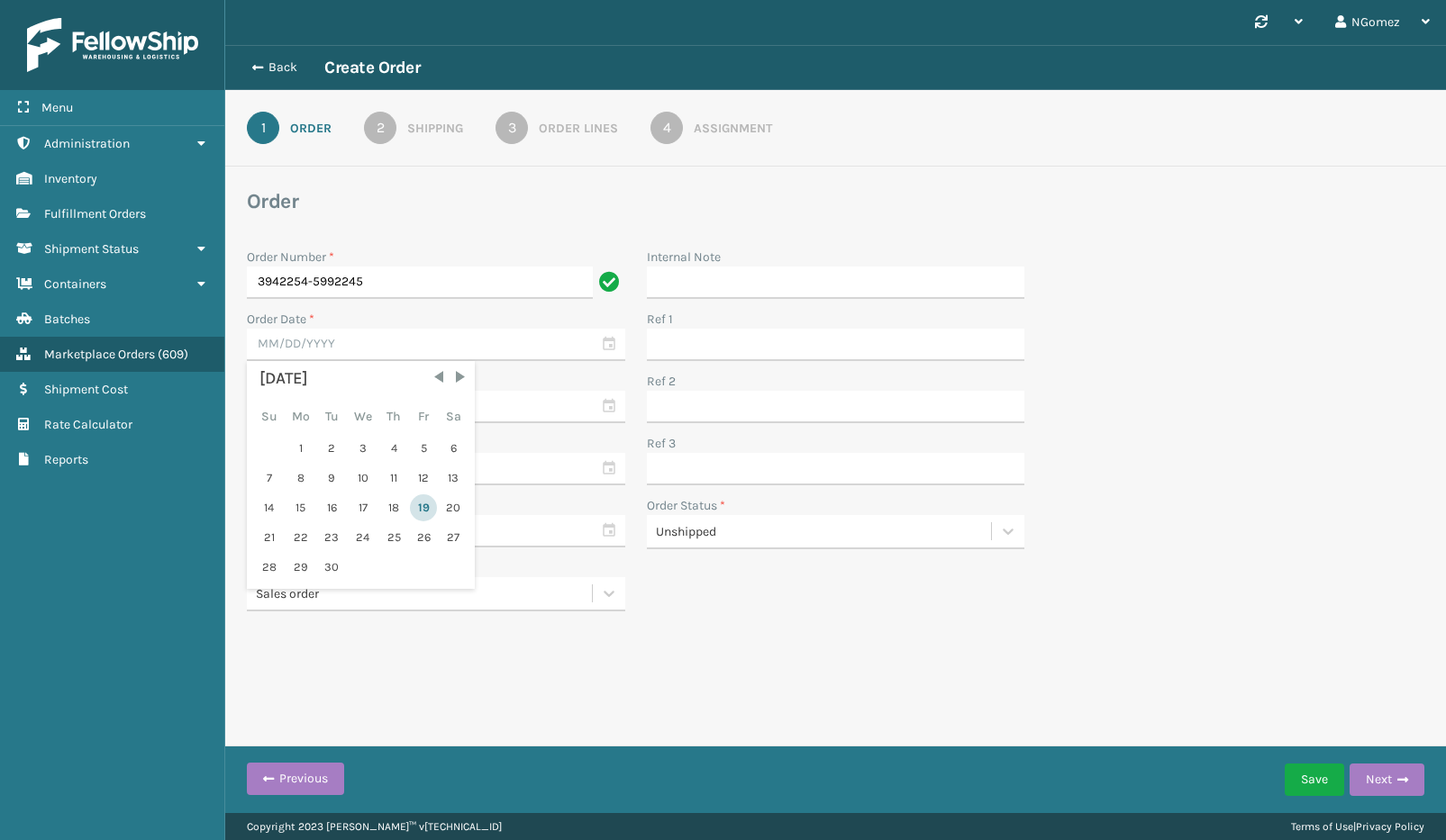
type input "09/19/2025"
click at [286, 442] on label "Payment Date *" at bounding box center [290, 443] width 87 height 15
click at [285, 406] on input "text" at bounding box center [436, 406] width 378 height 33
click at [439, 573] on div "20" at bounding box center [453, 570] width 27 height 27
type input "09/20/2025"
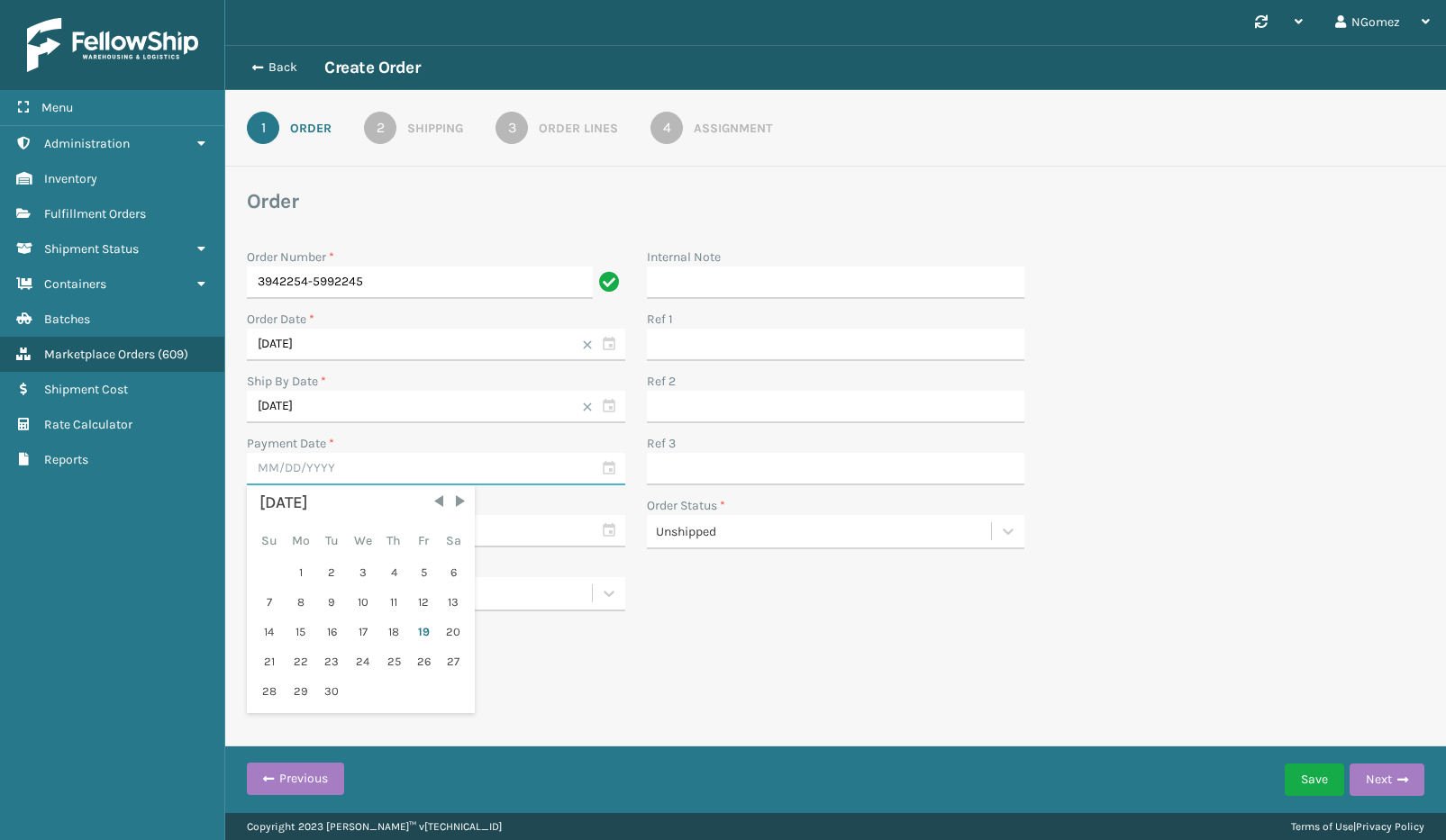
click at [399, 453] on input "text" at bounding box center [436, 468] width 378 height 33
click at [418, 629] on div "19" at bounding box center [423, 632] width 27 height 27
type input "09/19/2025"
click at [432, 516] on input "text" at bounding box center [436, 531] width 378 height 33
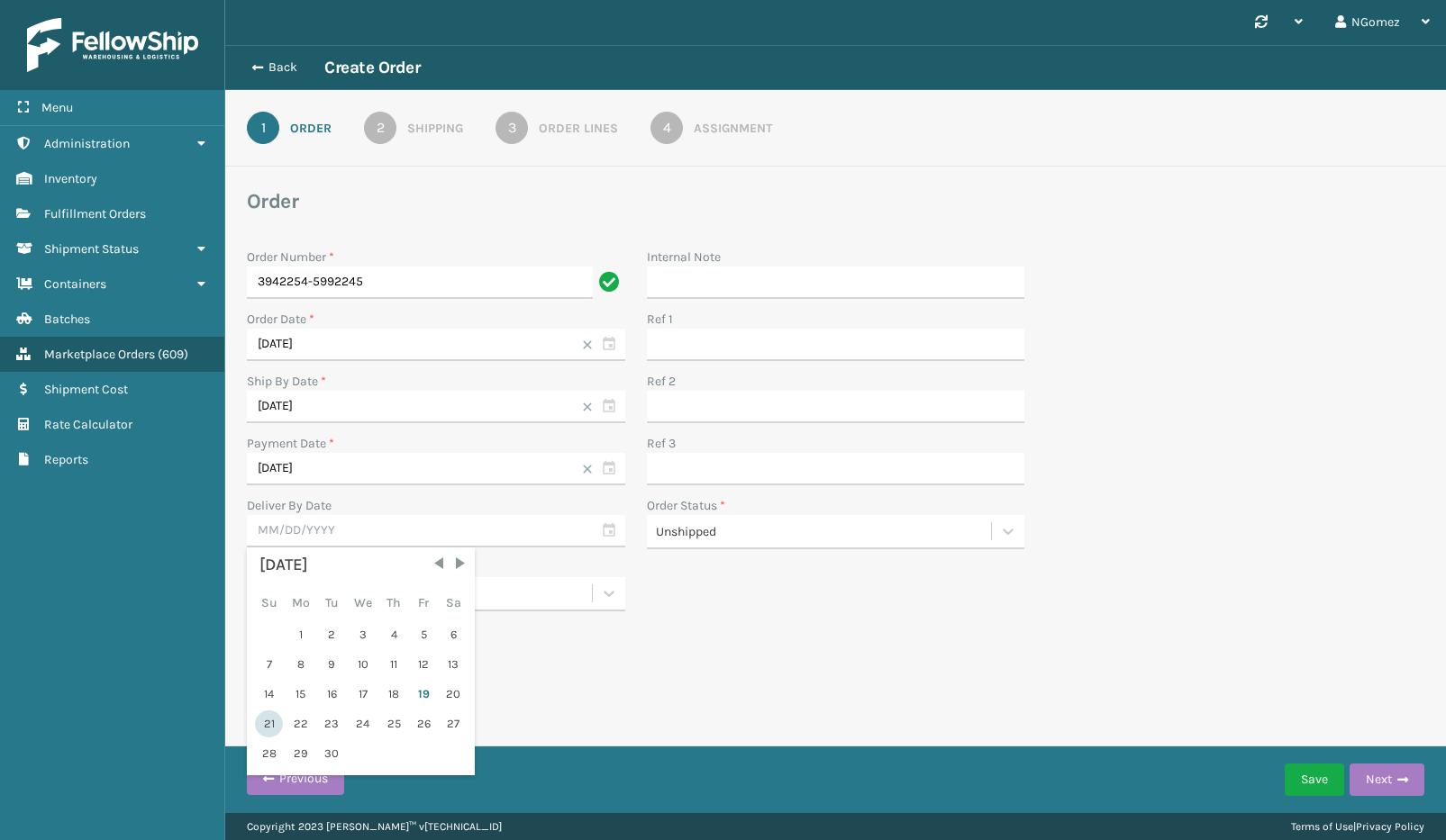
click at [268, 720] on div "21" at bounding box center [269, 724] width 28 height 27
type input "09/21/2025"
click at [1379, 777] on button "Next" at bounding box center [1387, 779] width 75 height 33
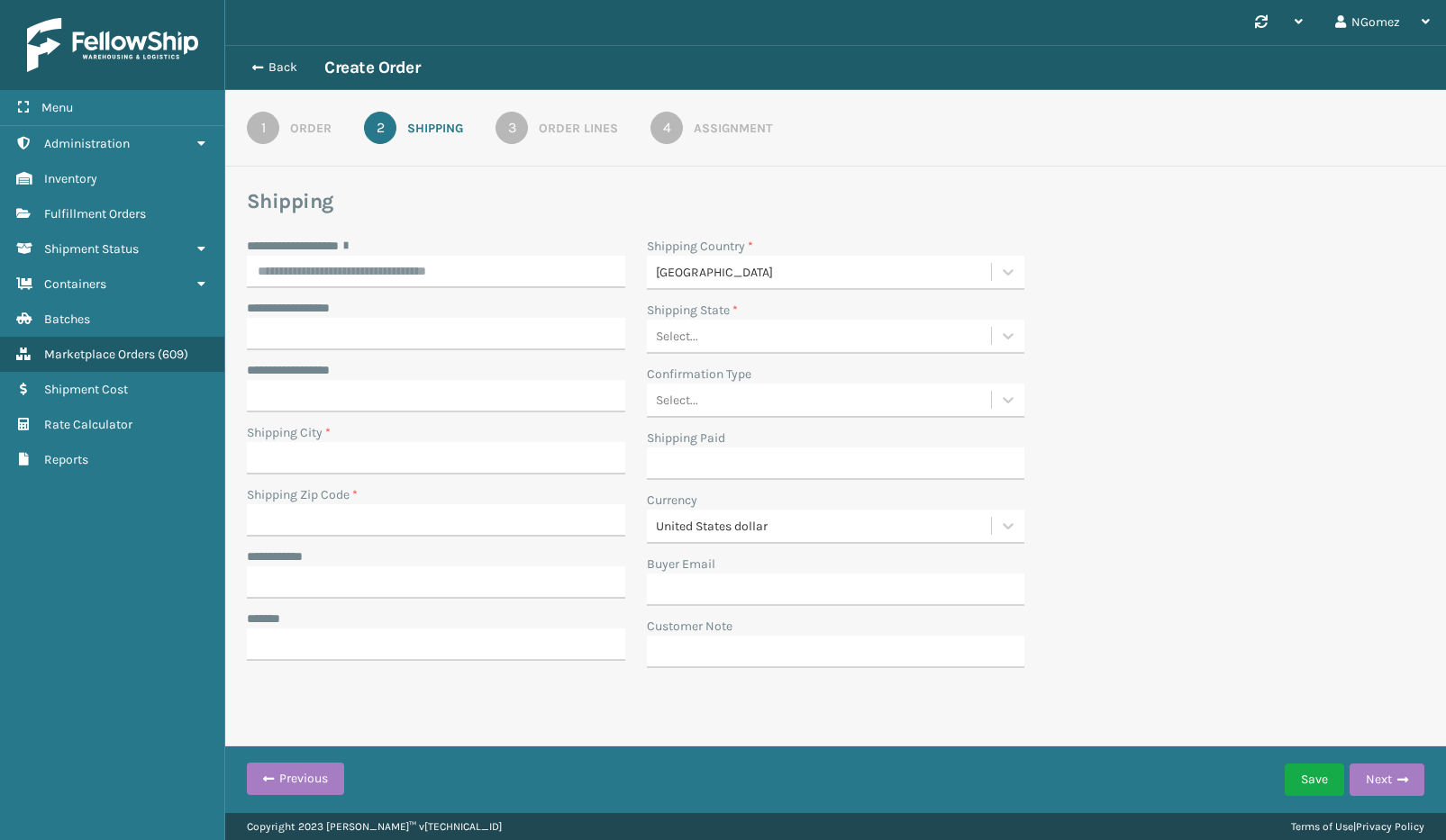
drag, startPoint x: 423, startPoint y: 254, endPoint x: 656, endPoint y: 255, distance: 233.0
click at [447, 255] on div "**********" at bounding box center [436, 262] width 378 height 52
click at [333, 252] on label "**********" at bounding box center [315, 246] width 135 height 19
click at [333, 255] on input "**********" at bounding box center [436, 271] width 378 height 33
click at [330, 271] on input "**********" at bounding box center [436, 271] width 378 height 33
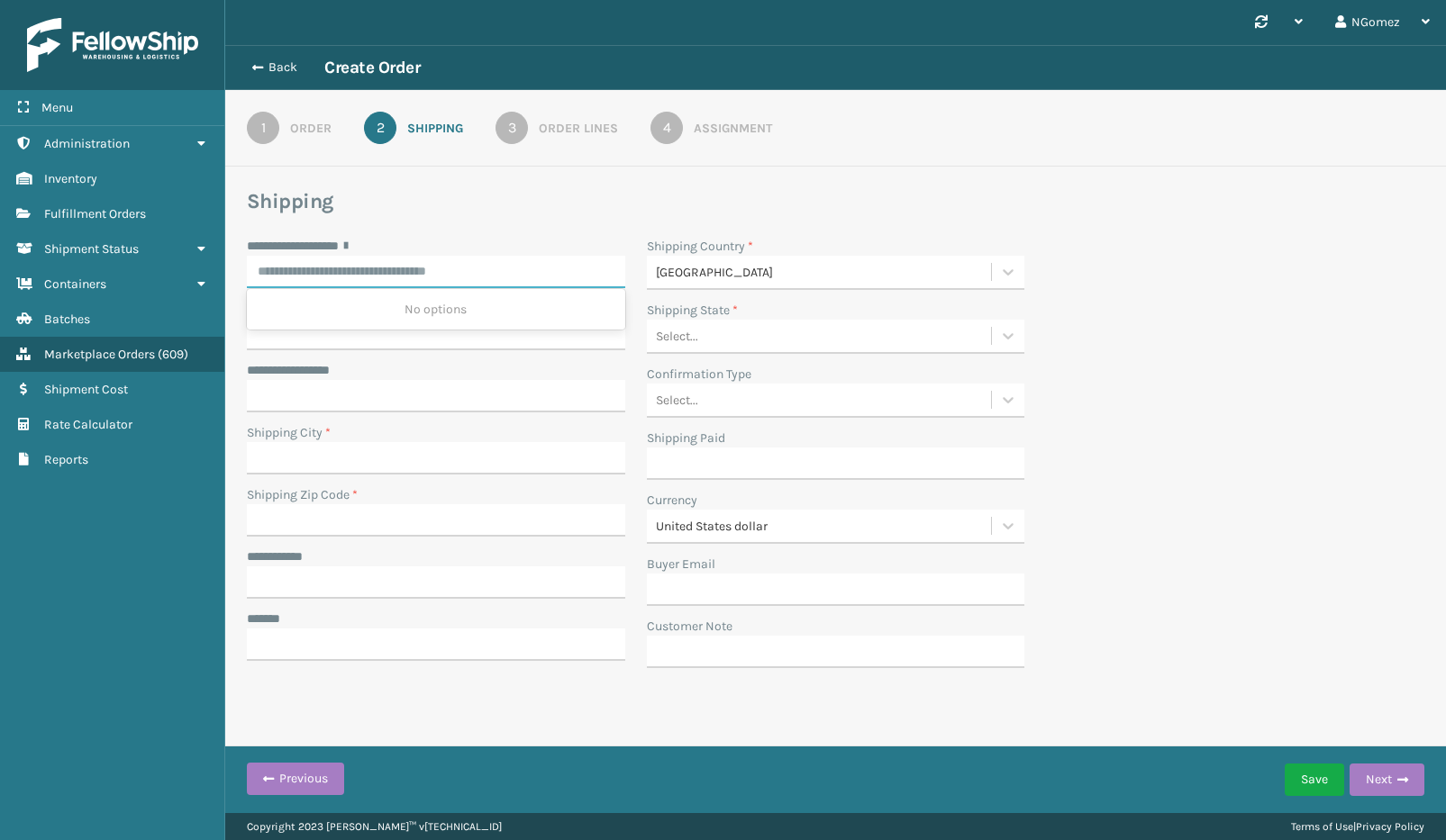
paste input "**********"
click at [432, 313] on div "104 RIVERTHORN RD, MIDDLE RIVER, MD" at bounding box center [436, 309] width 378 height 33
type input "**********"
type input "MIDDLE RIVER"
type input "21220-4819"
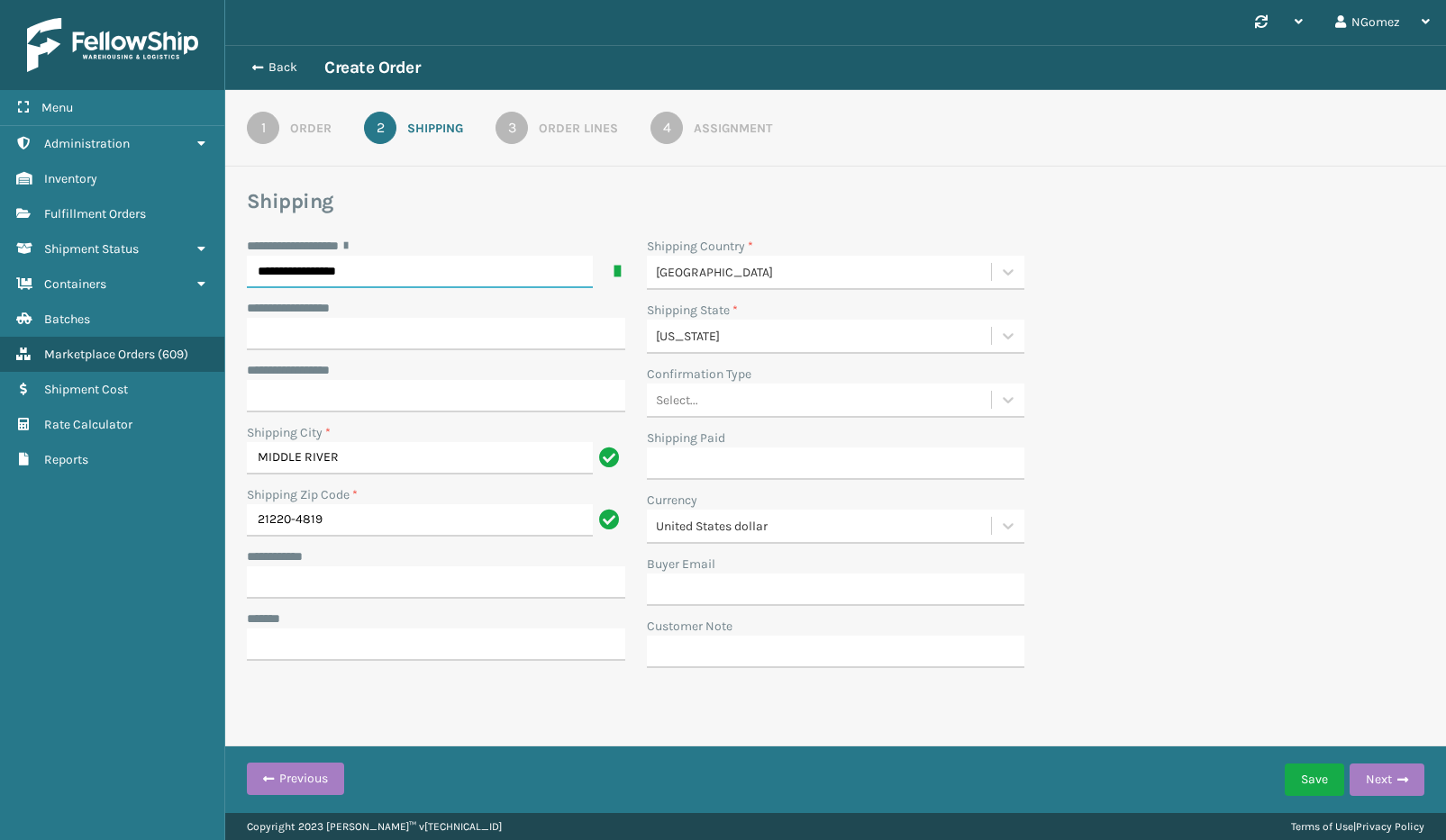
type input "**********"
click at [372, 573] on input "**********" at bounding box center [436, 582] width 378 height 33
type input "**********"
click at [349, 653] on input "***** *" at bounding box center [436, 645] width 378 height 33
type input "**********"
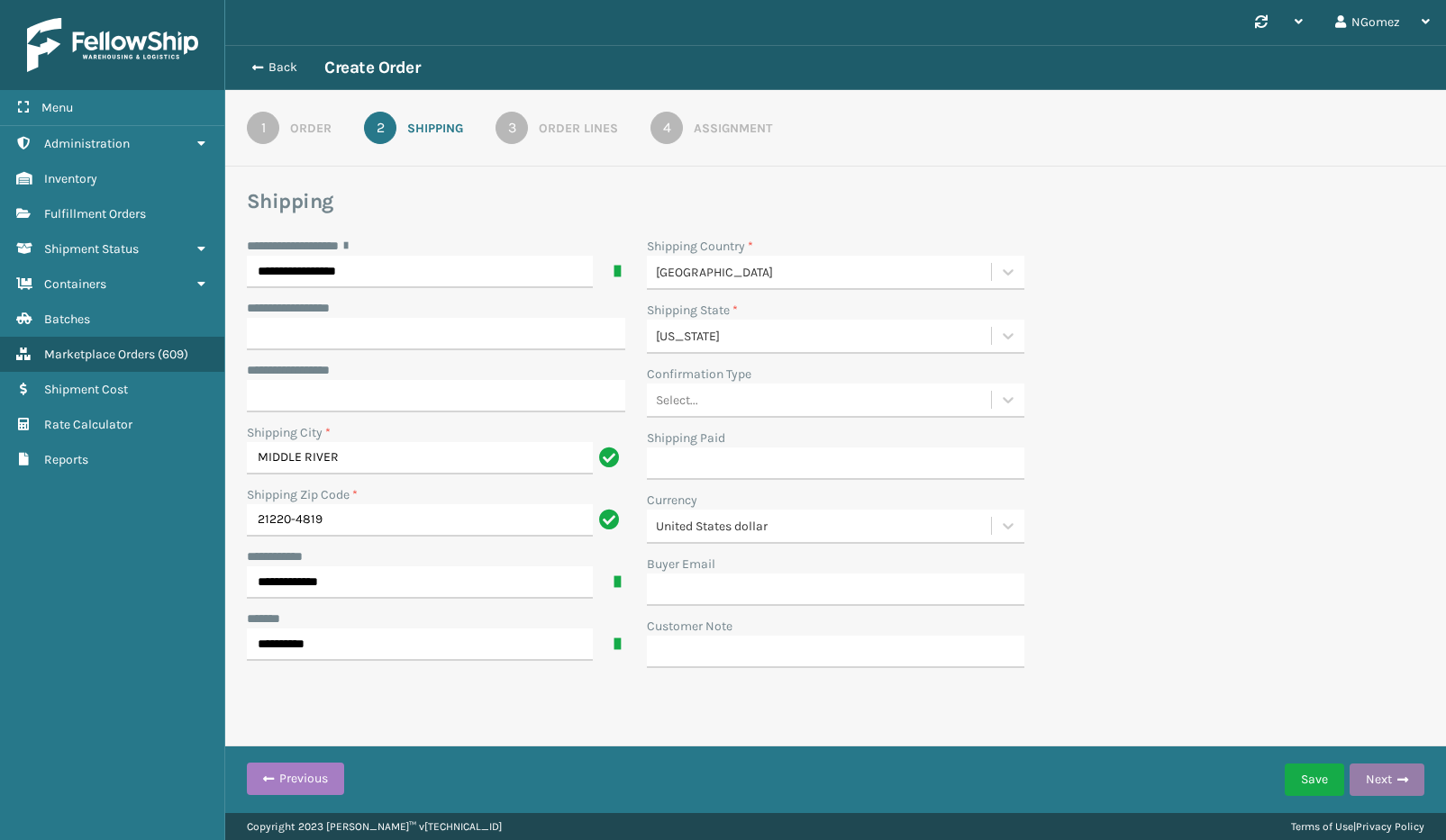
click at [1377, 777] on button "Next" at bounding box center [1387, 779] width 75 height 33
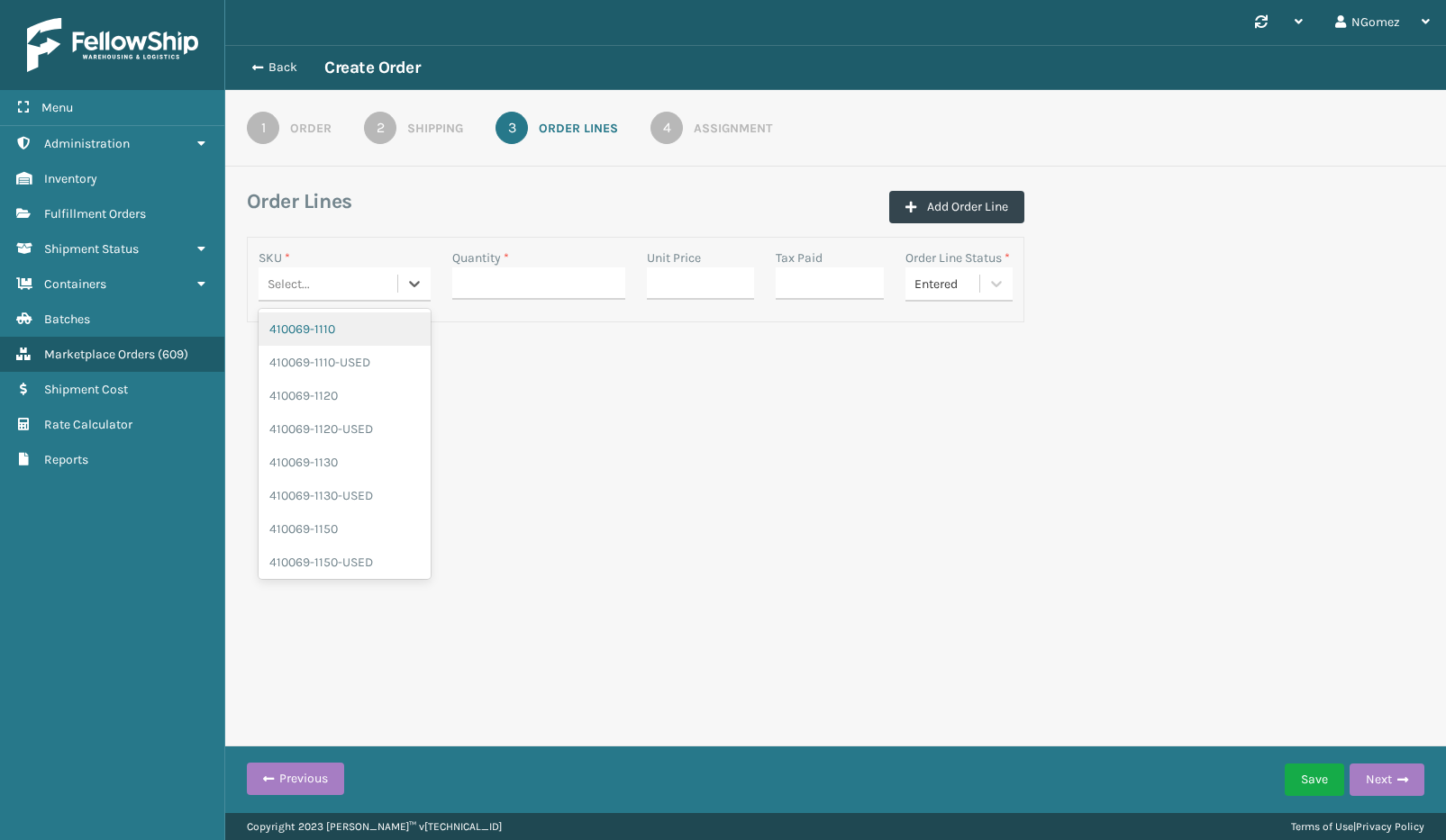
click at [306, 286] on div "Select..." at bounding box center [288, 284] width 42 height 19
click at [298, 291] on div "Select..." at bounding box center [288, 284] width 42 height 19
paste input "410106-1150"
type input "410106-1150"
click at [539, 271] on input "Quantity *" at bounding box center [538, 283] width 172 height 33
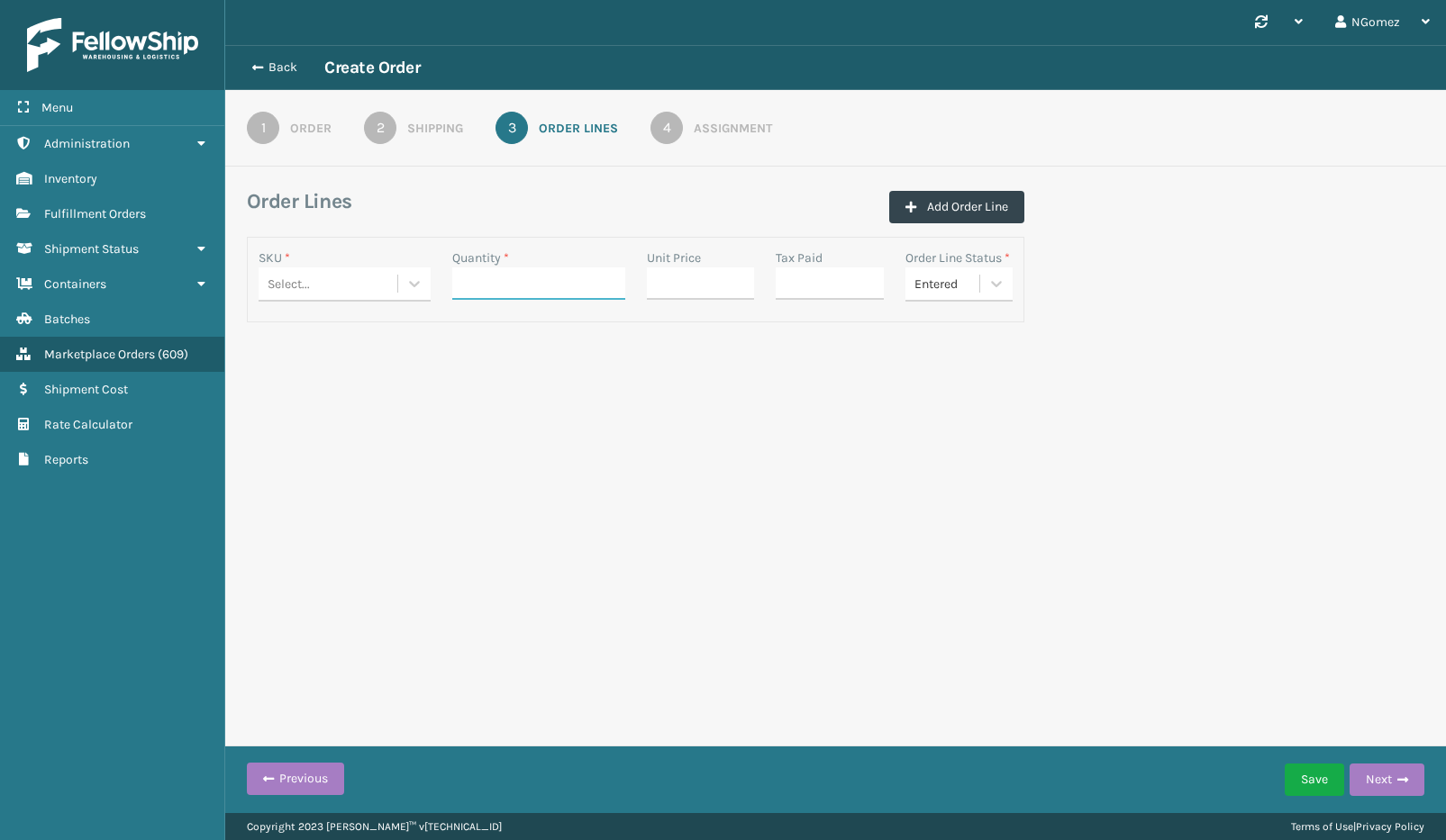
type input "1"
click at [689, 283] on input "Unit Price" at bounding box center [700, 283] width 108 height 33
type input "0.00"
click at [828, 281] on input "Tax Paid" at bounding box center [829, 283] width 108 height 33
type input "0.00"
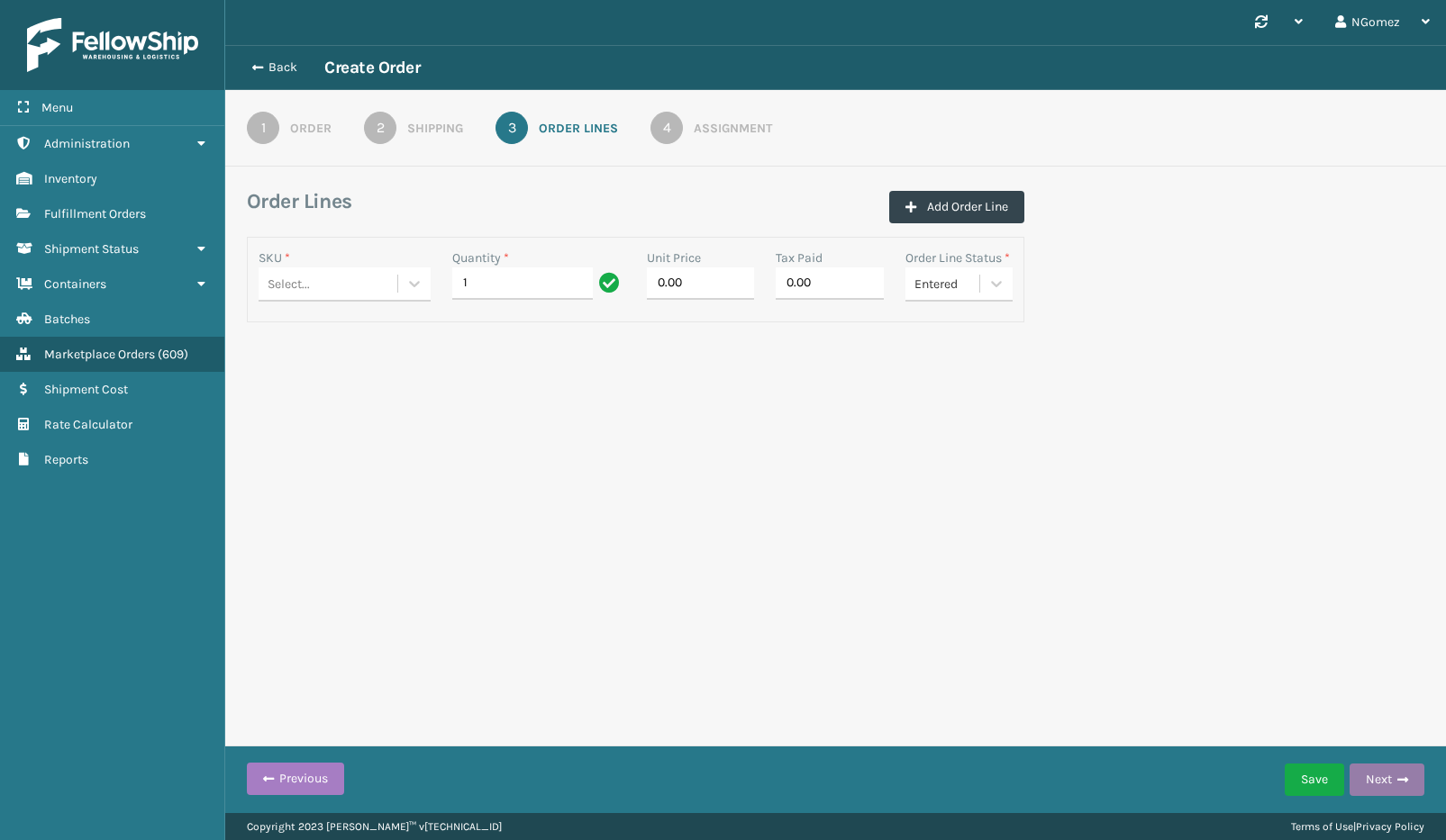
click at [1400, 774] on span "button" at bounding box center [1403, 779] width 11 height 12
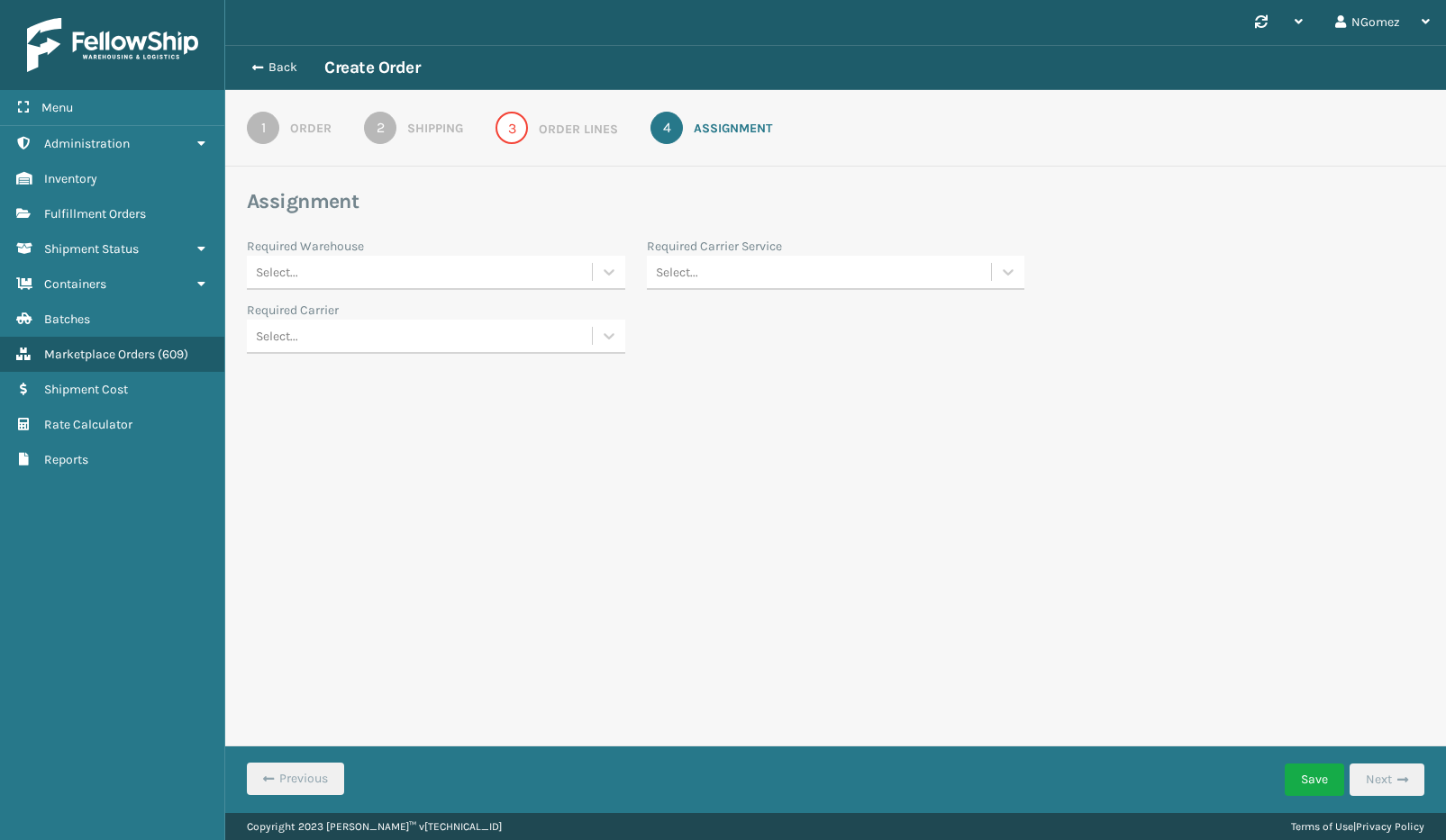
click at [556, 132] on div "Order Lines" at bounding box center [578, 130] width 79 height 19
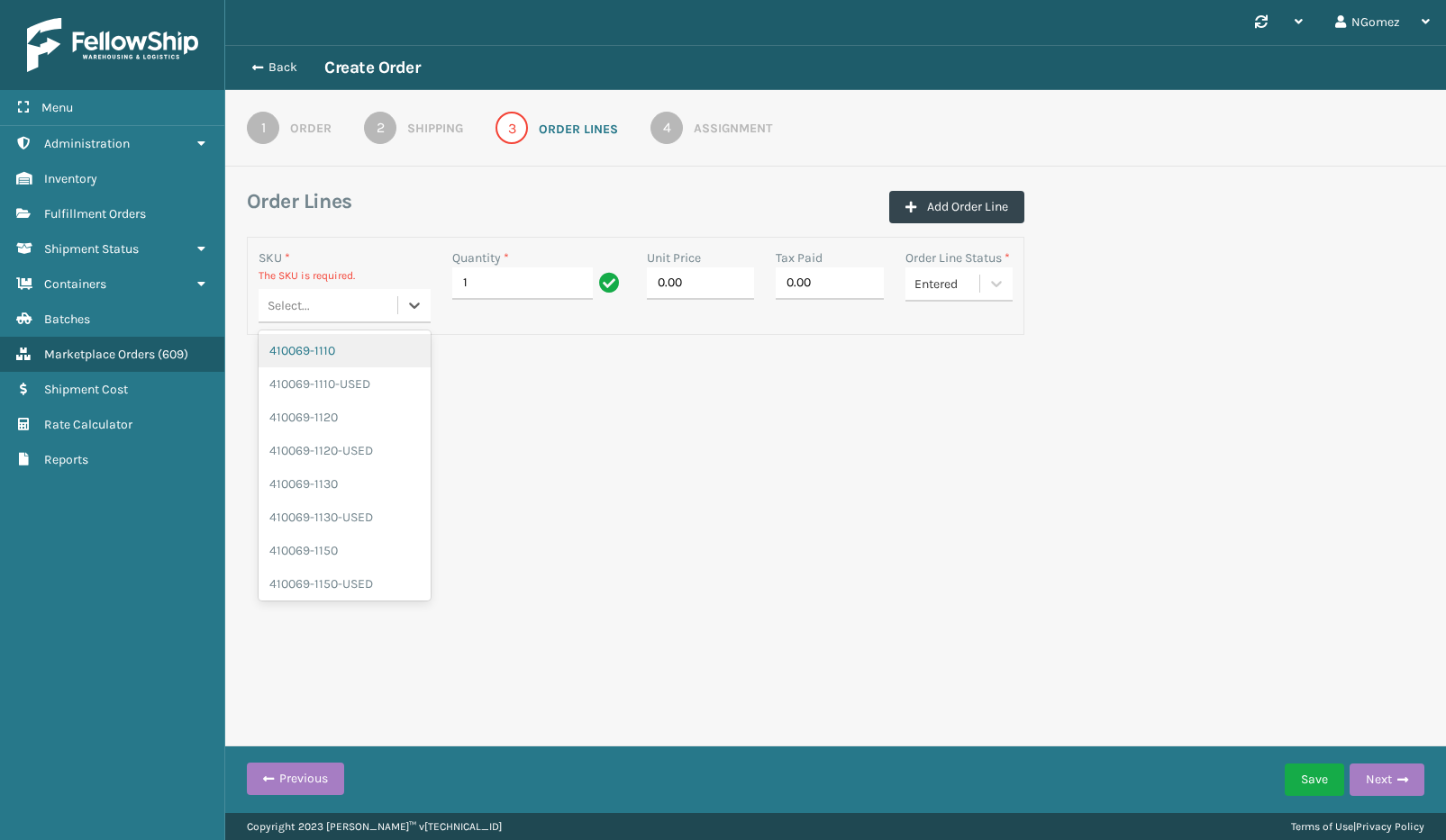
click at [329, 312] on div "Select..." at bounding box center [328, 306] width 139 height 30
type input "1"
type input "410106-1150"
click at [362, 356] on div "410106-1150" at bounding box center [344, 350] width 172 height 33
click at [1397, 778] on span "button" at bounding box center [1403, 779] width 11 height 12
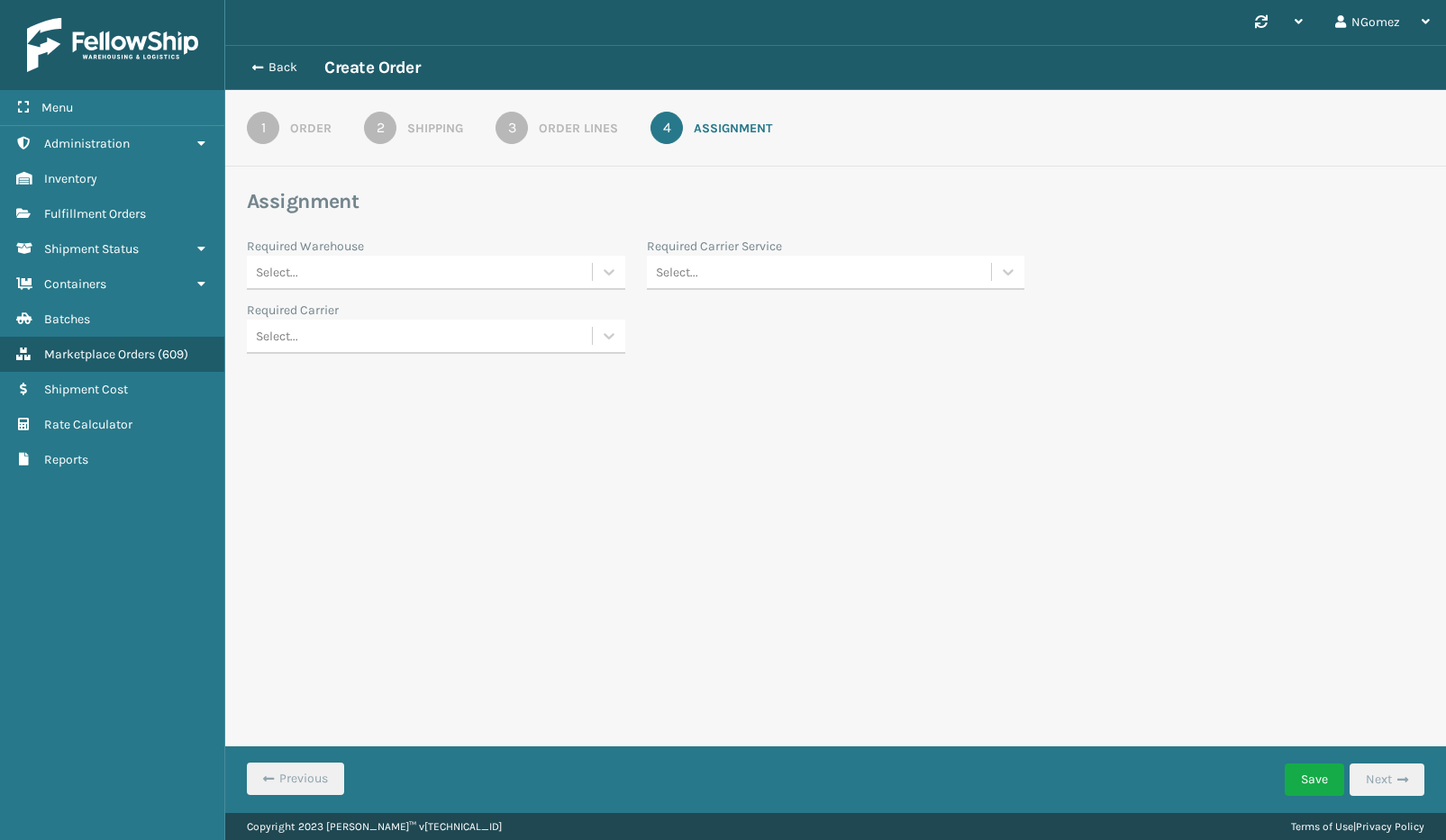
click at [429, 274] on div "Select..." at bounding box center [419, 272] width 345 height 30
drag, startPoint x: 439, startPoint y: 487, endPoint x: 662, endPoint y: 402, distance: 238.7
click at [439, 488] on div "[US_STATE] (TF Fulfillment)" at bounding box center [436, 483] width 378 height 33
click at [862, 277] on div "Select..." at bounding box center [819, 272] width 345 height 30
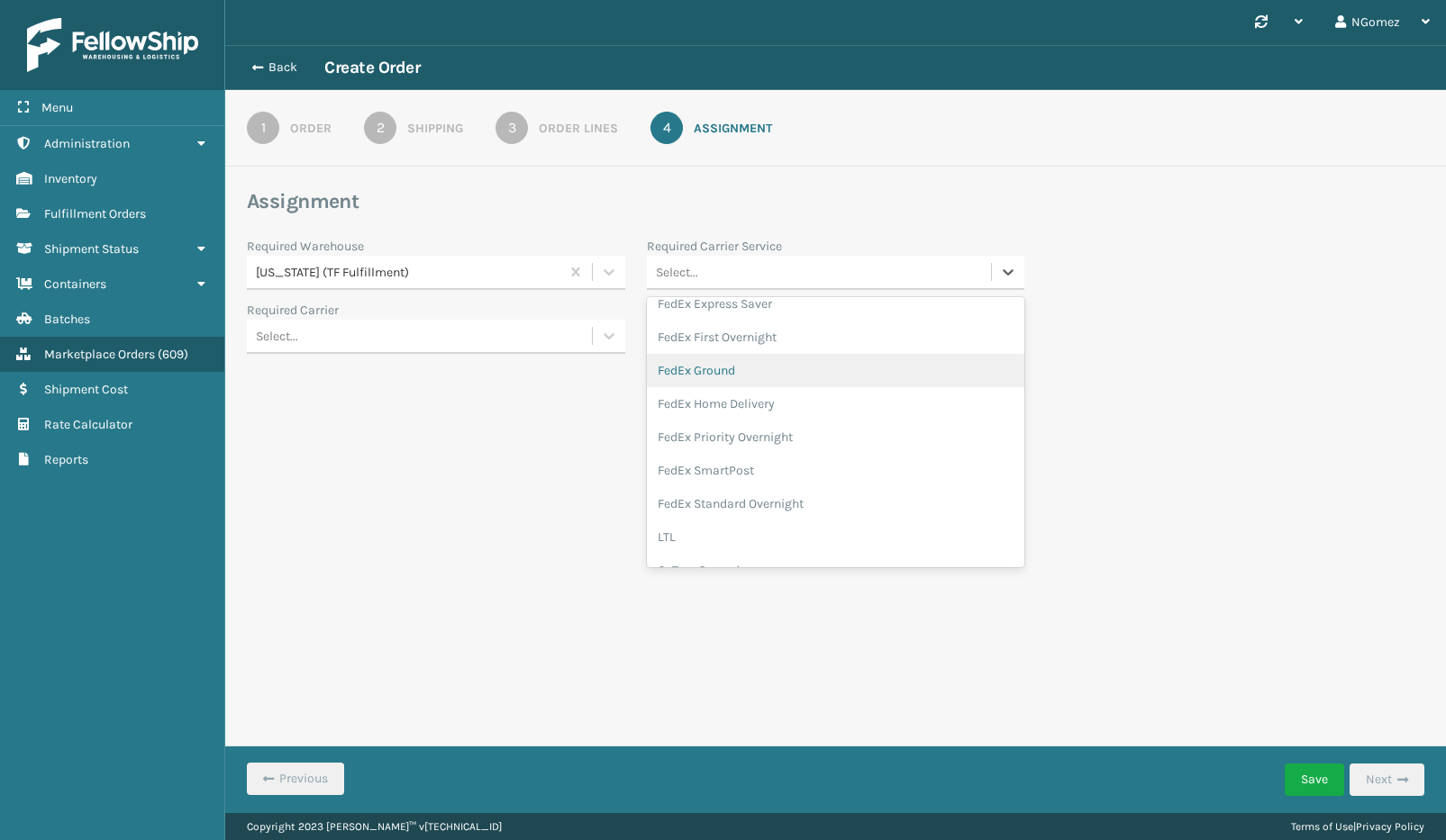
click at [762, 373] on div "FedEx Ground" at bounding box center [836, 370] width 378 height 33
click at [451, 339] on div "Select..." at bounding box center [419, 336] width 345 height 30
click at [1312, 780] on button "Save" at bounding box center [1314, 779] width 59 height 33
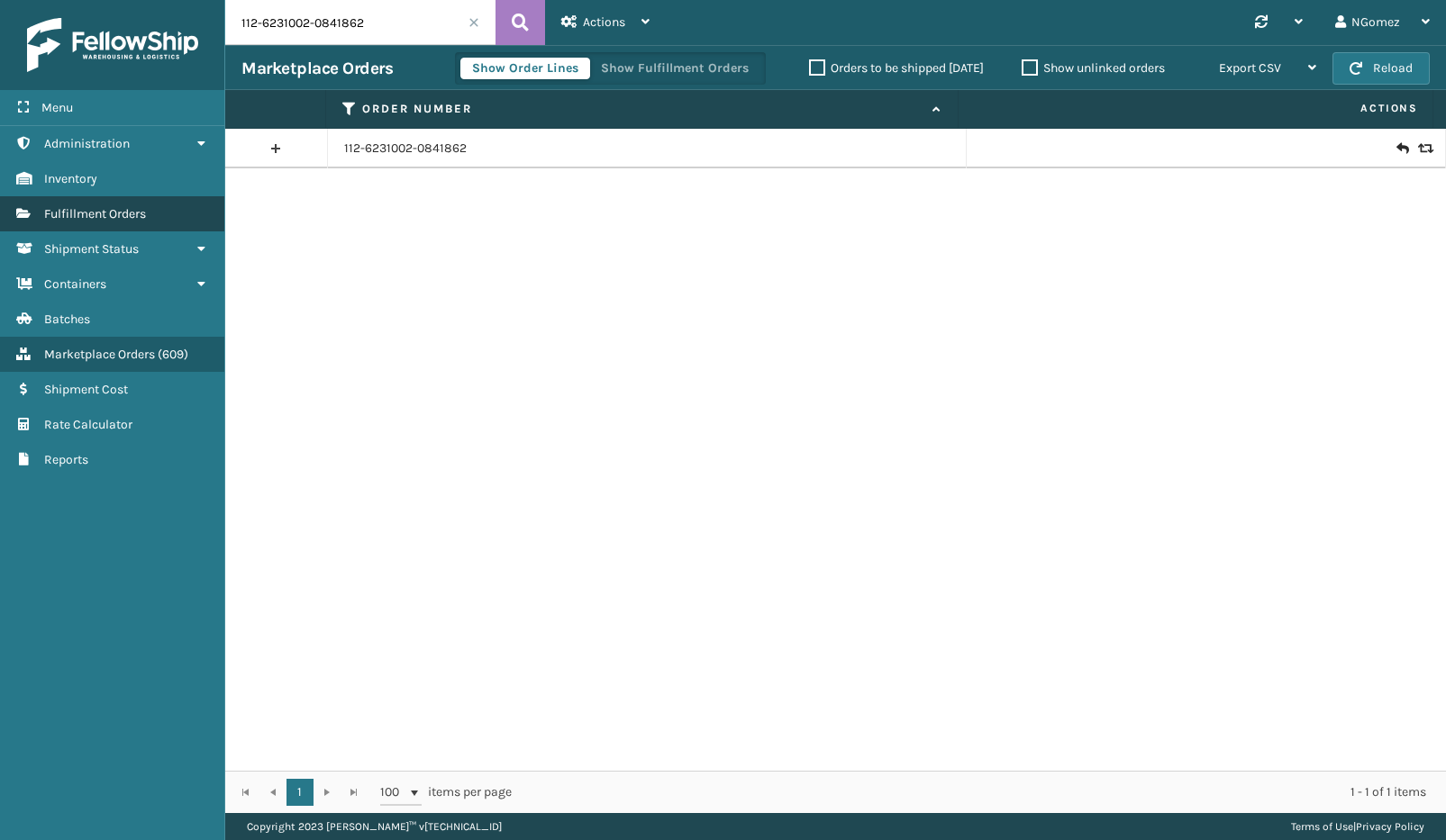
click at [157, 219] on link "Fulfillment Orders" at bounding box center [112, 213] width 224 height 35
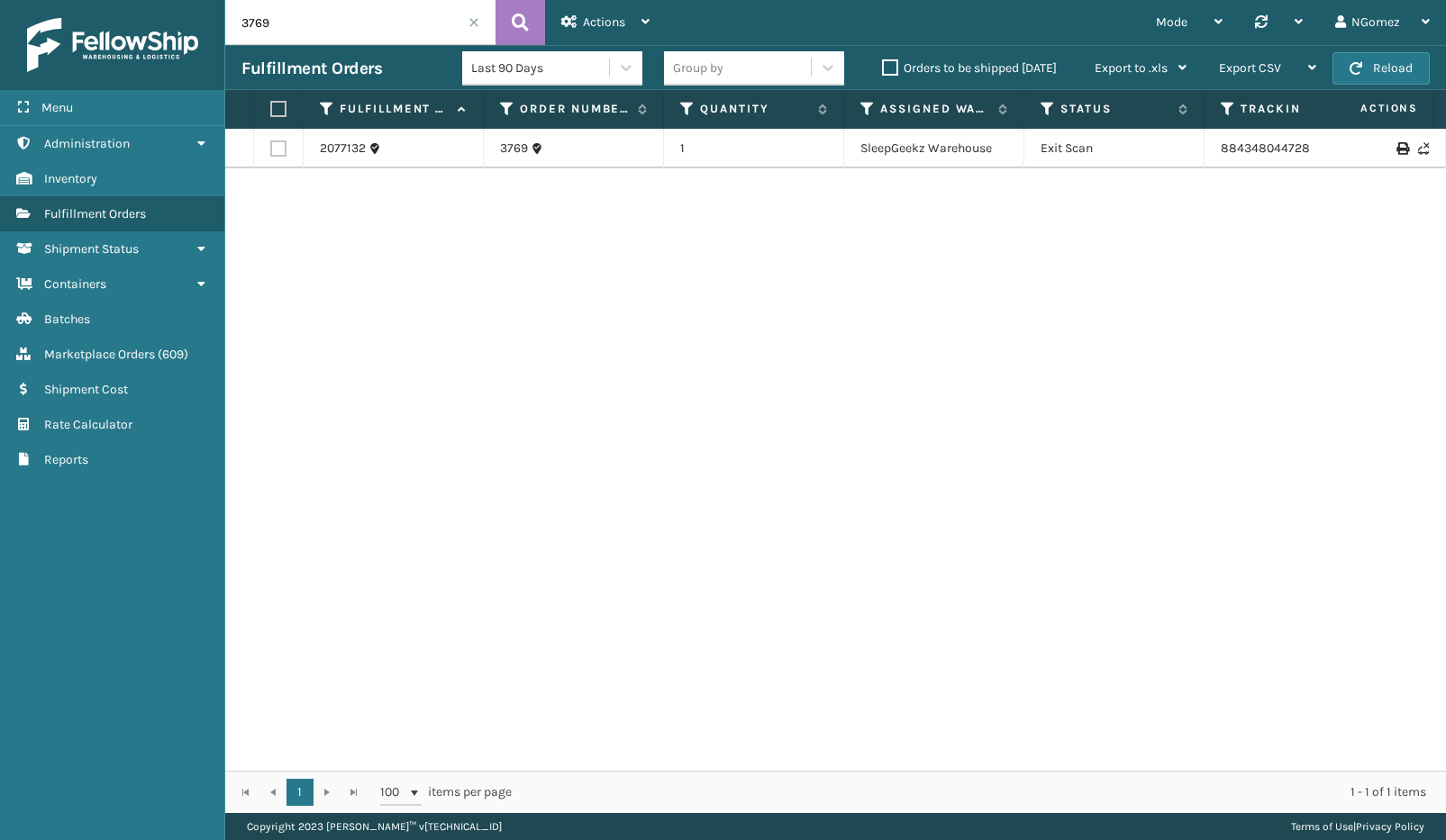
click at [353, 38] on input "3769" at bounding box center [361, 23] width 270 height 45
paste input "3942254-5992245"
type input "3942254-5992245"
